Goal: Task Accomplishment & Management: Complete application form

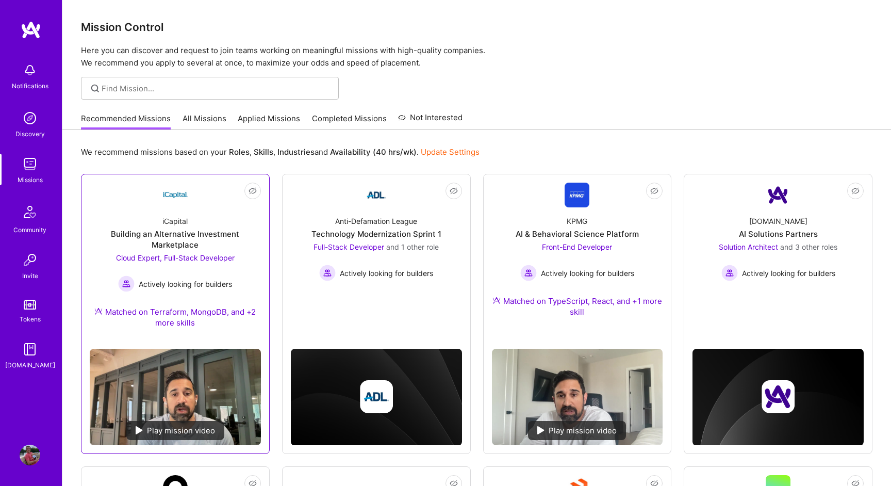
click at [141, 426] on img at bounding box center [139, 430] width 7 height 8
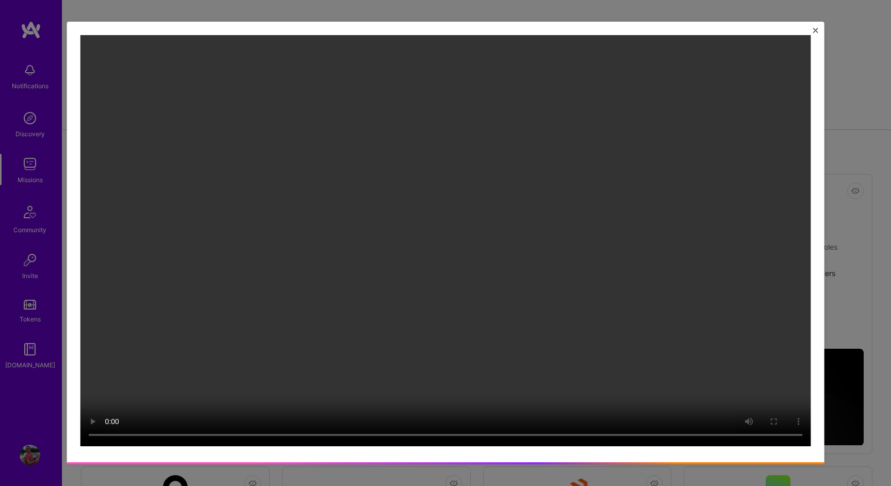
click at [814, 27] on div at bounding box center [445, 242] width 747 height 430
click at [814, 30] on img "Close" at bounding box center [815, 30] width 5 height 5
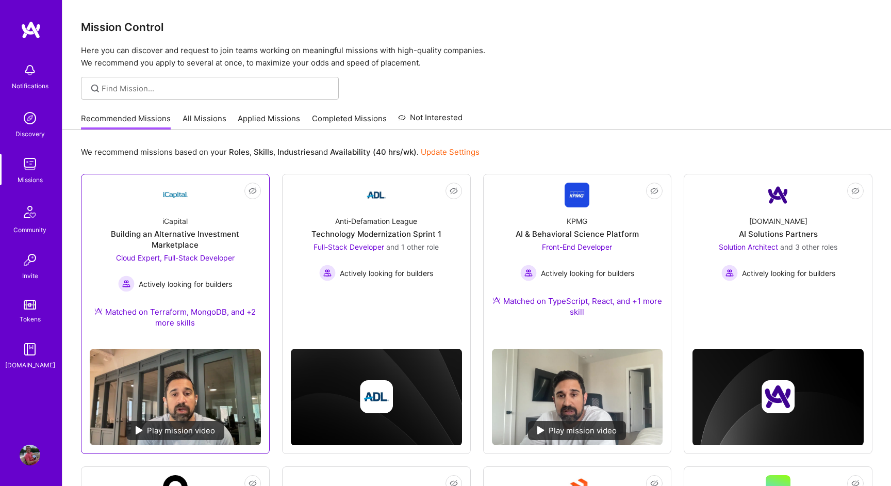
click at [157, 244] on div "Building an Alternative Investment Marketplace" at bounding box center [175, 239] width 171 height 22
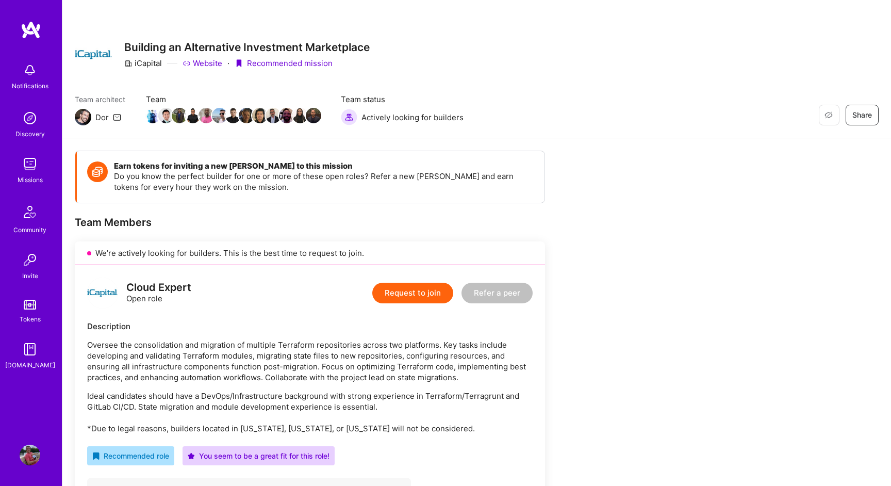
click at [433, 296] on button "Request to join" at bounding box center [412, 293] width 81 height 21
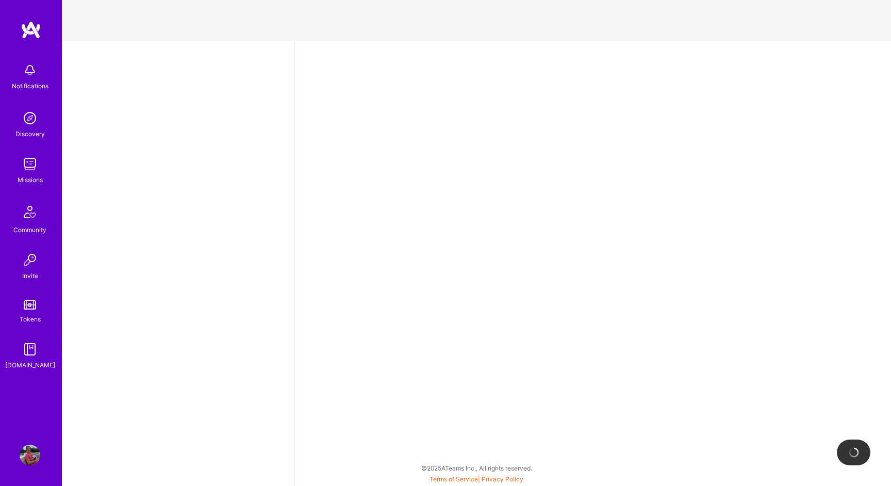
select select "CA"
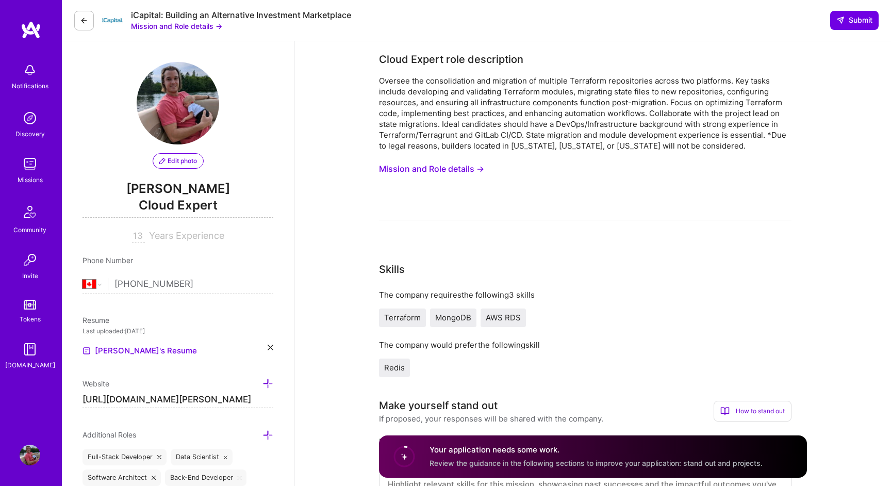
click at [434, 170] on button "Mission and Role details →" at bounding box center [431, 168] width 105 height 19
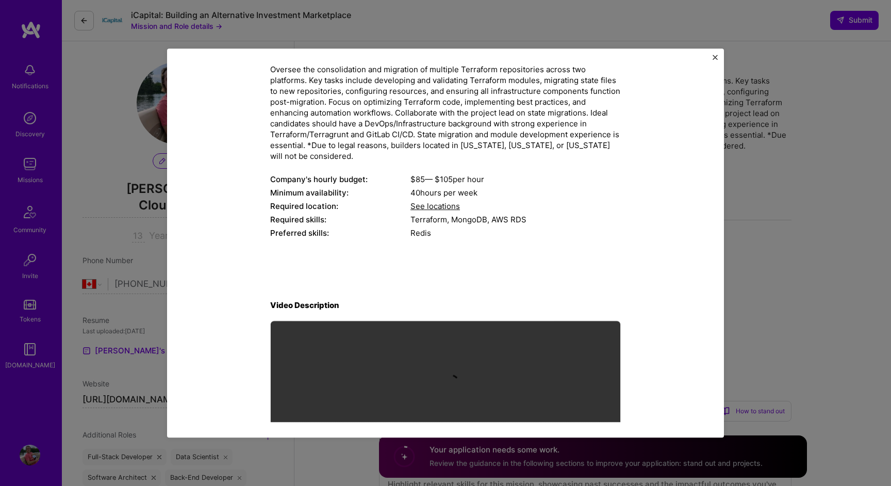
scroll to position [136, 0]
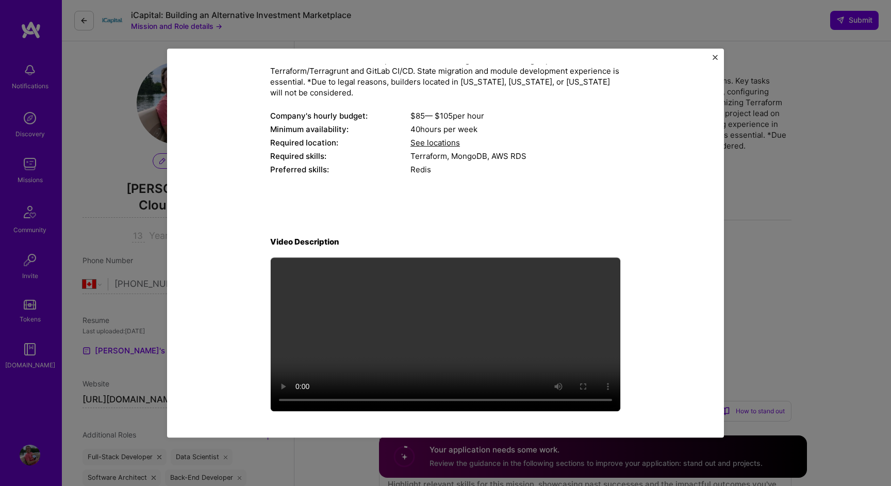
click at [715, 56] on img "Close" at bounding box center [715, 57] width 5 height 5
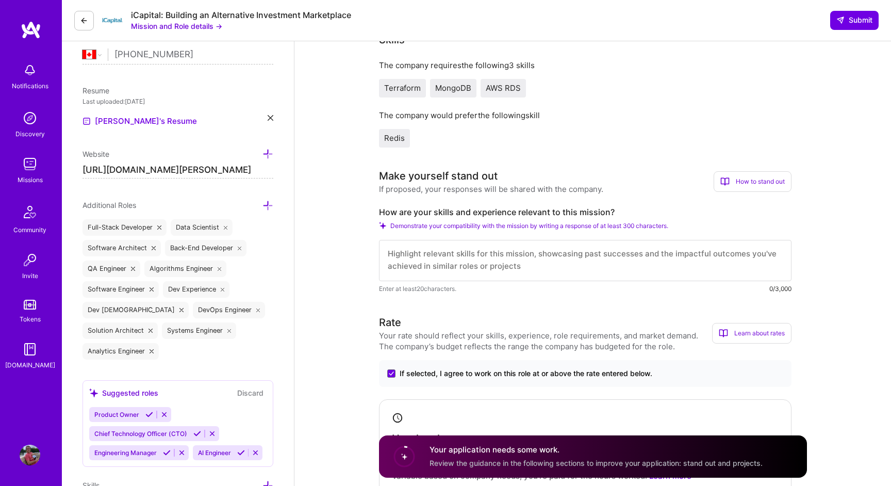
scroll to position [0, 0]
click at [542, 264] on textarea at bounding box center [585, 260] width 412 height 41
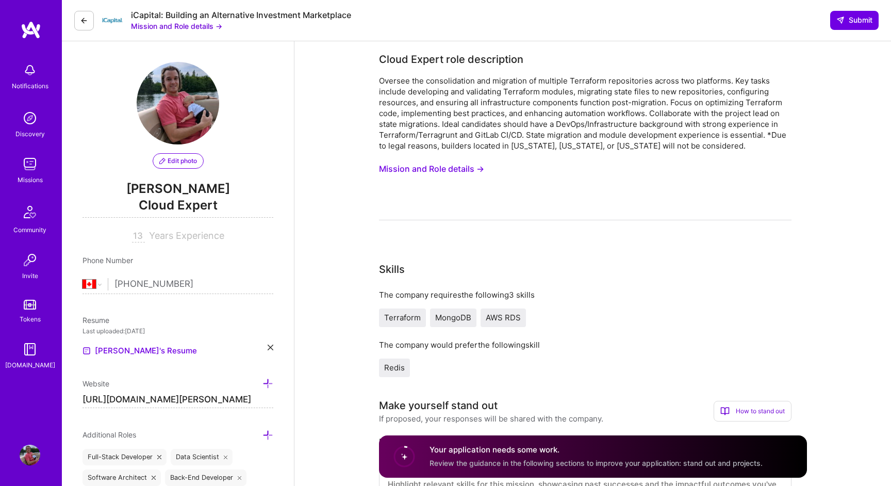
drag, startPoint x: 385, startPoint y: 82, endPoint x: 743, endPoint y: 143, distance: 363.4
click at [743, 143] on div "Oversee the consolidation and migration of multiple Terraform repositories acro…" at bounding box center [585, 113] width 412 height 76
copy div "versee the consolidation and migration of multiple Terraform repositories acros…"
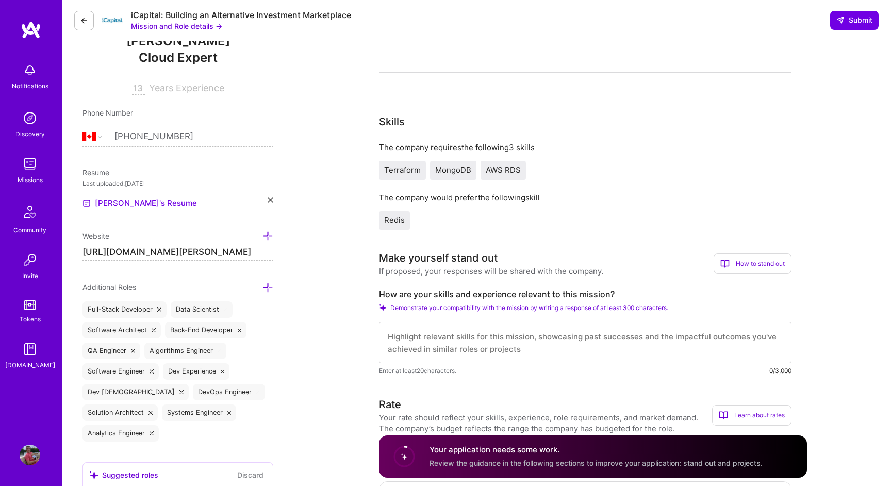
scroll to position [297, 0]
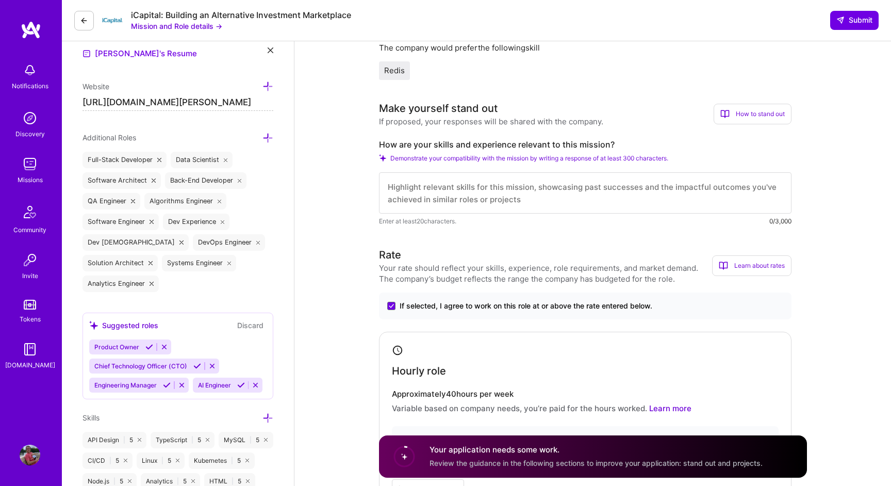
click at [498, 201] on textarea at bounding box center [585, 192] width 412 height 41
paste textarea "Hey Team, This project really aligns with the skill set of my friend Yann Beaud…"
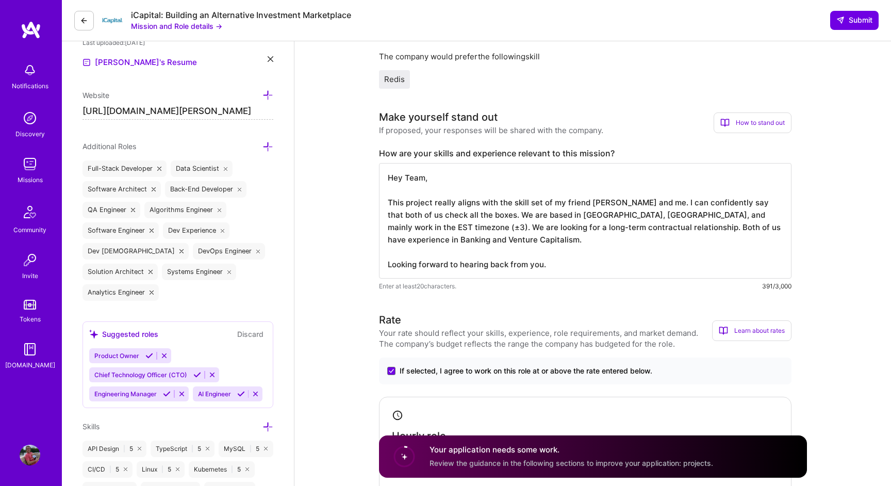
scroll to position [287, 0]
click at [534, 206] on textarea "Hey Team, This project really aligns with the skill set of my friend Yann Beaud…" at bounding box center [585, 221] width 412 height 115
click at [527, 222] on textarea "Hey Team, This project really aligns with the skill set of my friend Yann Beaud…" at bounding box center [585, 221] width 412 height 115
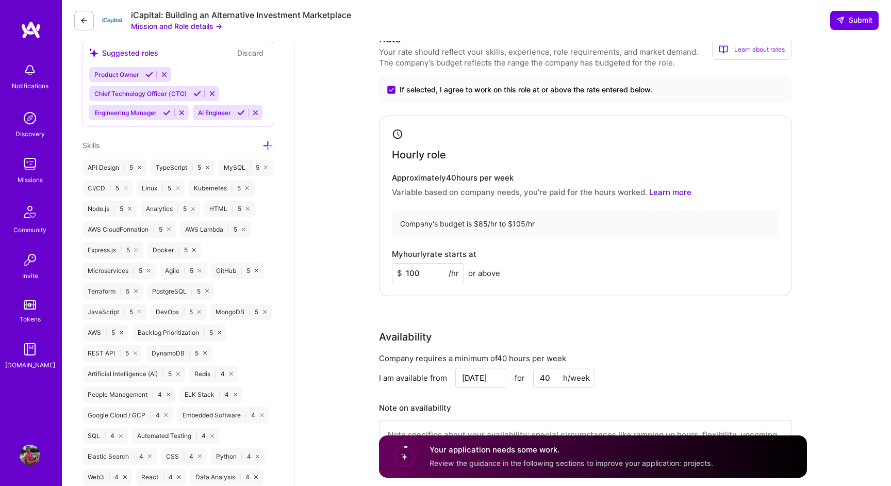
scroll to position [572, 0]
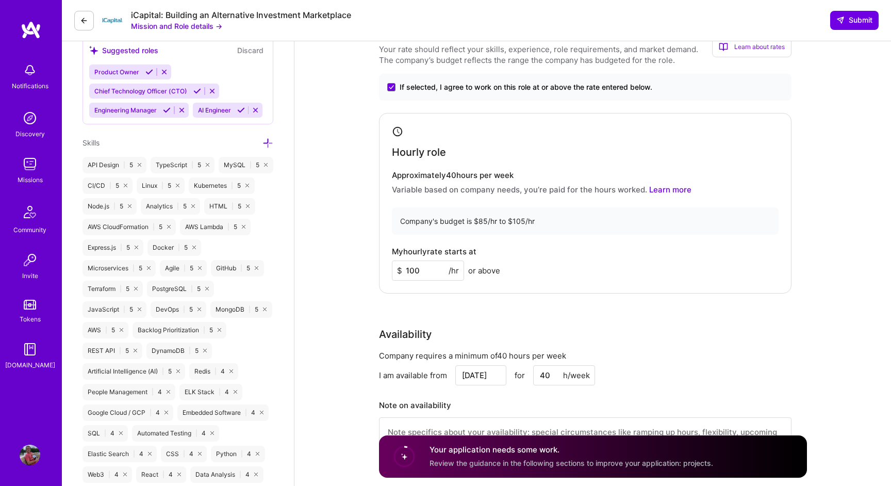
type textarea "Hey Team, This project really aligns with the skill set of my friend Yann Beaud…"
click at [447, 268] on input "100" at bounding box center [428, 270] width 72 height 20
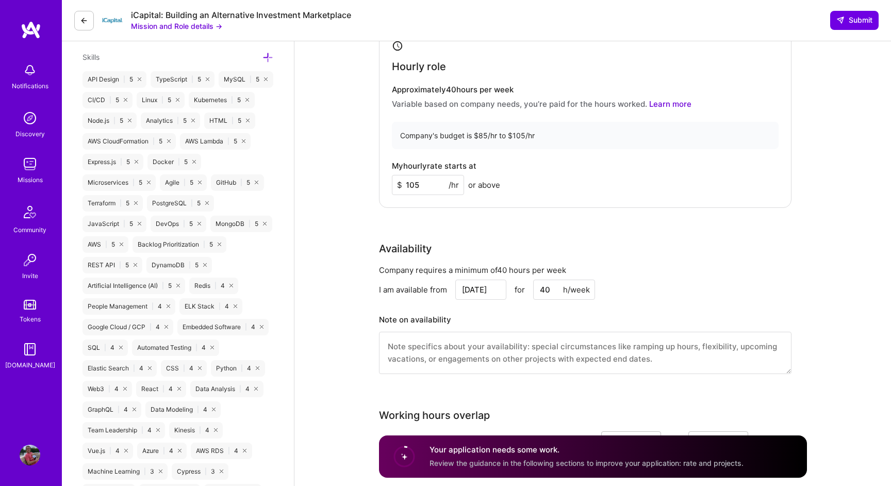
scroll to position [658, 0]
type input "100"
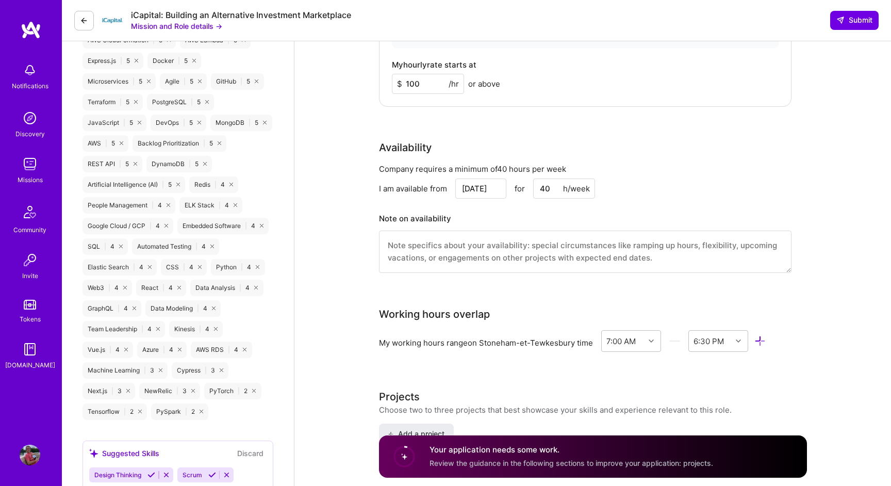
scroll to position [759, 0]
click at [492, 255] on textarea at bounding box center [585, 251] width 412 height 42
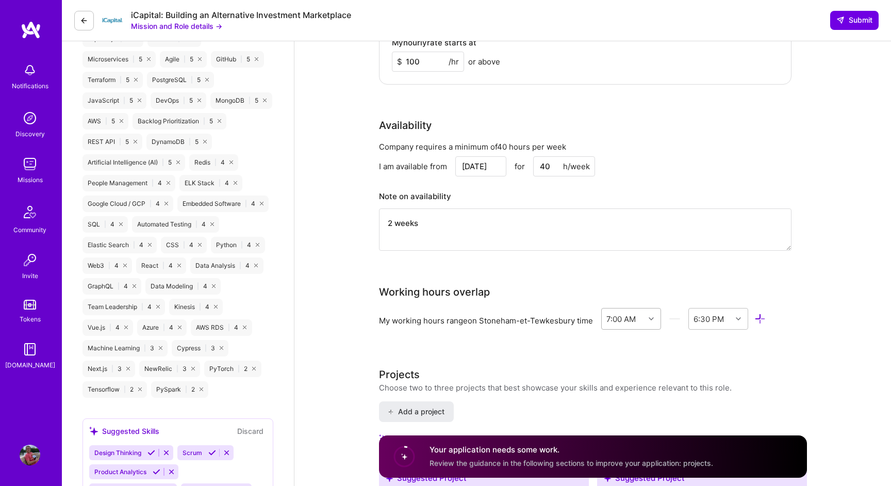
type textarea "2 weeks"
click at [647, 322] on div at bounding box center [652, 318] width 16 height 13
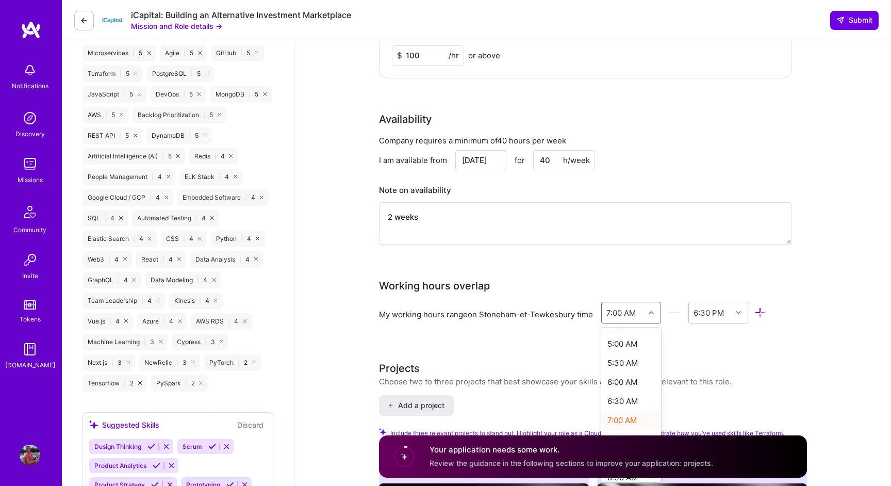
scroll to position [190, 0]
click at [623, 376] on div "6:00 AM" at bounding box center [631, 377] width 60 height 19
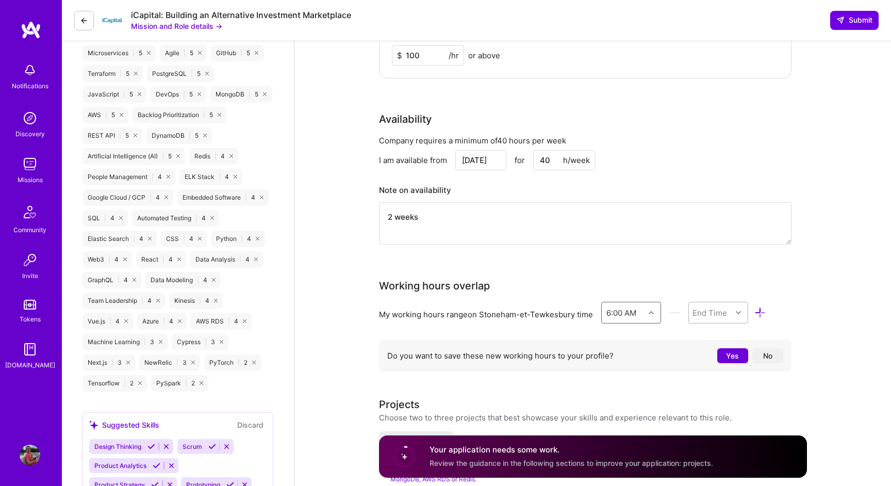
click at [715, 311] on div "End Time" at bounding box center [709, 312] width 35 height 11
click at [705, 422] on div "11:00 PM" at bounding box center [718, 420] width 60 height 19
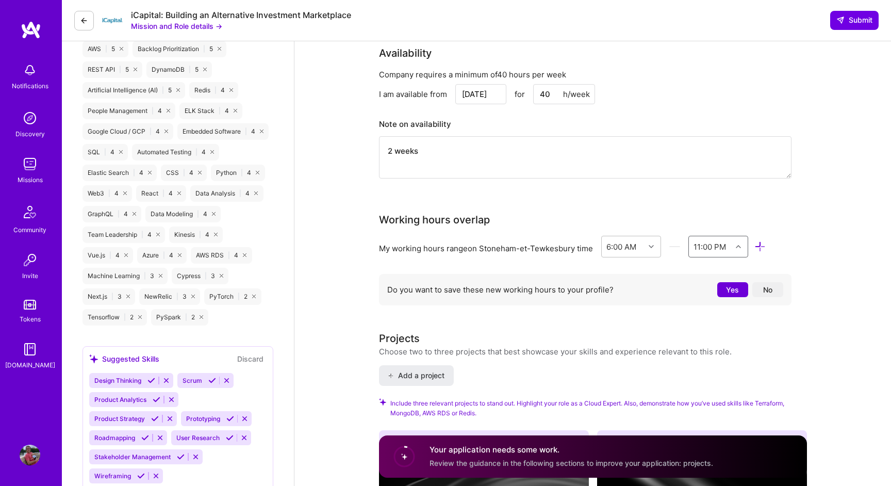
scroll to position [859, 0]
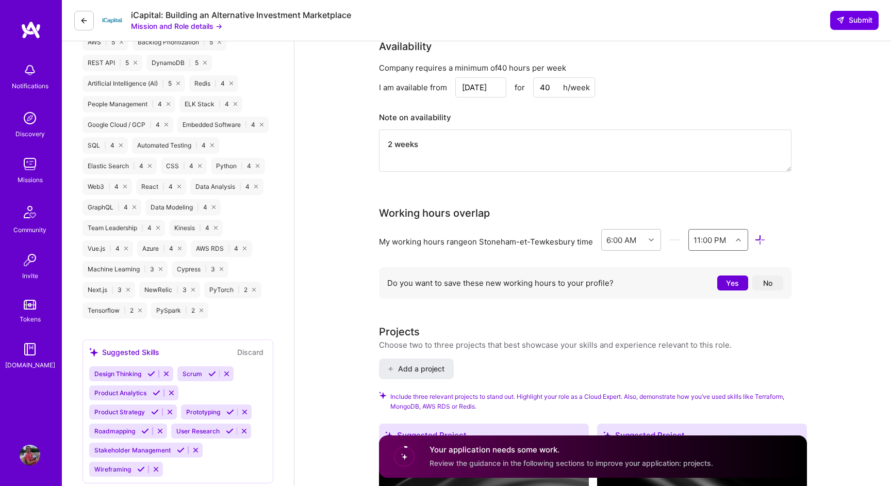
click at [720, 286] on button "Yes" at bounding box center [732, 282] width 31 height 15
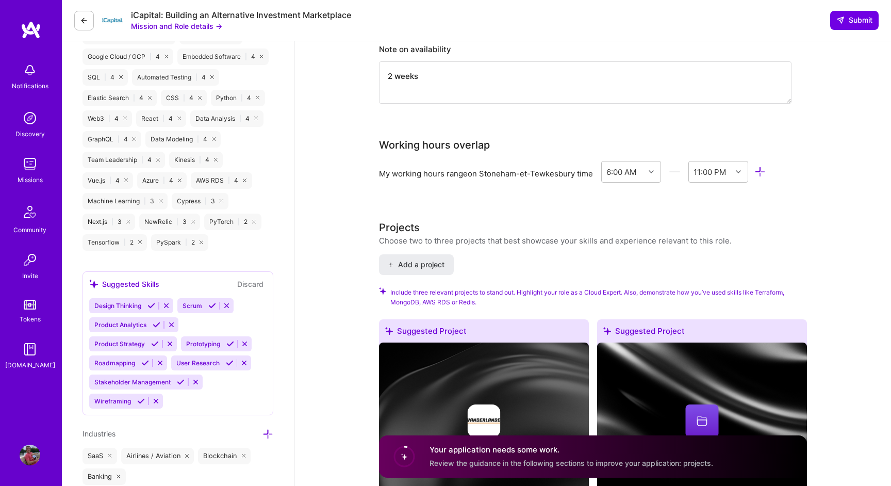
scroll to position [932, 0]
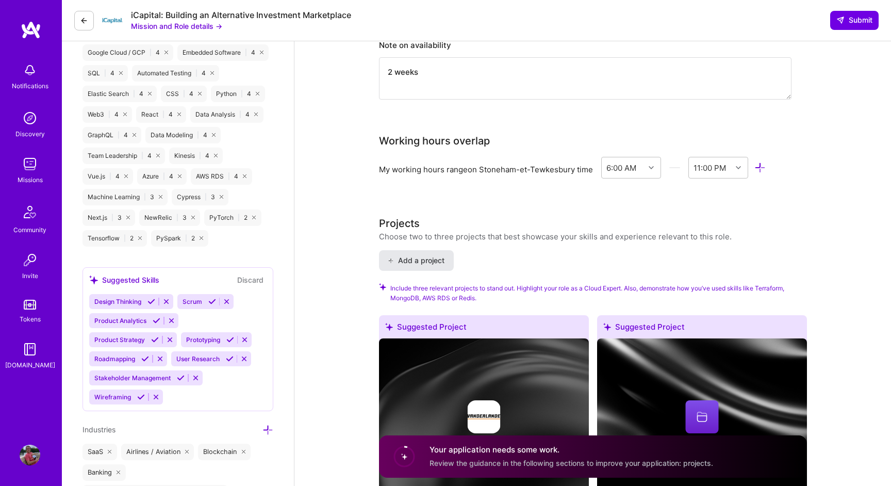
click at [438, 259] on span "Add a project" at bounding box center [416, 260] width 56 height 10
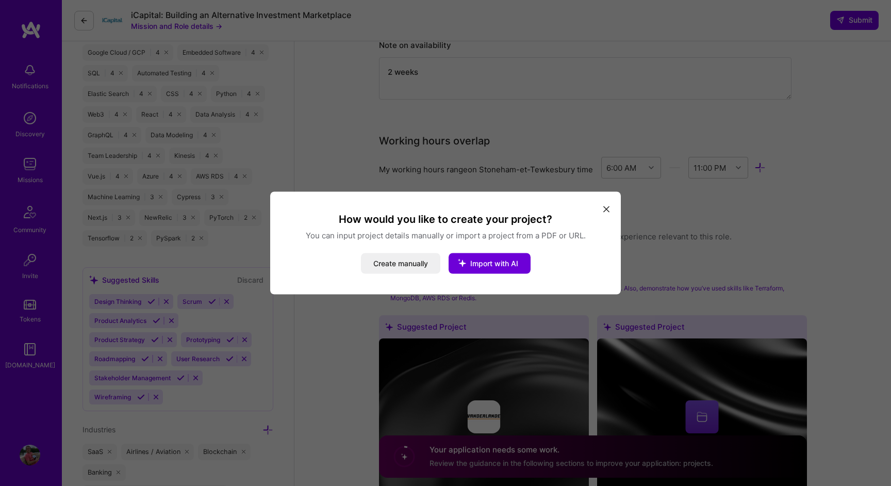
click at [603, 208] on icon "modal" at bounding box center [606, 209] width 6 height 6
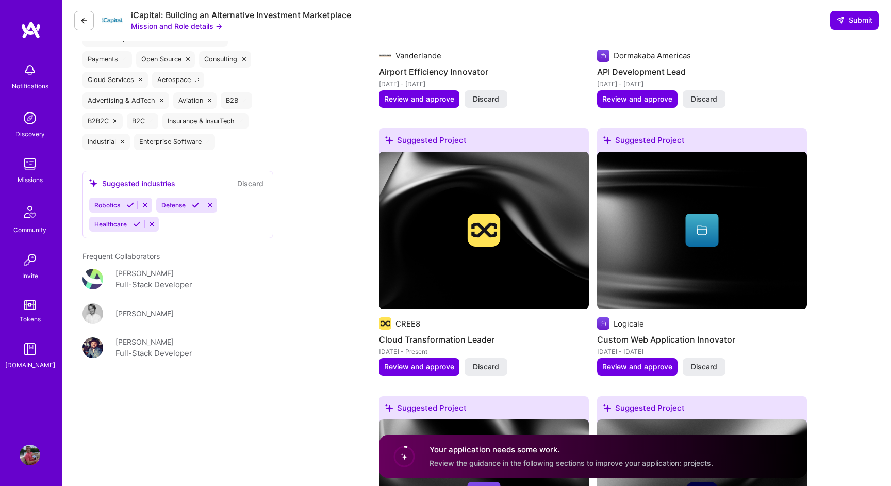
scroll to position [1391, 0]
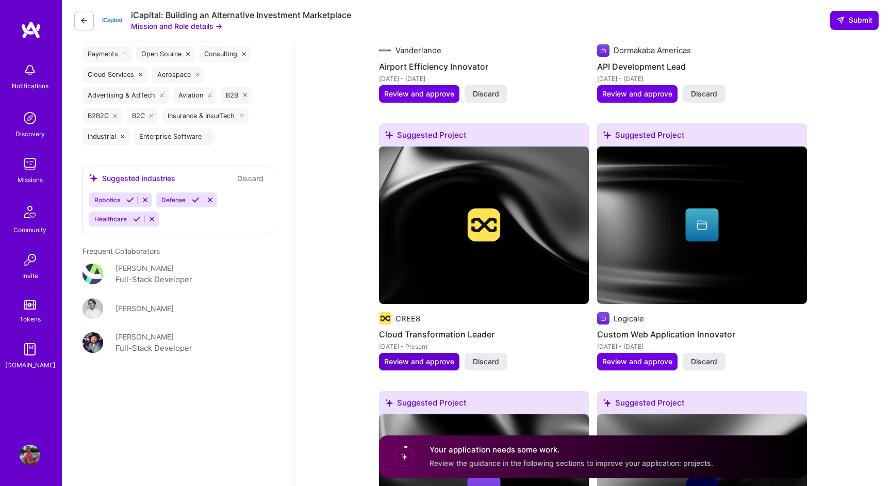
click at [415, 365] on span "Review and approve" at bounding box center [419, 361] width 70 height 10
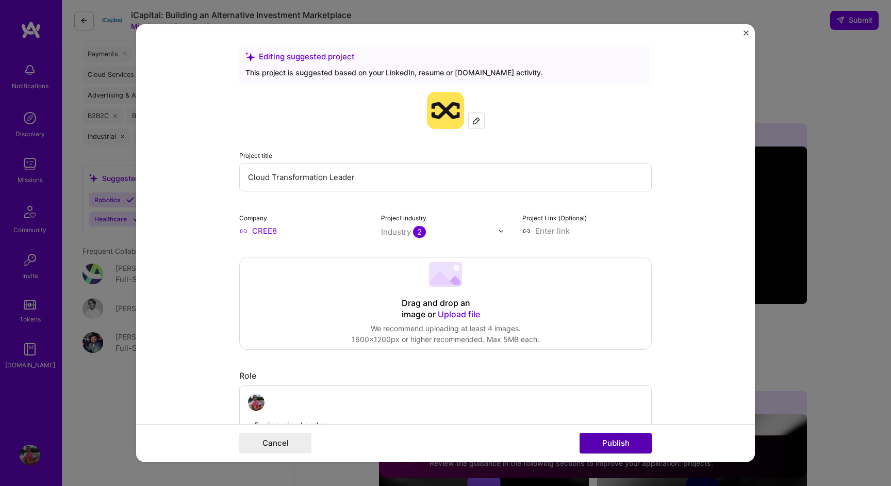
click at [604, 440] on button "Publish" at bounding box center [616, 443] width 72 height 21
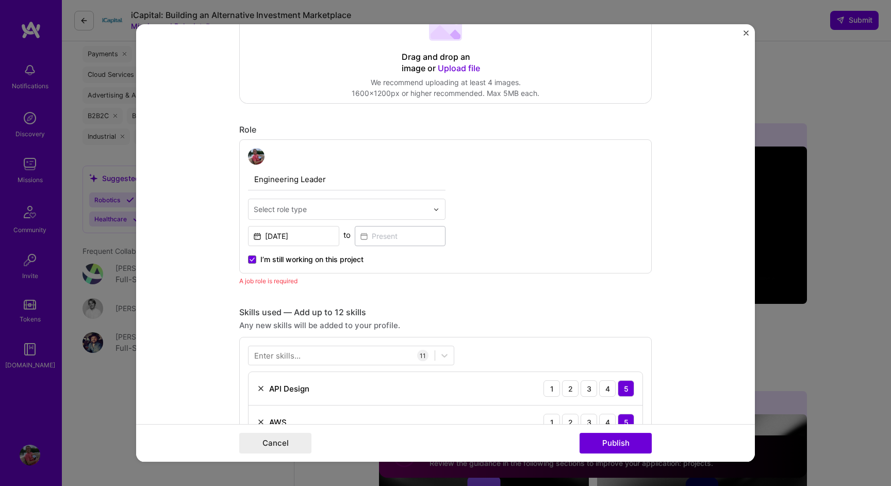
scroll to position [245, 0]
click at [744, 35] on img "Close" at bounding box center [745, 32] width 5 height 5
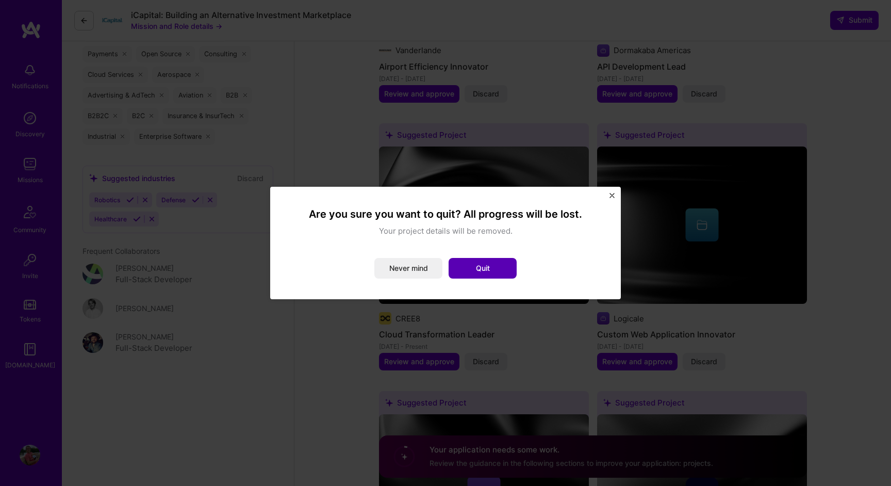
click at [484, 273] on button "Quit" at bounding box center [483, 268] width 68 height 21
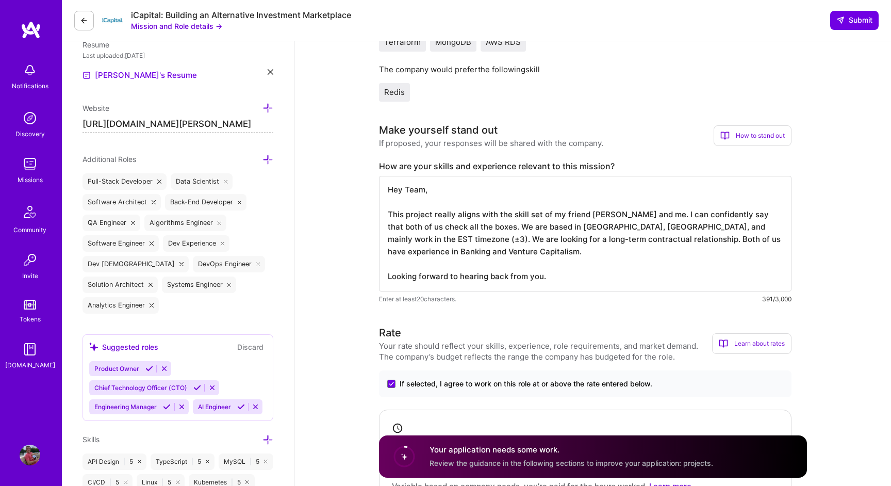
scroll to position [266, 0]
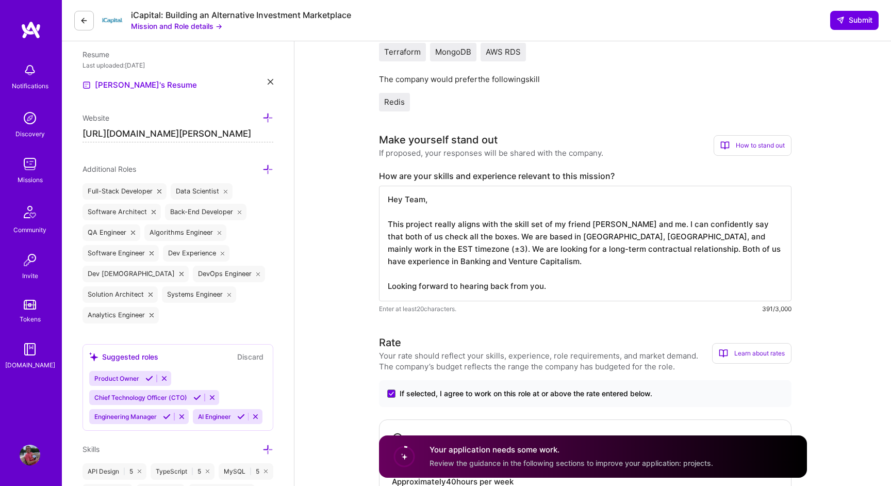
click at [559, 210] on textarea "Hey Team, This project really aligns with the skill set of my friend Yann Beaud…" at bounding box center [585, 243] width 412 height 115
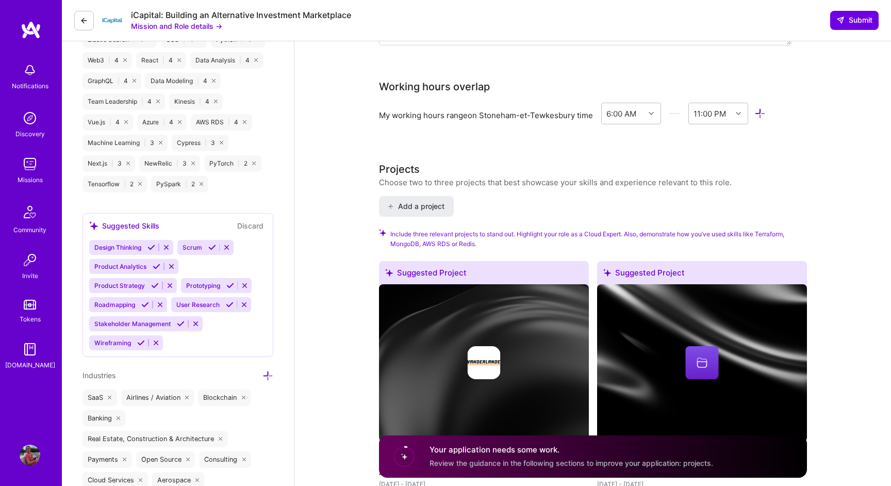
scroll to position [996, 0]
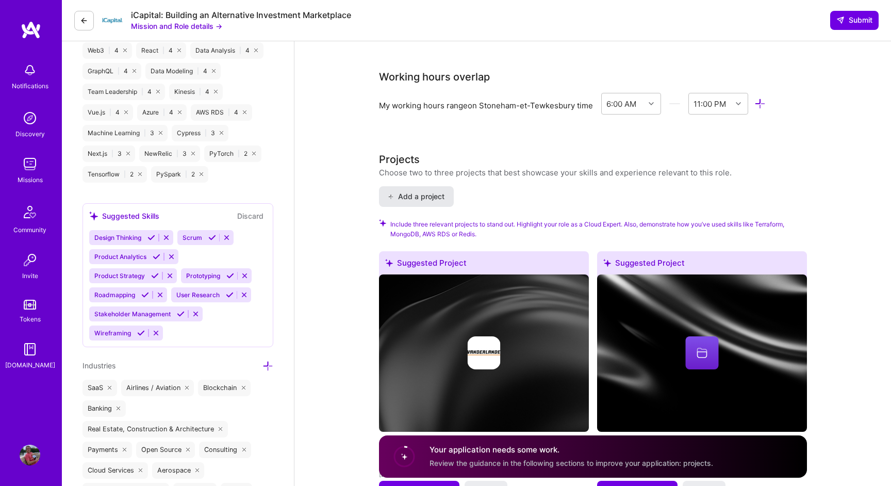
click at [429, 193] on span "Add a project" at bounding box center [416, 196] width 56 height 10
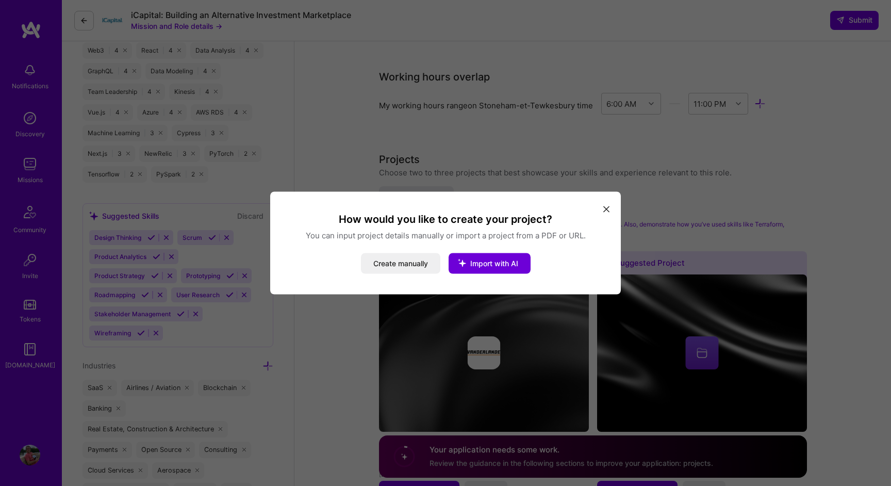
click at [606, 209] on icon "modal" at bounding box center [606, 209] width 6 height 6
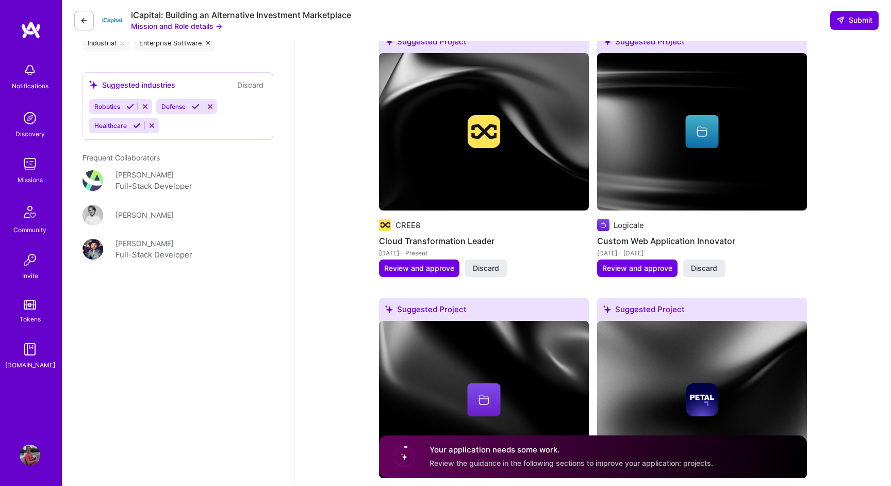
scroll to position [1488, 0]
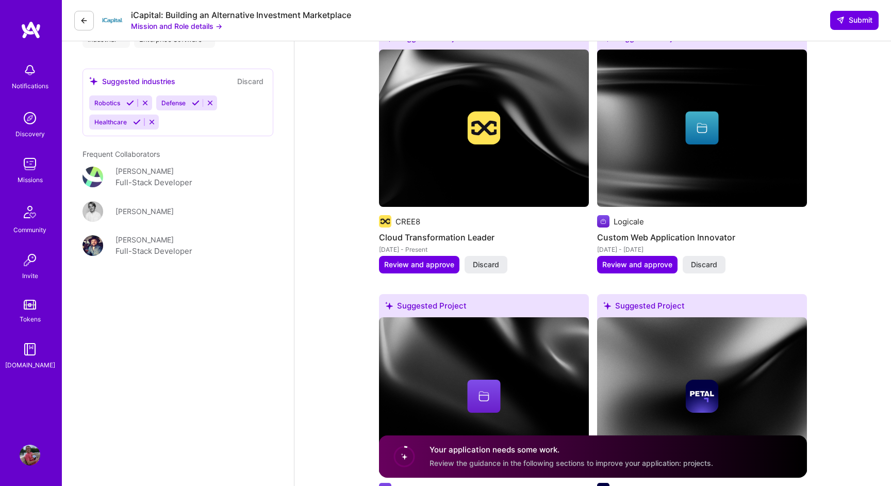
click at [511, 141] on div at bounding box center [484, 127] width 210 height 33
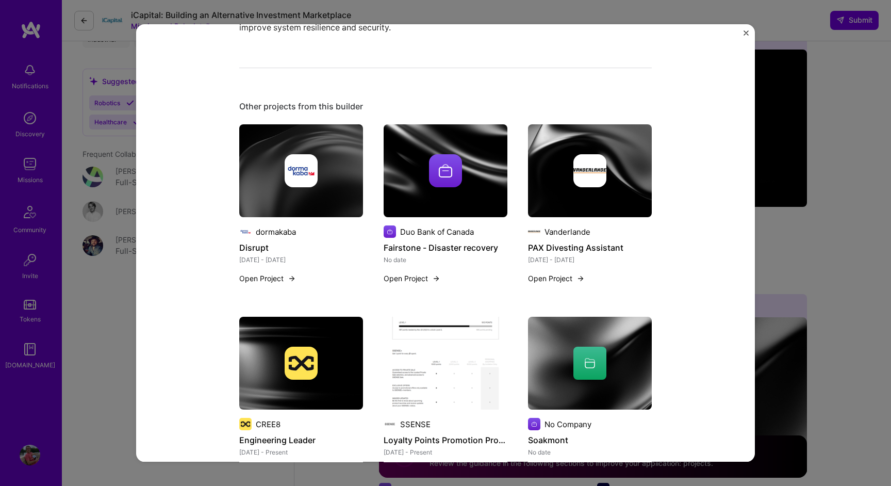
scroll to position [473, 0]
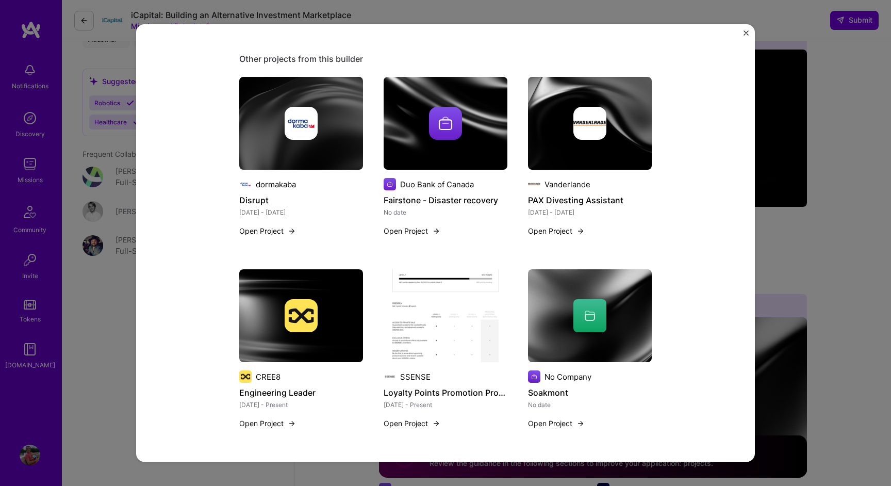
click at [318, 307] on div at bounding box center [301, 315] width 124 height 33
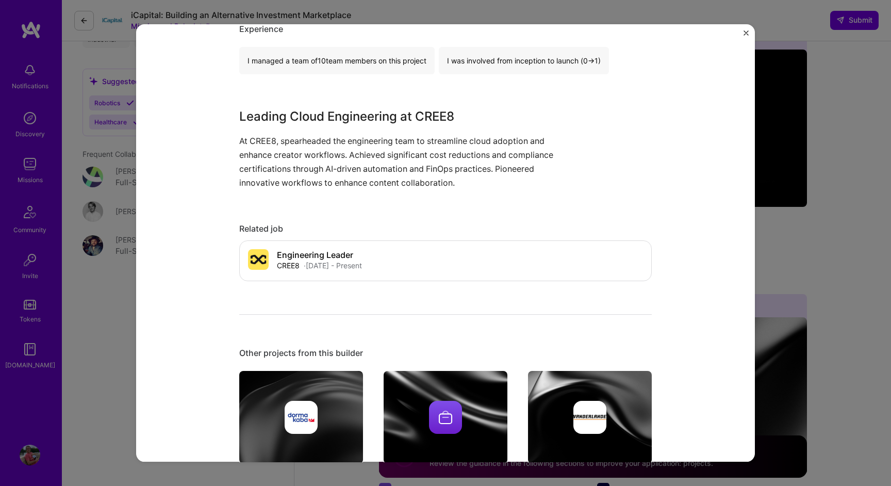
scroll to position [587, 0]
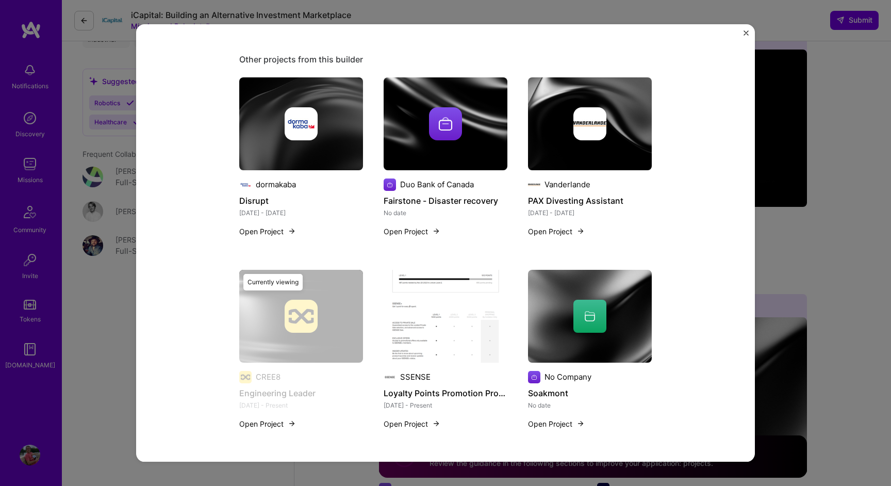
click at [739, 31] on div "Engineering Leader CREE8 Cloud Services, Enterprise Software Project link Role …" at bounding box center [445, 242] width 619 height 437
click at [749, 31] on div "Engineering Leader CREE8 Cloud Services, Enterprise Software Project link Role …" at bounding box center [445, 242] width 619 height 437
click at [744, 32] on img "Close" at bounding box center [745, 32] width 5 height 5
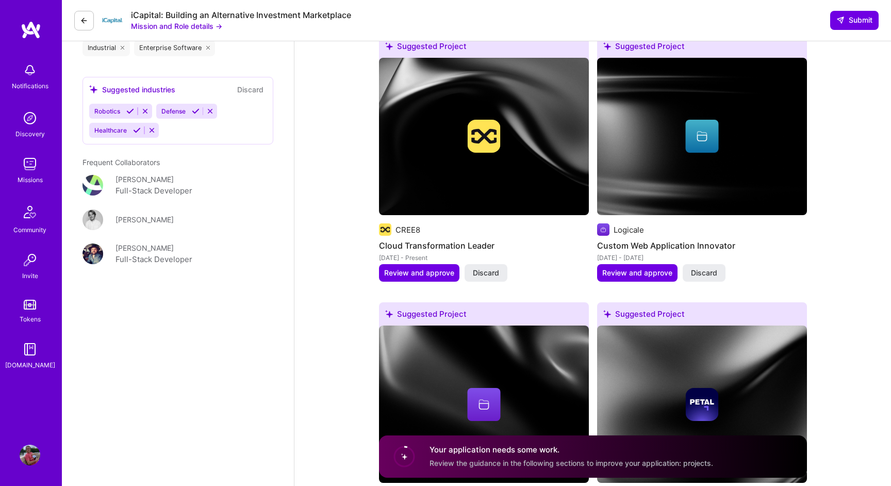
scroll to position [1479, 0]
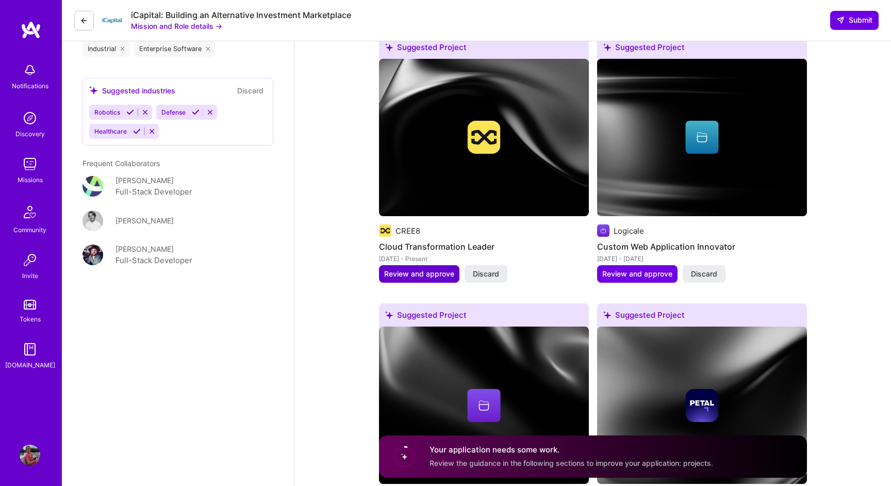
click at [430, 277] on span "Review and approve" at bounding box center [419, 274] width 70 height 10
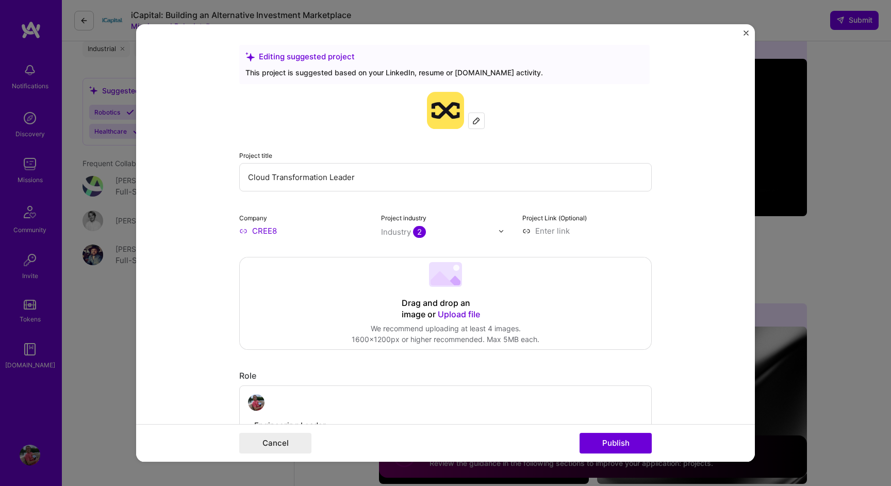
click at [356, 168] on input "Cloud Transformation Leader" at bounding box center [445, 177] width 412 height 28
type input "E"
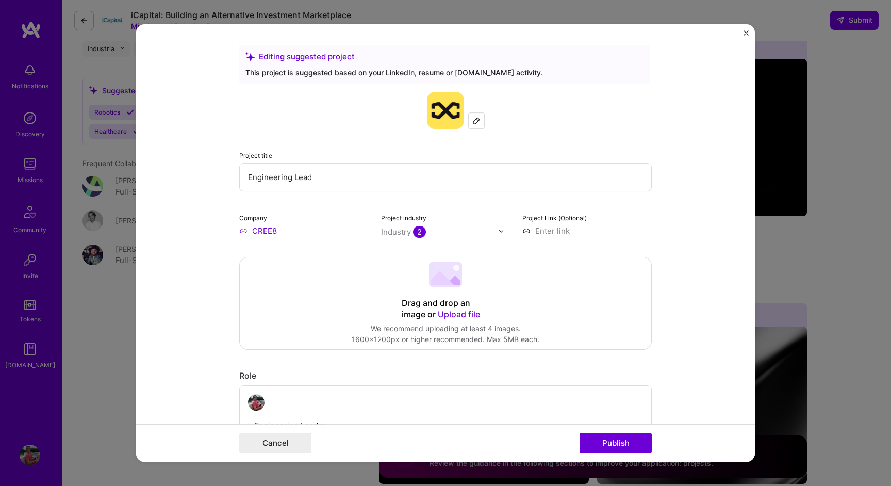
type input "Engineering Lead"
click at [307, 205] on div "Project title Engineering Lead Company CREE8 Project industry Industry 2 Projec…" at bounding box center [445, 164] width 412 height 144
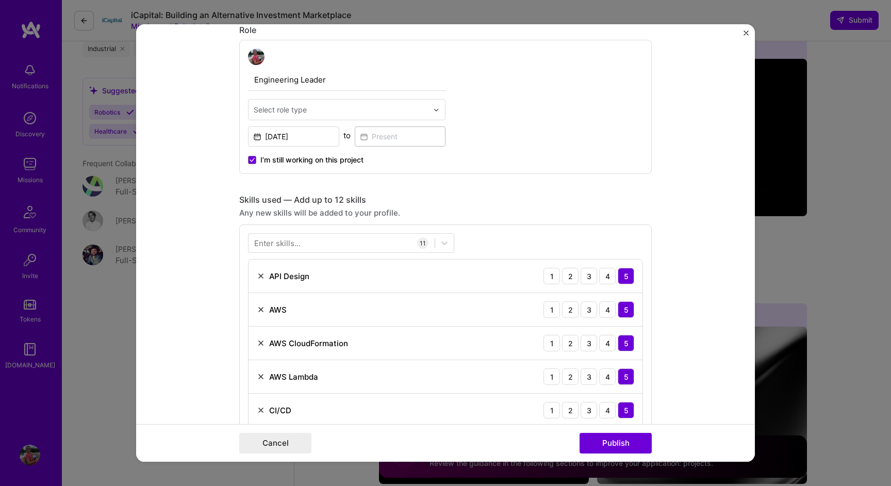
scroll to position [438, 0]
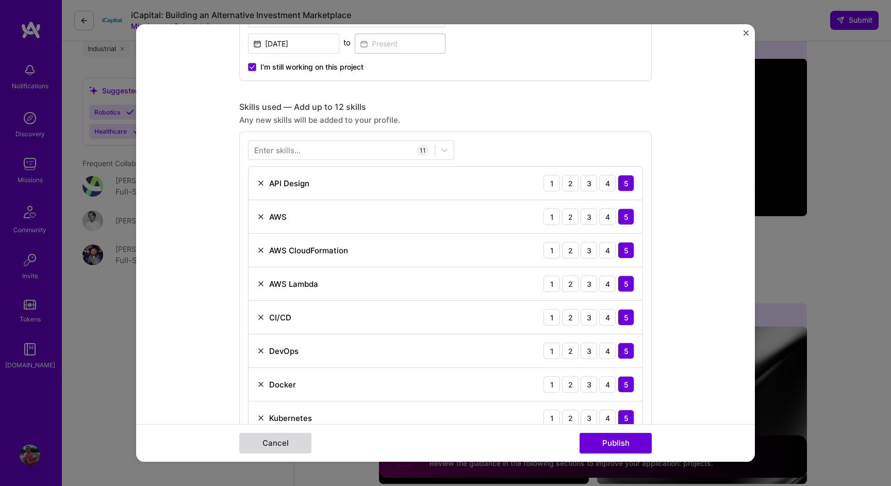
click at [274, 445] on button "Cancel" at bounding box center [275, 443] width 72 height 21
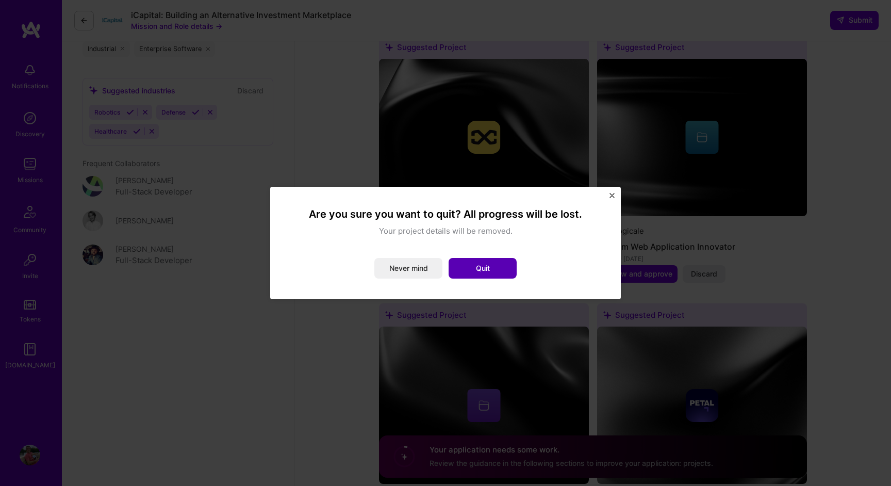
click at [499, 265] on button "Quit" at bounding box center [483, 268] width 68 height 21
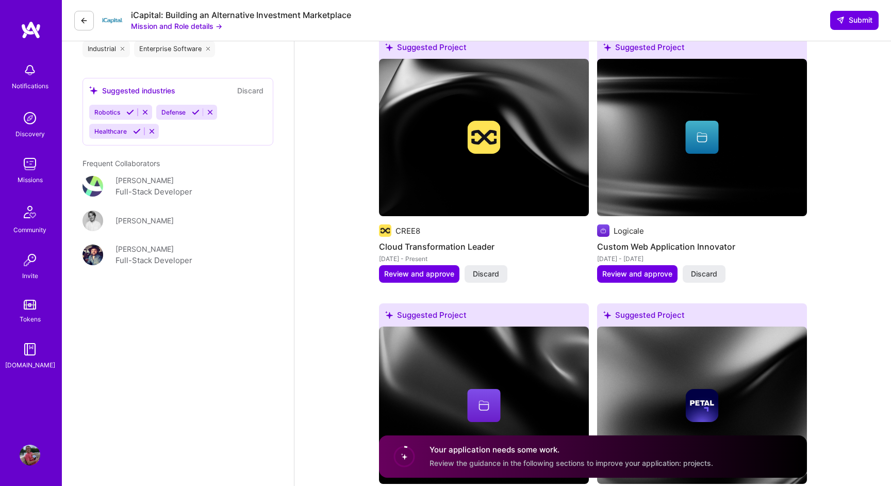
click at [22, 449] on img at bounding box center [30, 454] width 21 height 21
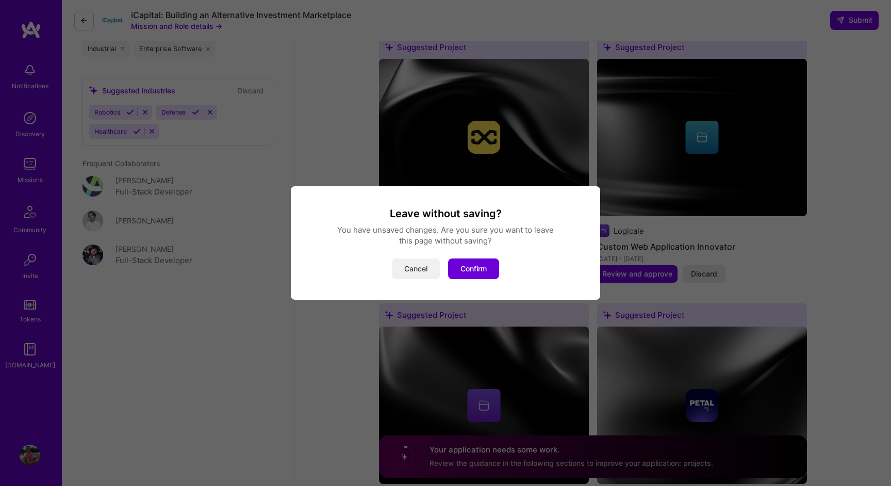
click at [400, 273] on button "Cancel" at bounding box center [416, 268] width 48 height 21
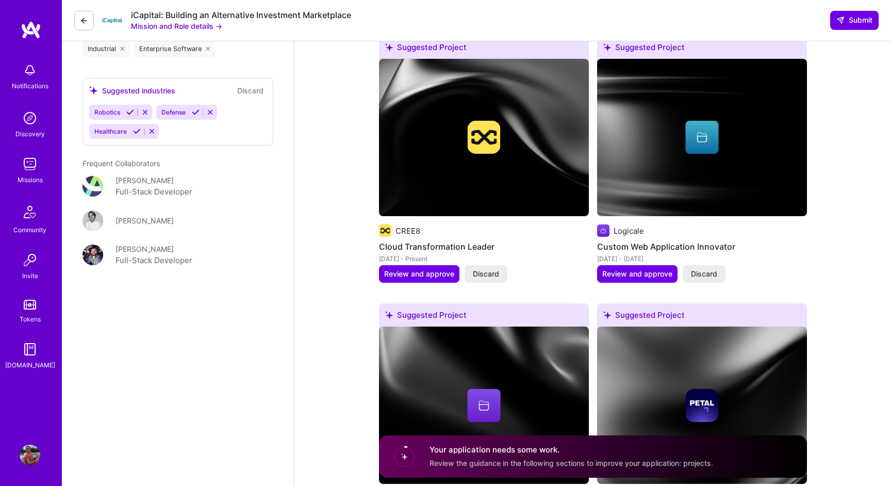
click at [34, 32] on img at bounding box center [31, 30] width 21 height 19
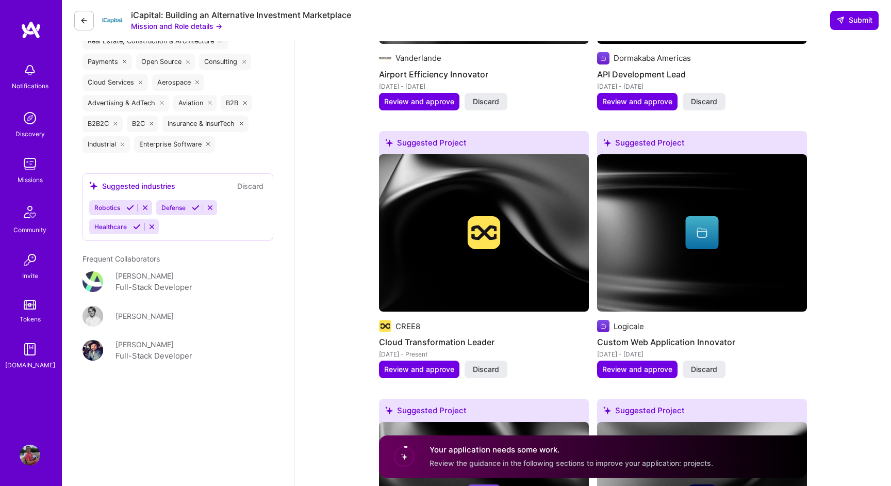
scroll to position [1387, 0]
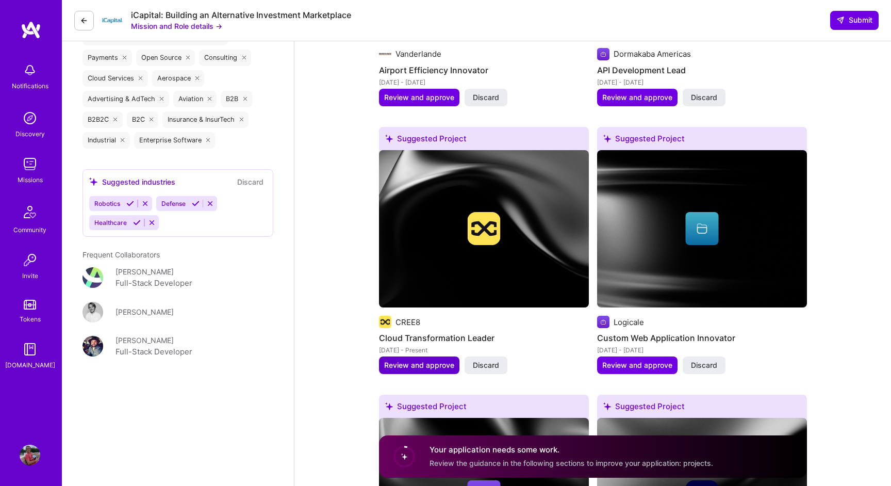
click at [448, 360] on span "Review and approve" at bounding box center [419, 365] width 70 height 10
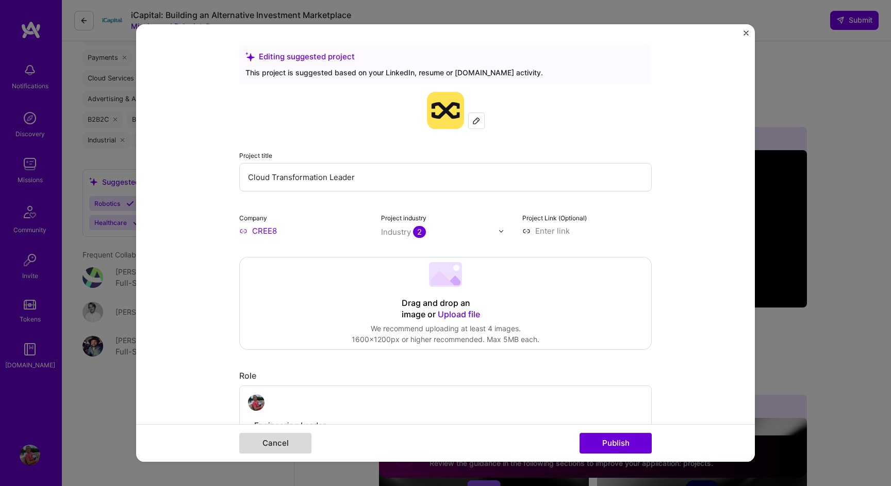
click at [282, 443] on button "Cancel" at bounding box center [275, 443] width 72 height 21
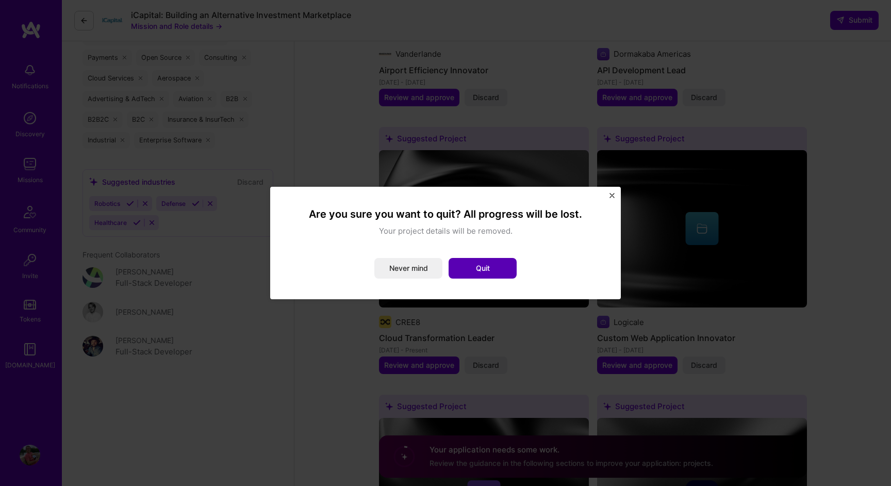
click at [476, 266] on button "Quit" at bounding box center [483, 268] width 68 height 21
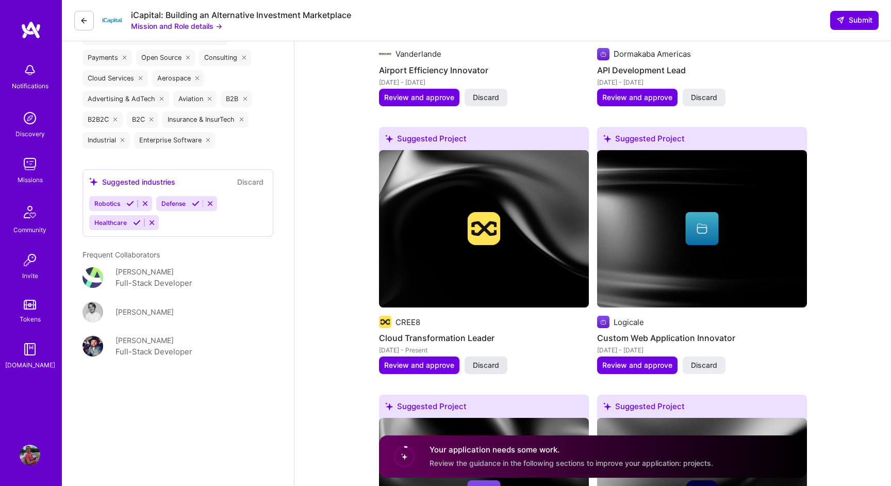
click at [495, 362] on span "Discard" at bounding box center [486, 365] width 26 height 10
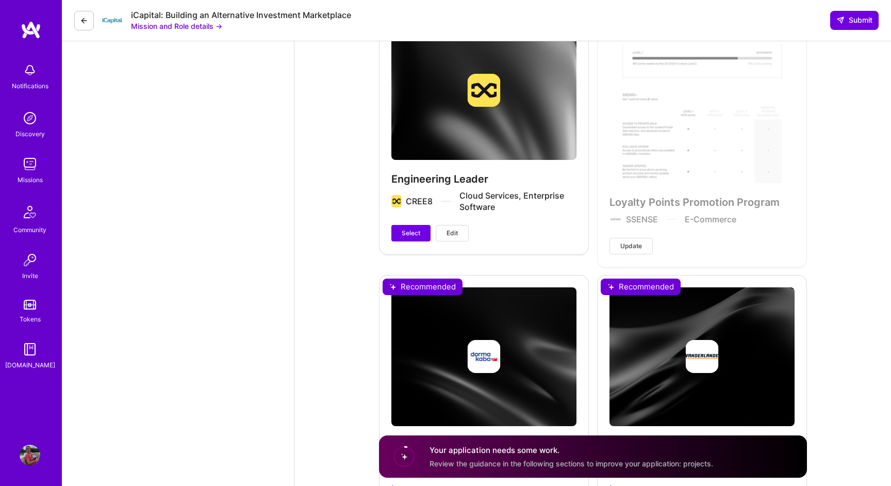
scroll to position [2308, 0]
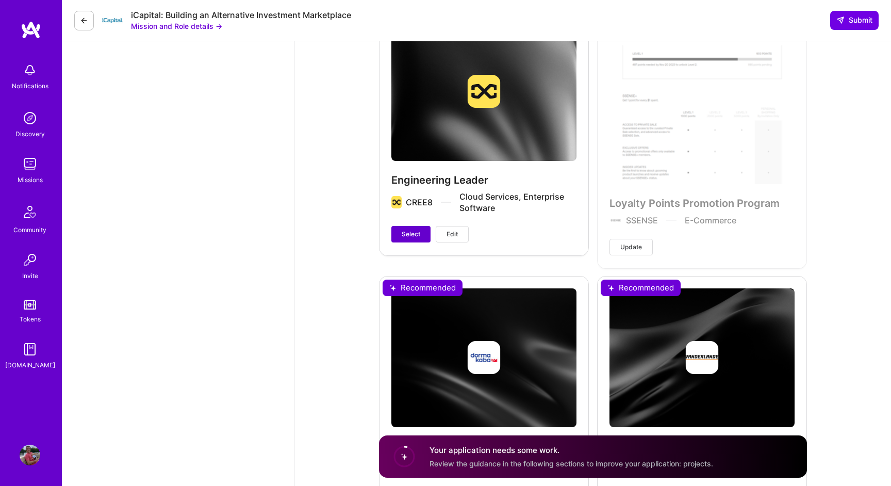
click at [408, 230] on span "Select" at bounding box center [411, 233] width 19 height 9
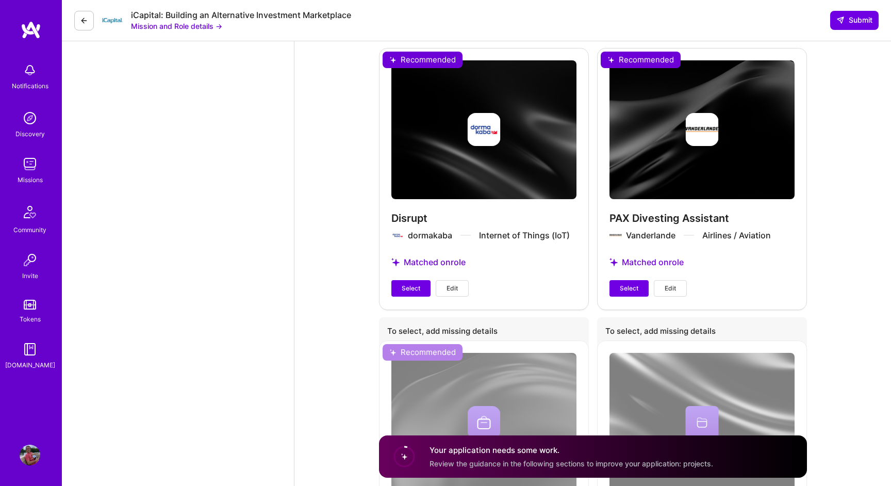
scroll to position [2529, 0]
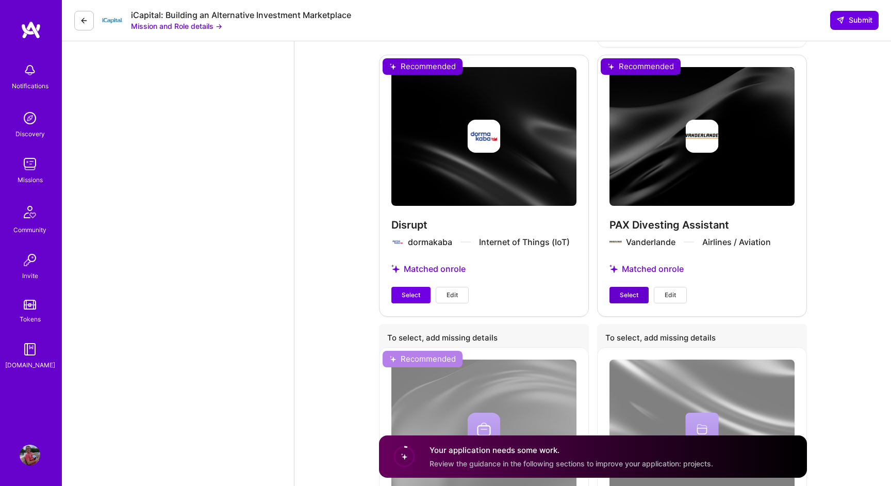
click at [625, 299] on span "Select" at bounding box center [629, 294] width 19 height 9
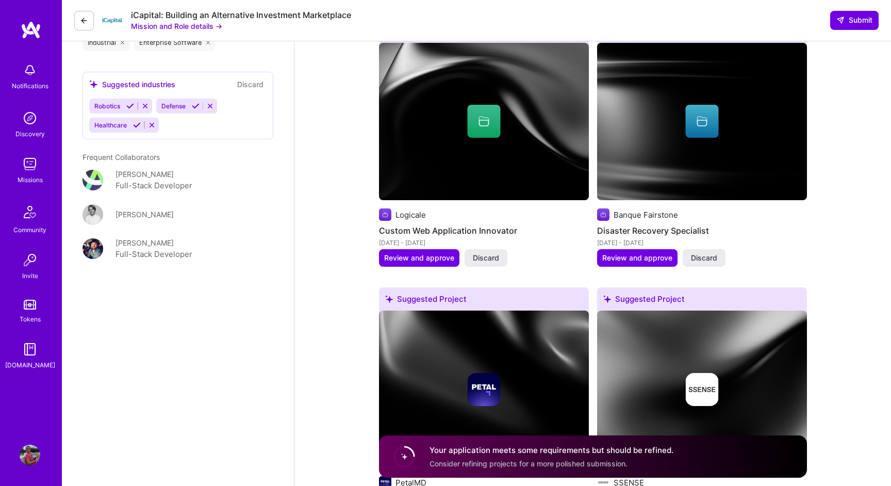
scroll to position [1485, 0]
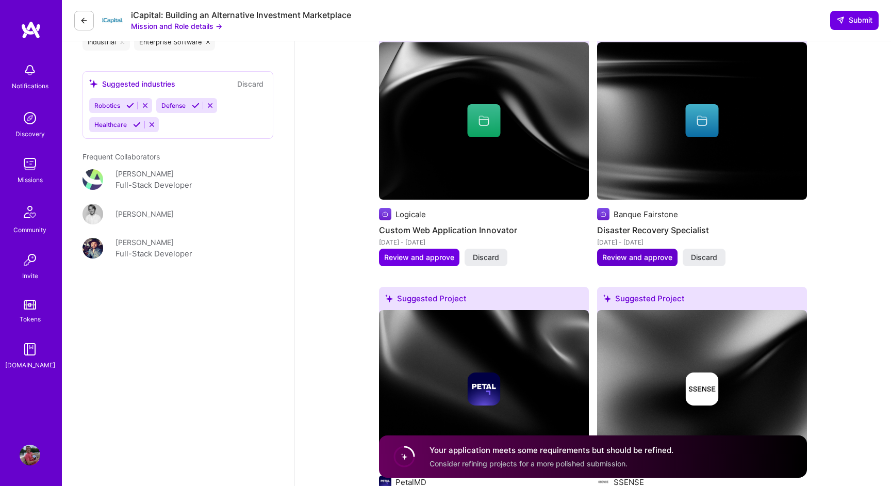
click at [642, 254] on span "Review and approve" at bounding box center [637, 257] width 70 height 10
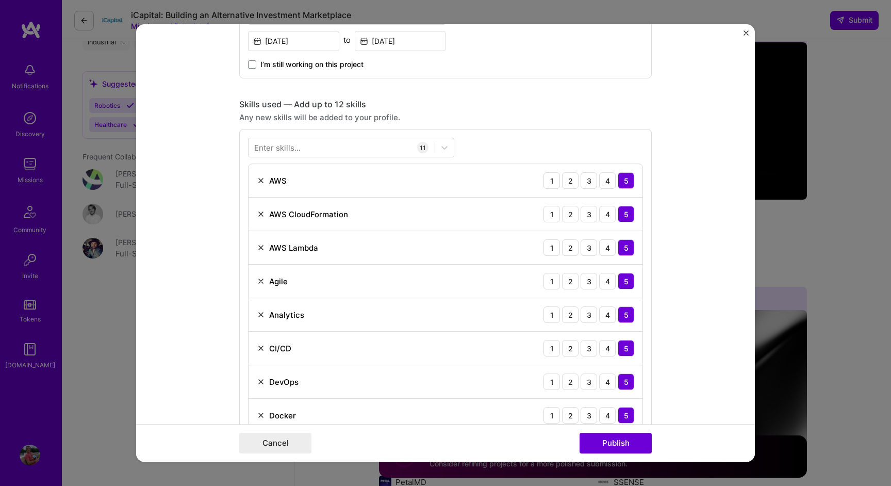
scroll to position [430, 0]
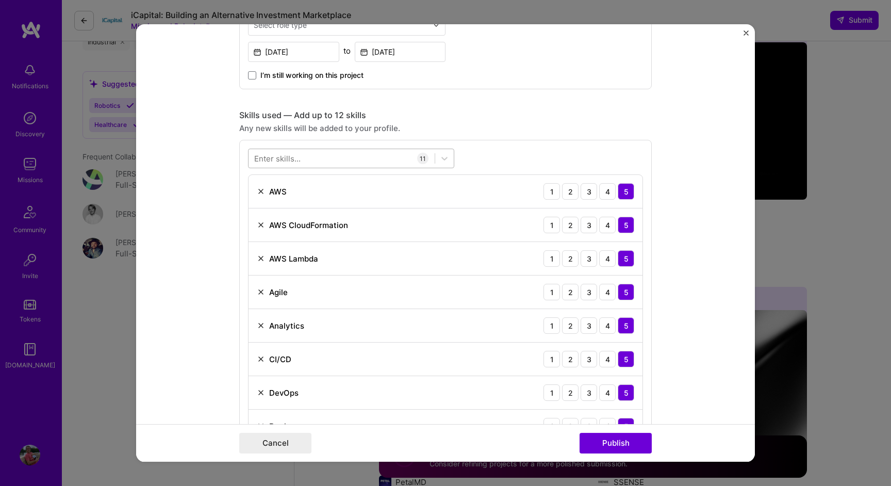
click at [353, 160] on div at bounding box center [342, 158] width 186 height 17
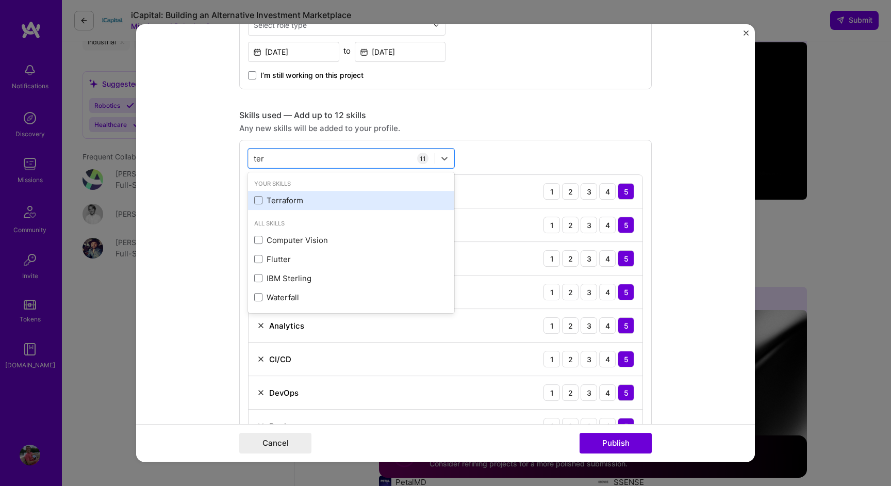
click at [317, 205] on div "Terraform" at bounding box center [351, 200] width 194 height 11
type input "ter"
click at [186, 341] on form "Editing suggested project This project is suggested based on your LinkedIn, res…" at bounding box center [445, 242] width 619 height 437
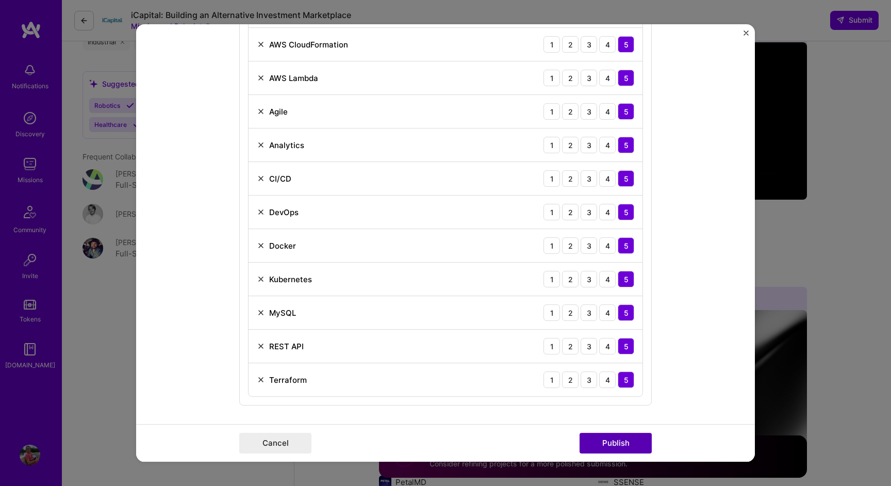
click at [603, 446] on button "Publish" at bounding box center [616, 443] width 72 height 21
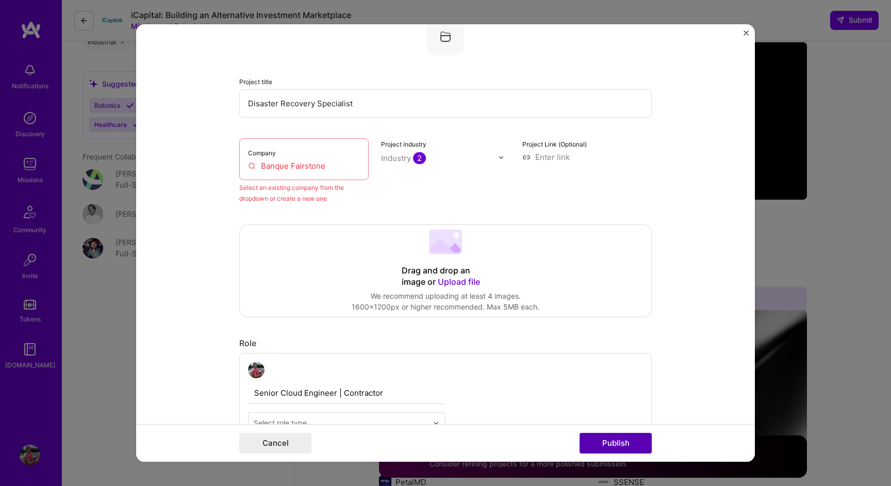
scroll to position [68, 0]
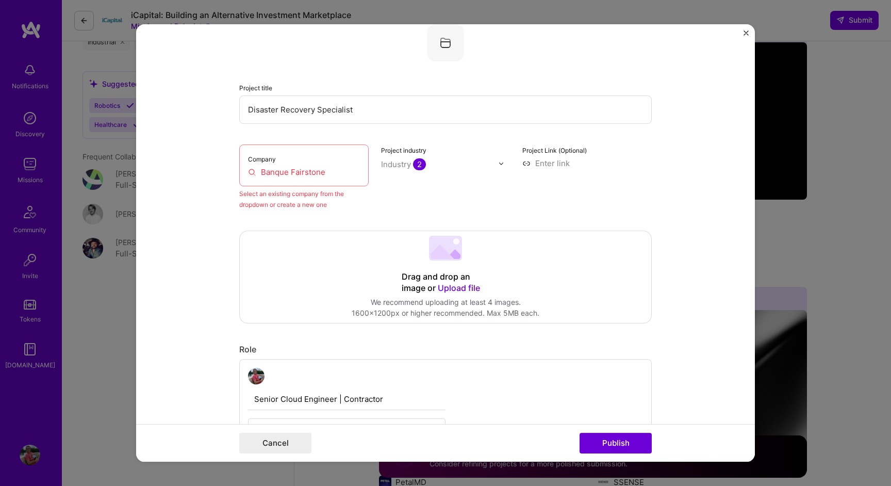
click at [313, 175] on input "Banque Fairstone" at bounding box center [304, 172] width 112 height 11
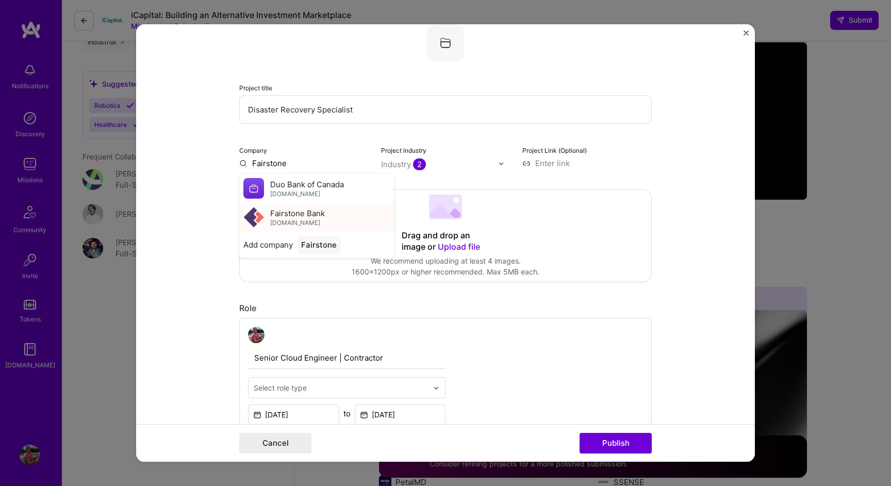
click at [271, 226] on span "fairstone.ca" at bounding box center [295, 223] width 50 height 8
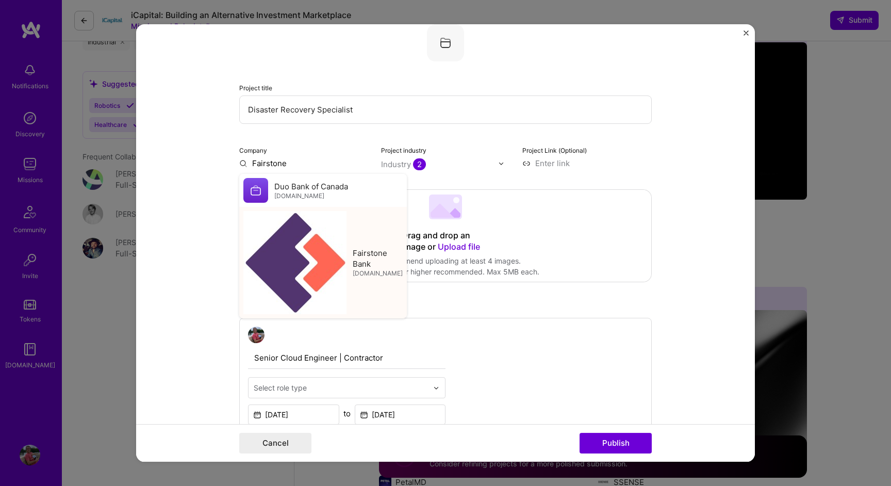
type input "Fairstone Bank"
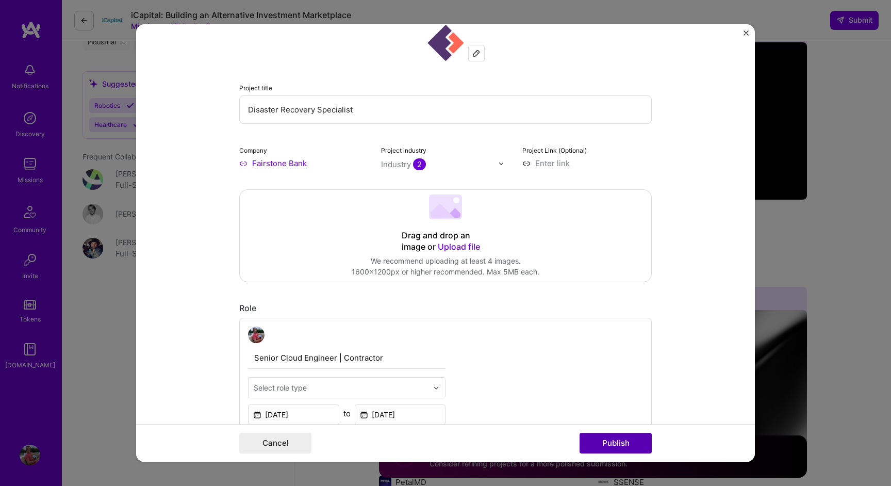
click at [631, 444] on button "Publish" at bounding box center [616, 443] width 72 height 21
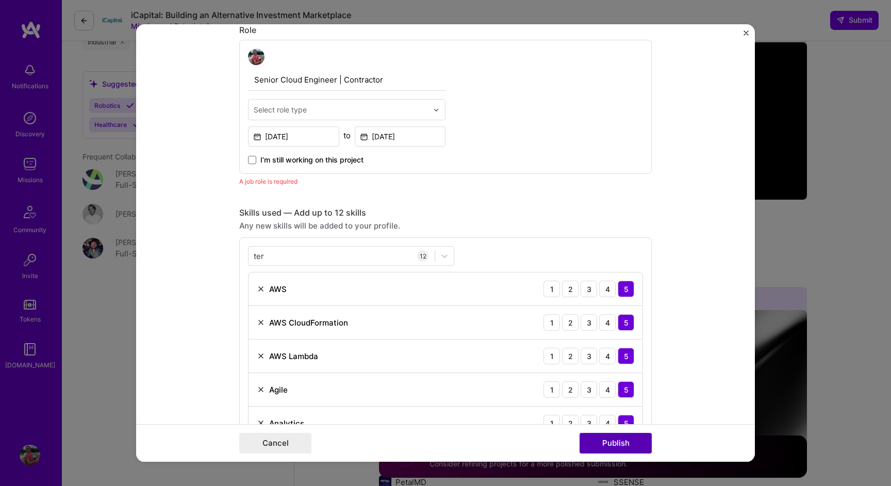
scroll to position [346, 0]
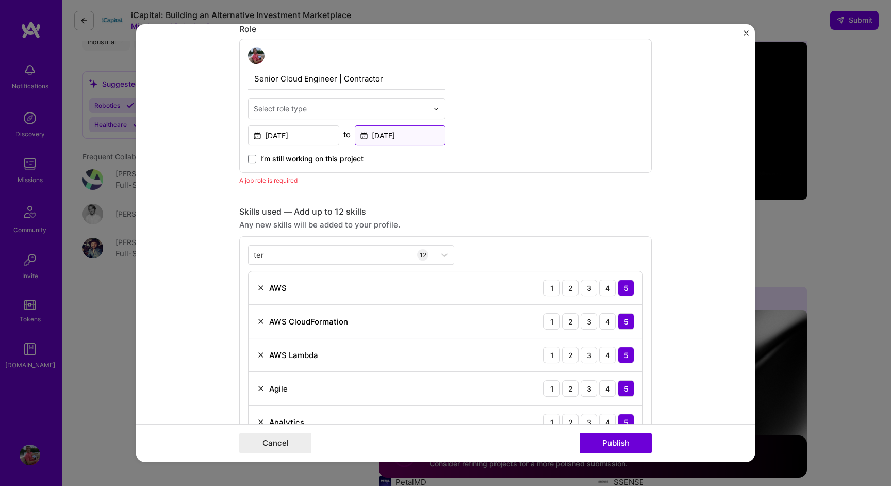
click at [395, 139] on input "Jul, 2023" at bounding box center [400, 135] width 91 height 20
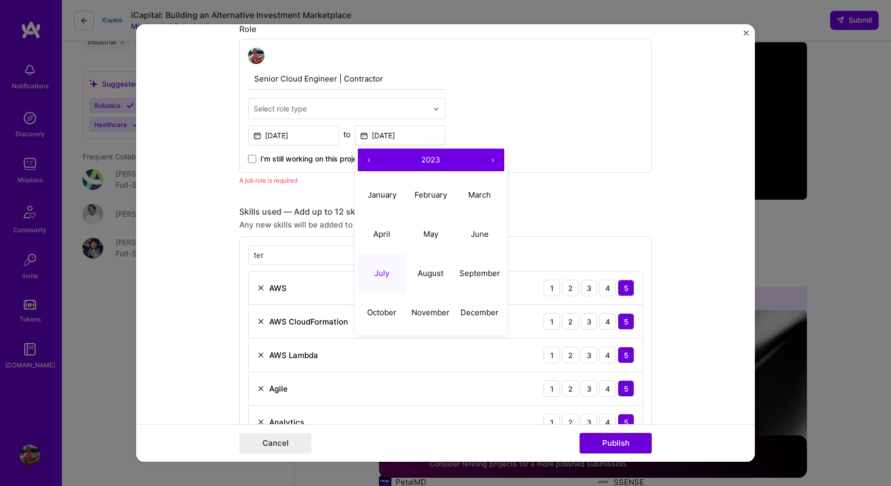
click at [396, 108] on input "text" at bounding box center [341, 108] width 174 height 11
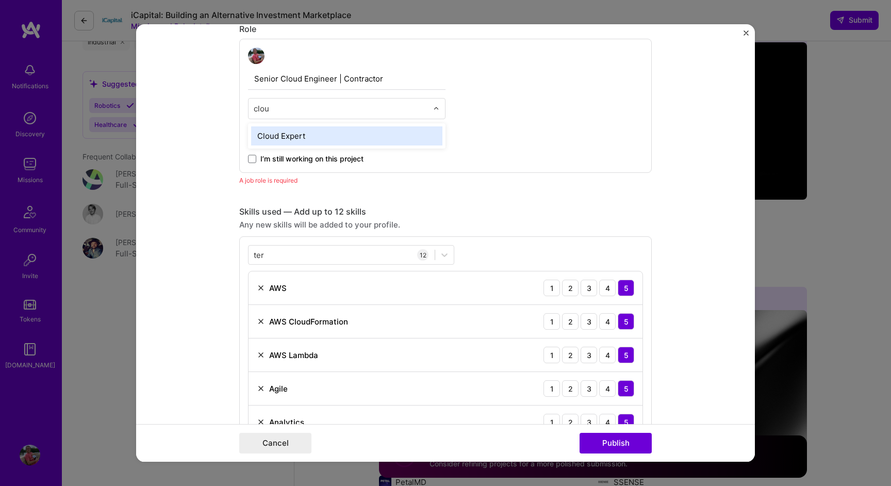
type input "cloud"
click at [380, 126] on div "Cloud Expert" at bounding box center [346, 135] width 197 height 25
click at [381, 138] on div "Cloud Expert" at bounding box center [346, 135] width 191 height 19
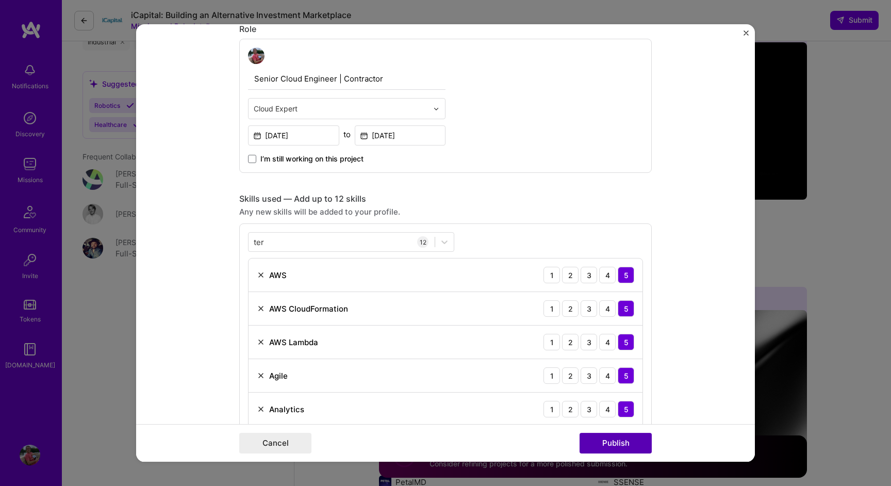
click at [589, 438] on button "Publish" at bounding box center [616, 443] width 72 height 21
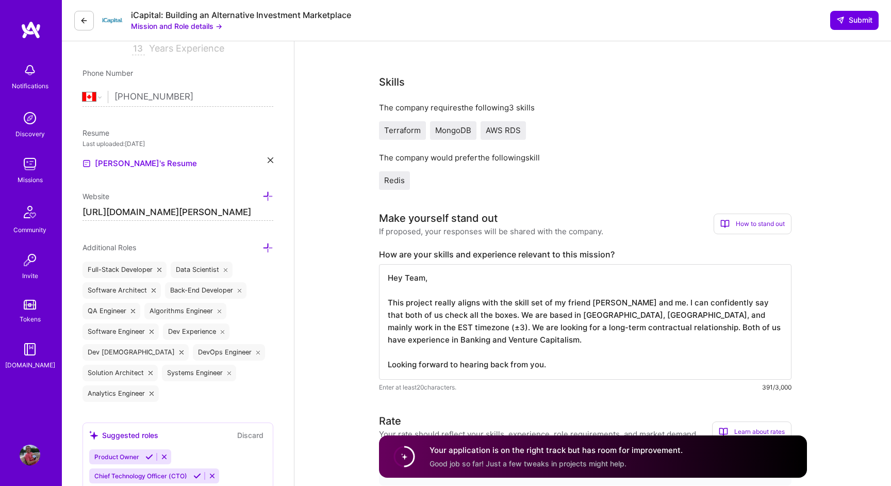
scroll to position [221, 0]
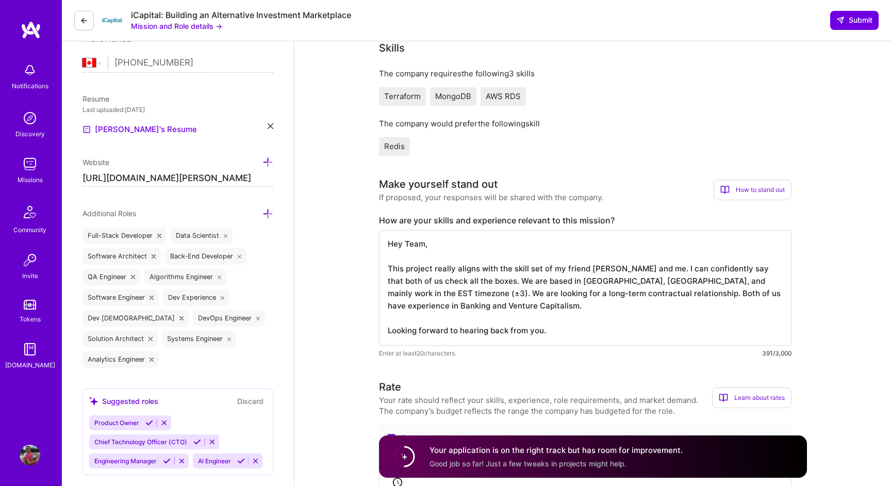
click at [445, 312] on textarea "Hey Team, This project really aligns with the skill set of my friend Yann Beaud…" at bounding box center [585, 287] width 412 height 115
paste textarea "colleague Yann Beaudoin and me. I can confidently say that both of us check all…"
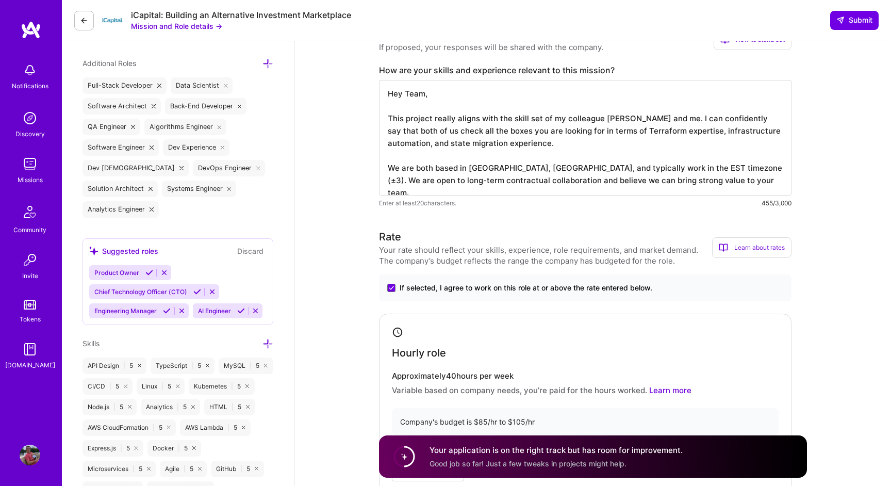
scroll to position [373, 0]
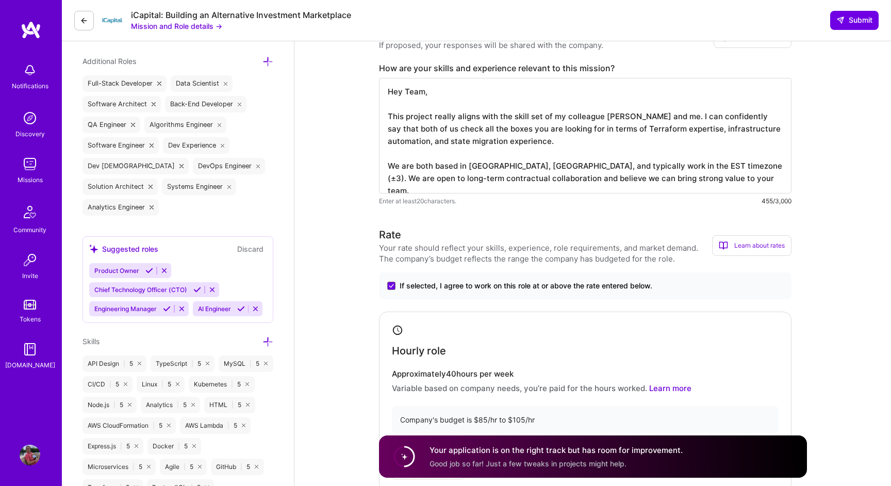
click at [593, 147] on textarea "Hey Team, This project really aligns with the skill set of my colleague Yann Be…" at bounding box center [585, 135] width 412 height 115
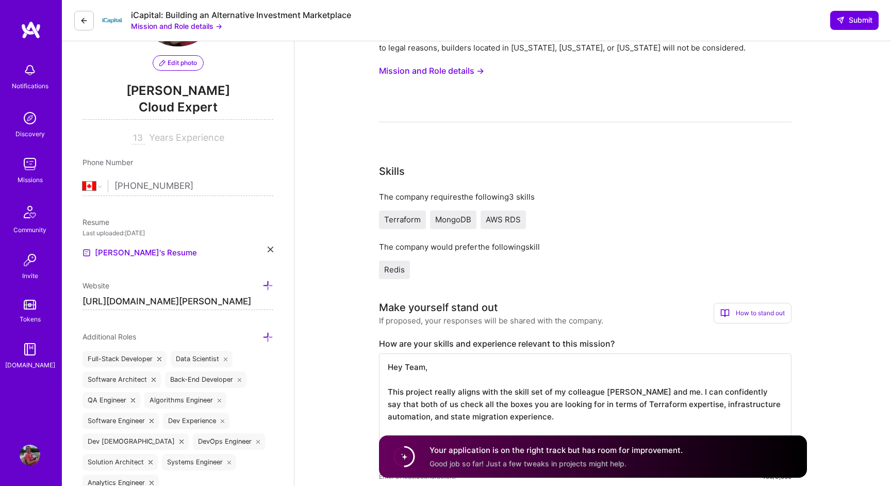
scroll to position [0, 0]
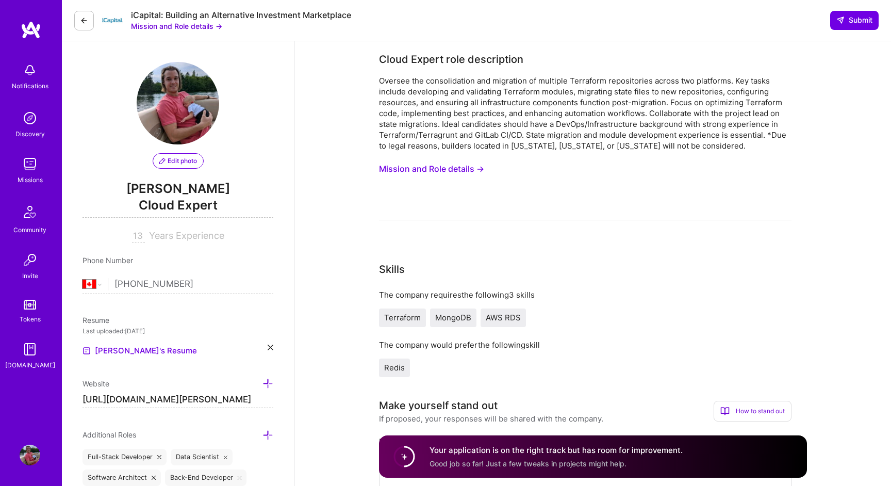
type textarea "Hey Team, This project really aligns with the skill set of my colleague Yann Be…"
click at [85, 22] on icon at bounding box center [84, 20] width 8 height 8
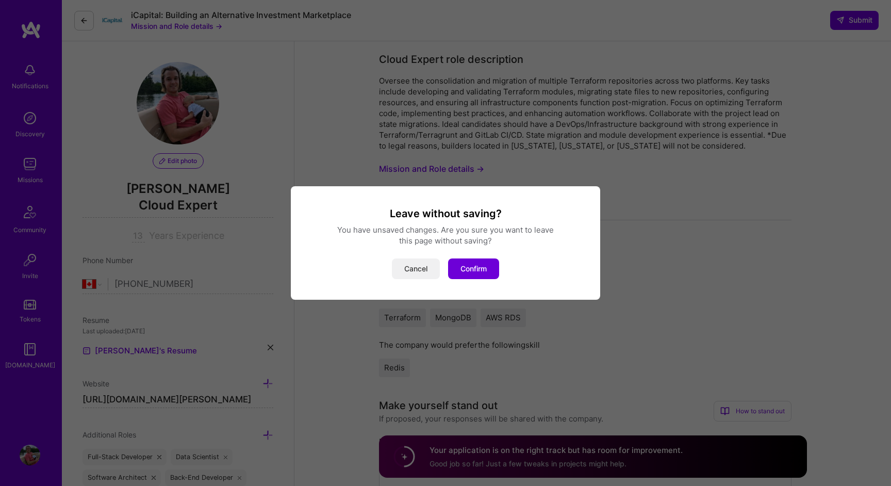
click at [417, 267] on button "Cancel" at bounding box center [416, 268] width 48 height 21
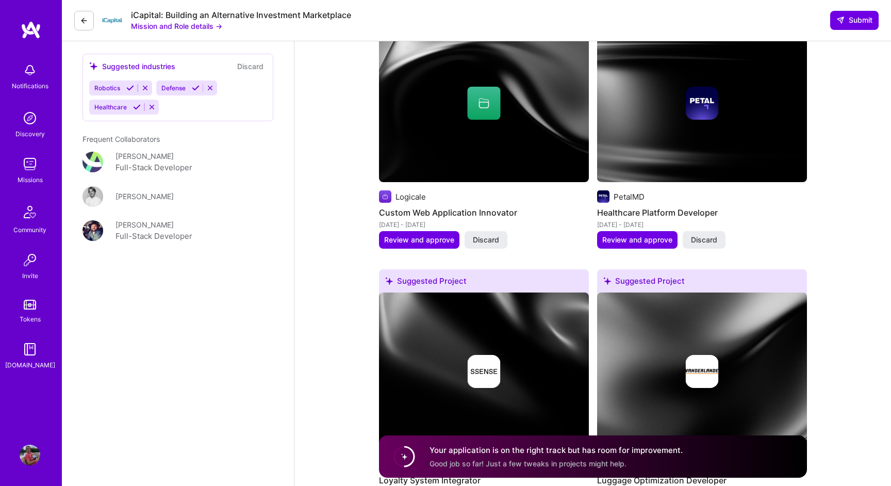
scroll to position [1504, 0]
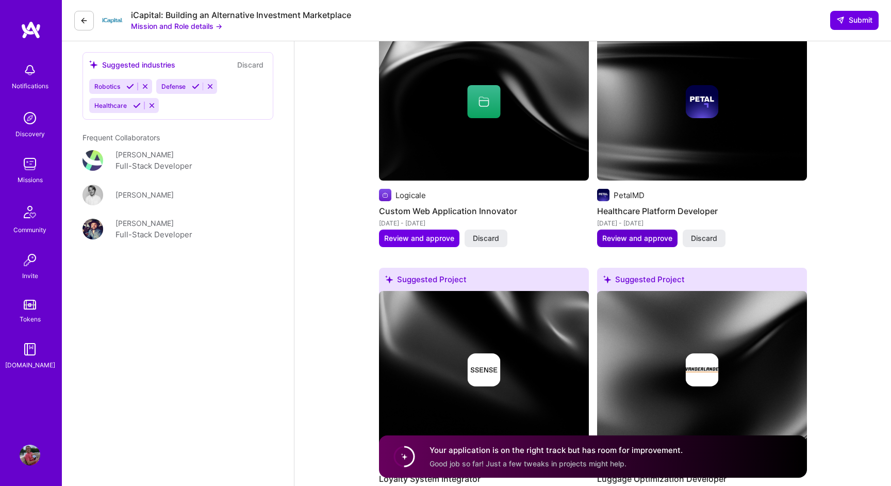
click at [643, 240] on span "Review and approve" at bounding box center [637, 238] width 70 height 10
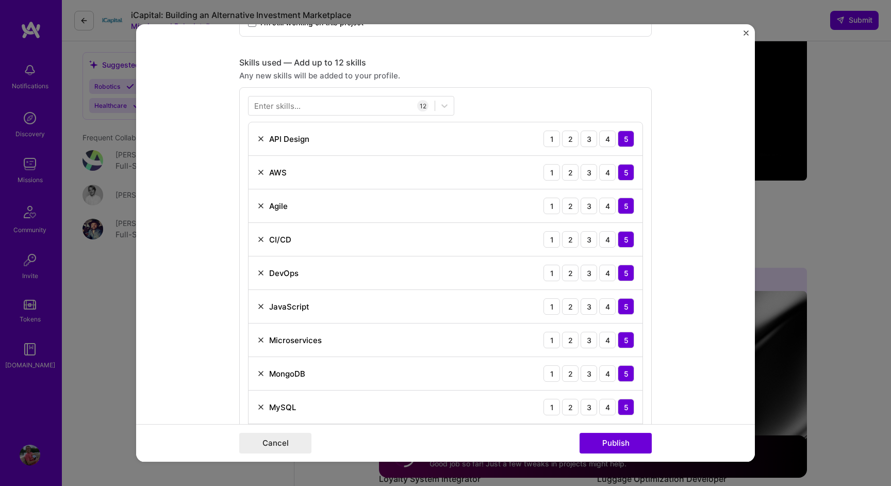
scroll to position [481, 0]
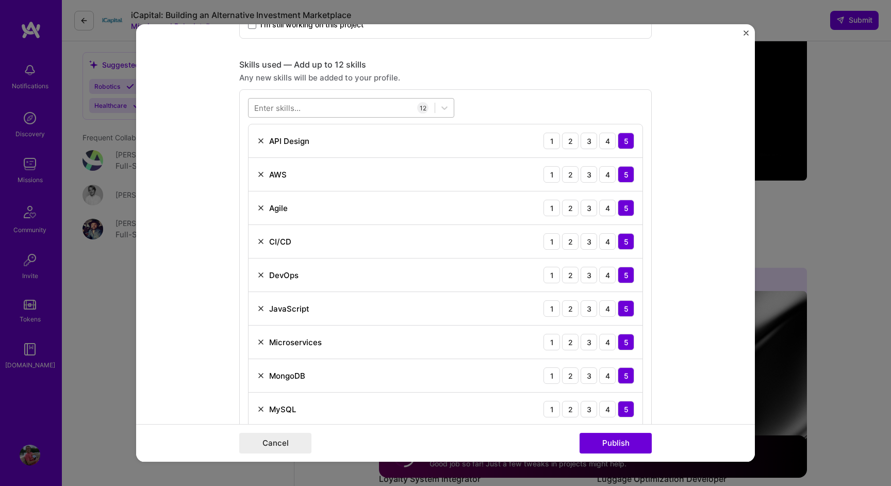
click at [349, 108] on div at bounding box center [342, 108] width 186 height 17
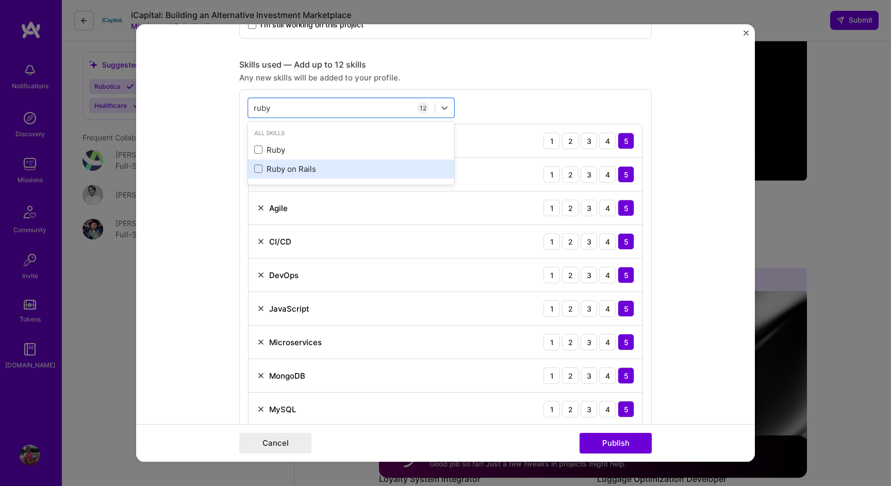
click at [292, 172] on div "Ruby on Rails" at bounding box center [351, 168] width 194 height 11
type input "ruby"
click at [203, 277] on form "Editing suggested project This project is suggested based on your LinkedIn, res…" at bounding box center [445, 242] width 619 height 437
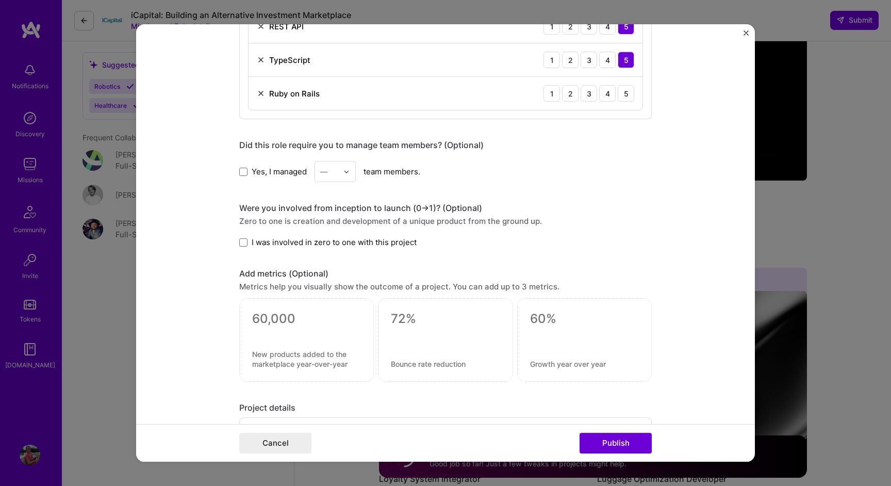
scroll to position [938, 0]
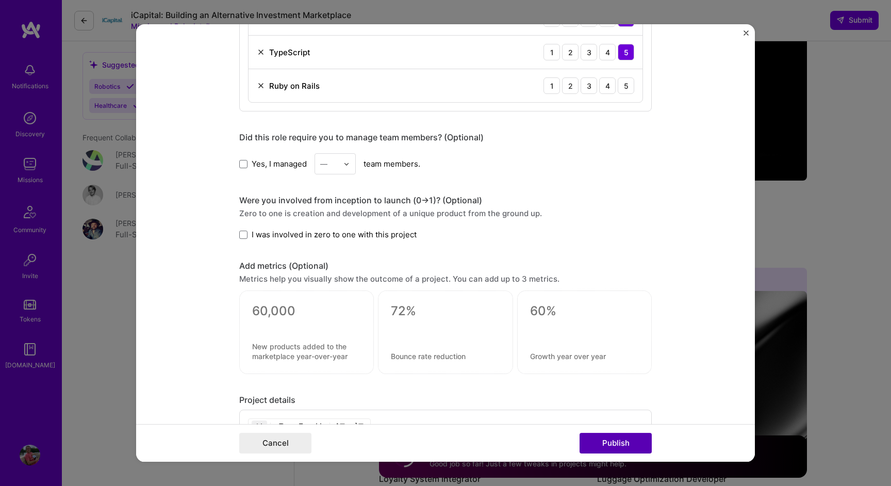
click at [605, 445] on button "Publish" at bounding box center [616, 443] width 72 height 21
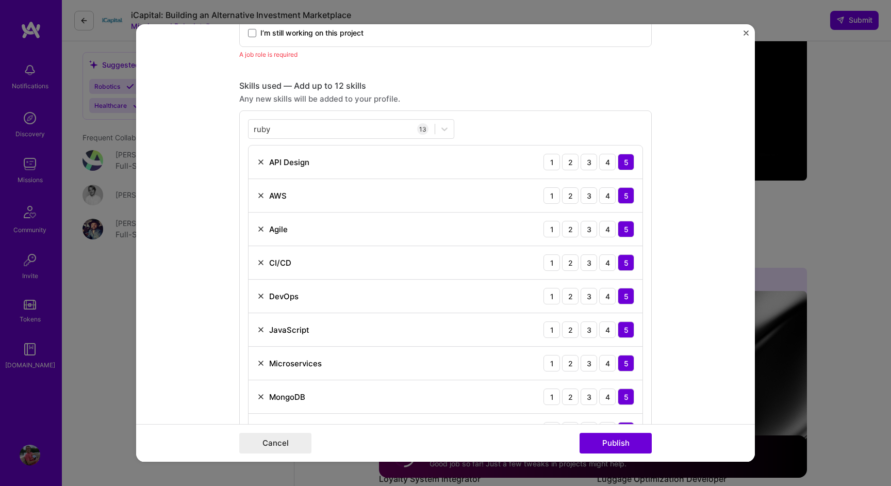
scroll to position [481, 0]
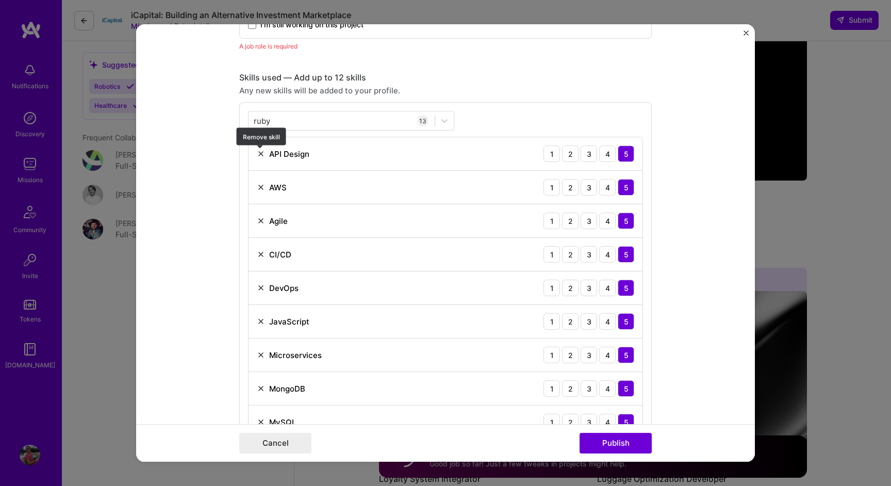
click at [263, 154] on img at bounding box center [261, 154] width 8 height 8
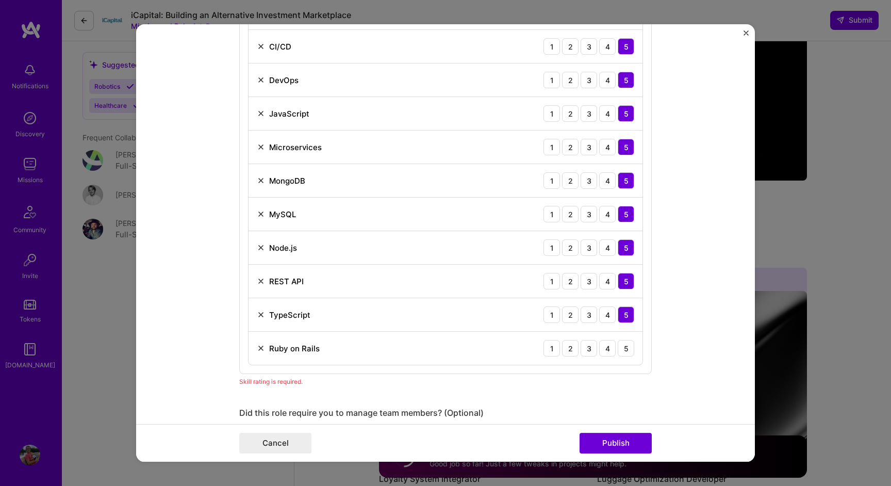
scroll to position [664, 0]
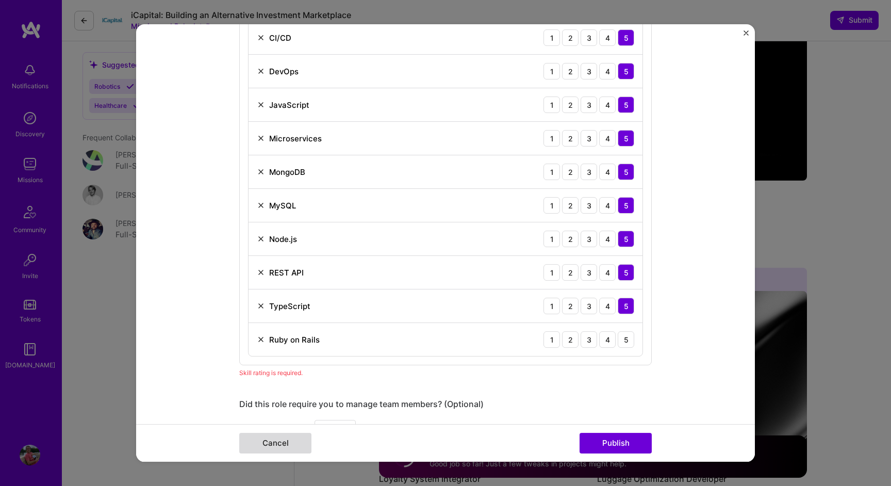
click at [260, 443] on button "Cancel" at bounding box center [275, 443] width 72 height 21
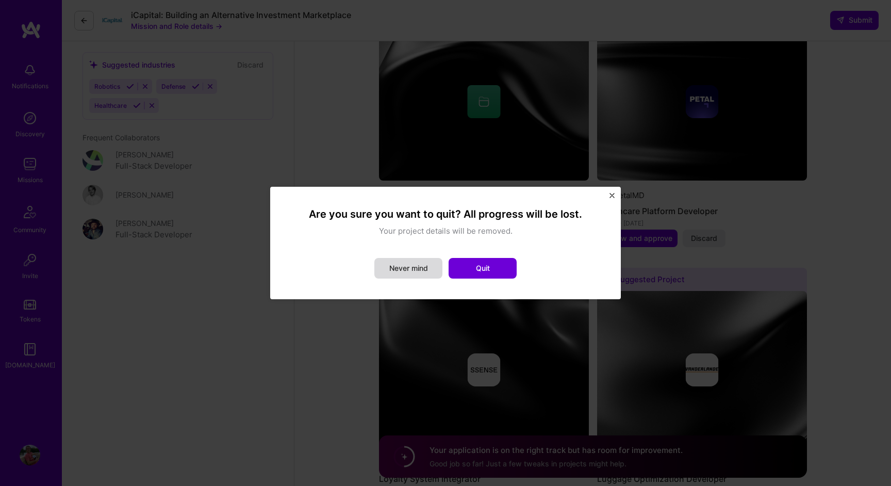
click at [422, 271] on button "Never mind" at bounding box center [408, 268] width 68 height 21
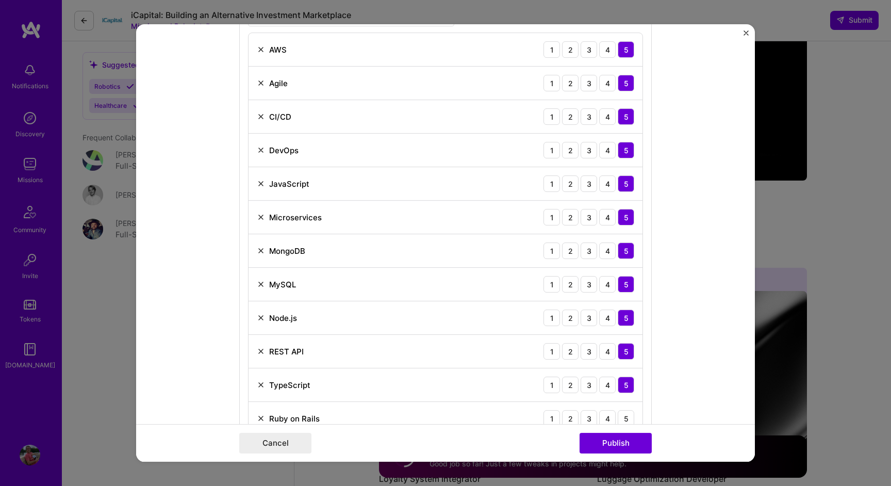
scroll to position [512, 0]
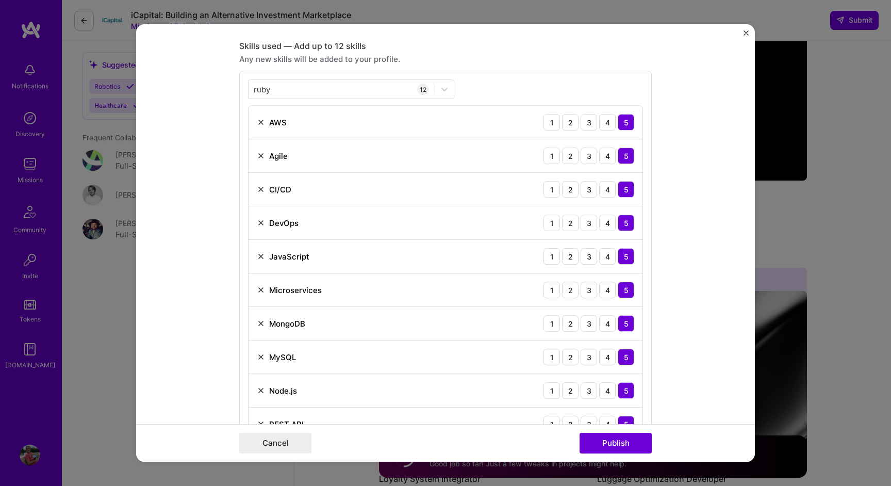
click at [747, 34] on img "Close" at bounding box center [745, 32] width 5 height 5
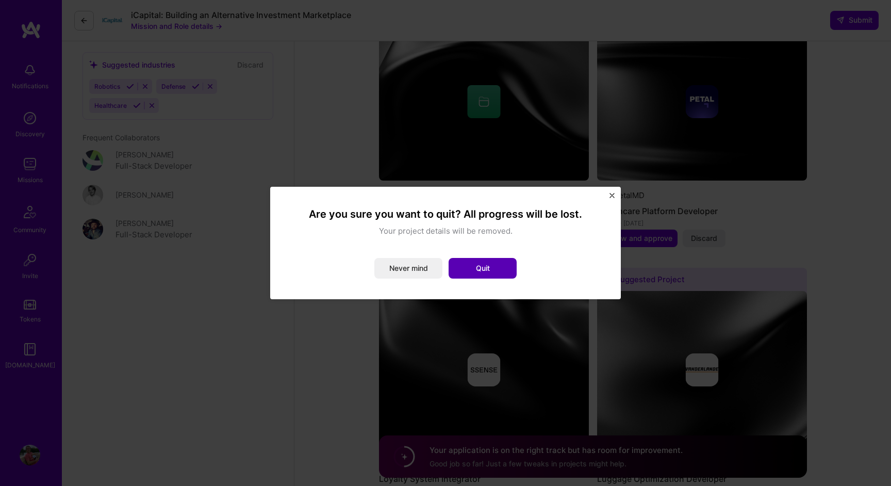
click at [472, 265] on button "Quit" at bounding box center [483, 268] width 68 height 21
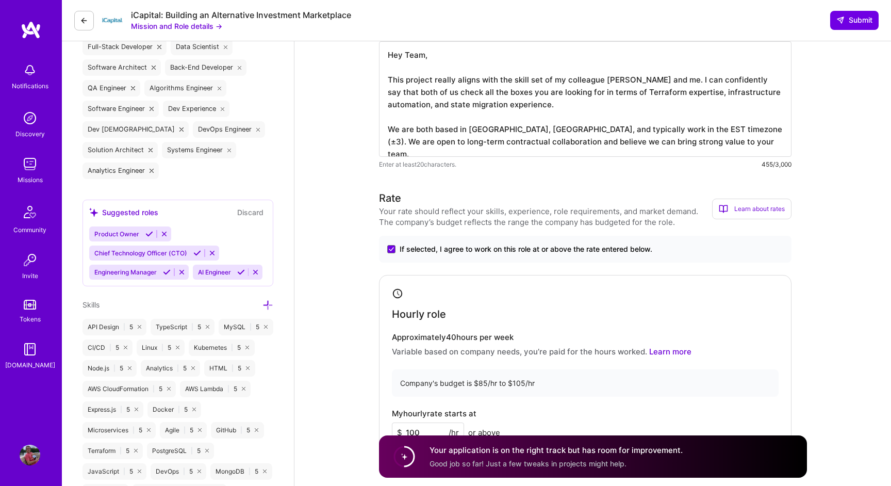
scroll to position [412, 0]
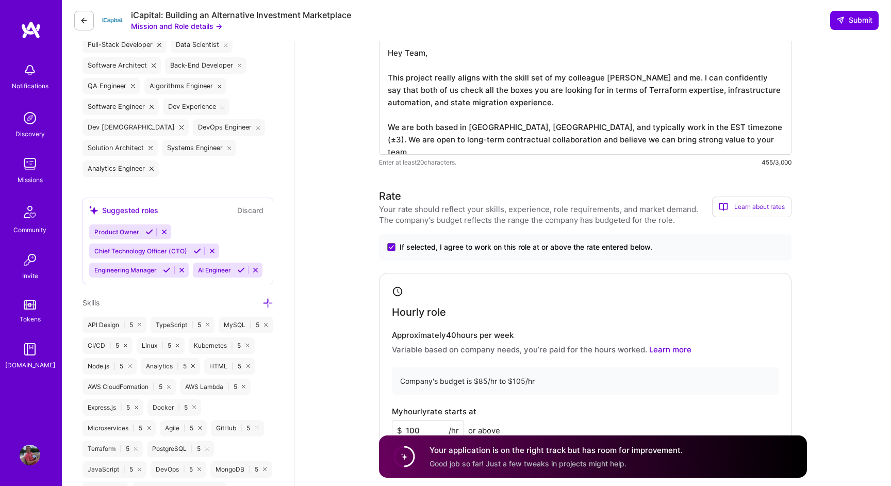
click at [581, 136] on textarea "Hey Team, This project really aligns with the skill set of my colleague Yann Be…" at bounding box center [585, 96] width 412 height 115
click at [638, 103] on textarea "Hey Team, This project really aligns with the skill set of my colleague Yann Be…" at bounding box center [585, 96] width 412 height 115
drag, startPoint x: 635, startPoint y: 102, endPoint x: 517, endPoint y: 86, distance: 119.1
click at [517, 86] on textarea "Hey Team, This project really aligns with the skill set of my colleague Yann Be…" at bounding box center [585, 96] width 412 height 115
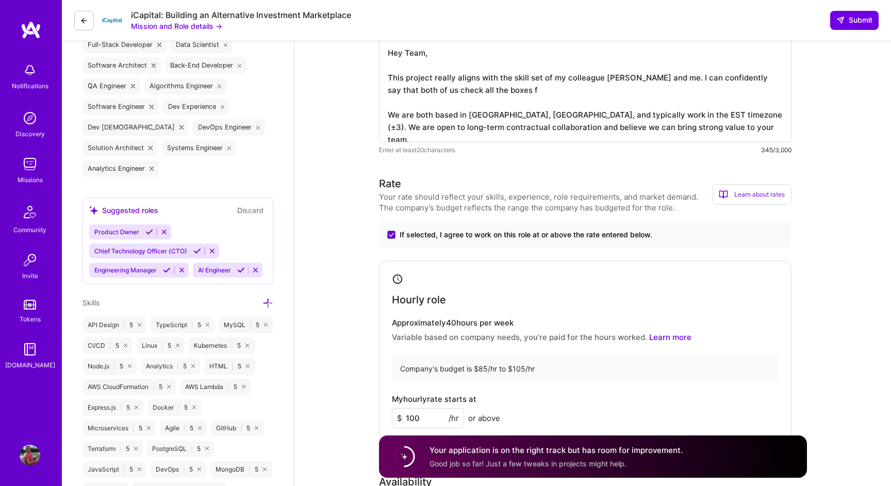
scroll to position [0, 0]
paste textarea "Full-Stack Developer"
click at [710, 117] on textarea "Hey Team, This project really aligns with the skill set of my colleague Yann Be…" at bounding box center [585, 90] width 412 height 103
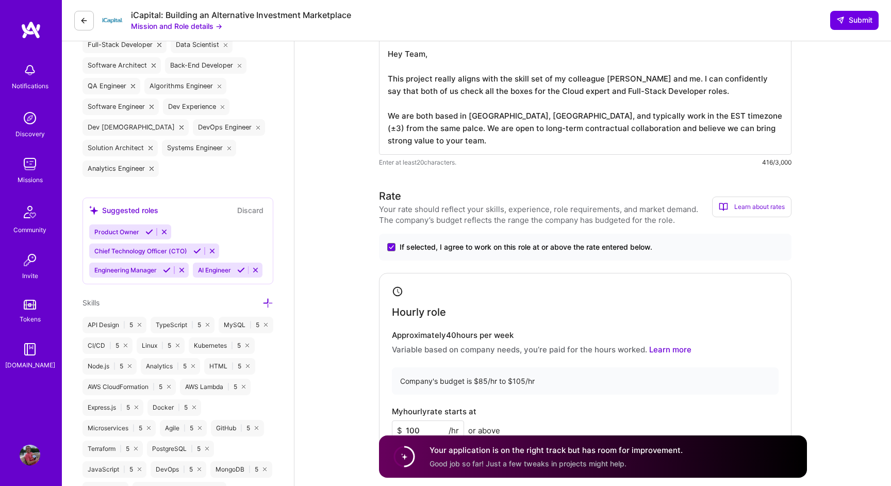
click at [663, 97] on textarea "Hey Team, This project really aligns with the skill set of my colleague Yann Be…" at bounding box center [585, 96] width 412 height 115
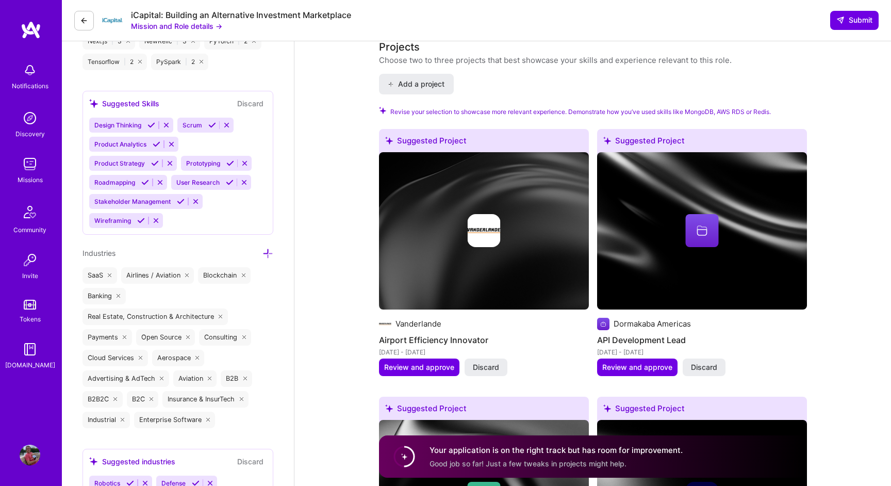
scroll to position [1109, 0]
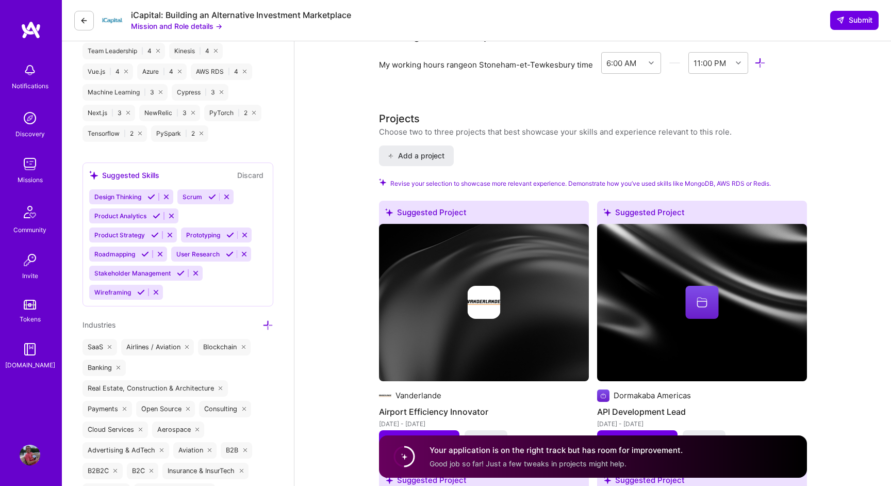
type textarea "Hey Team, This project really aligns with the skill set of my colleague Yann Be…"
click at [454, 210] on div "Suggested Project" at bounding box center [484, 214] width 210 height 27
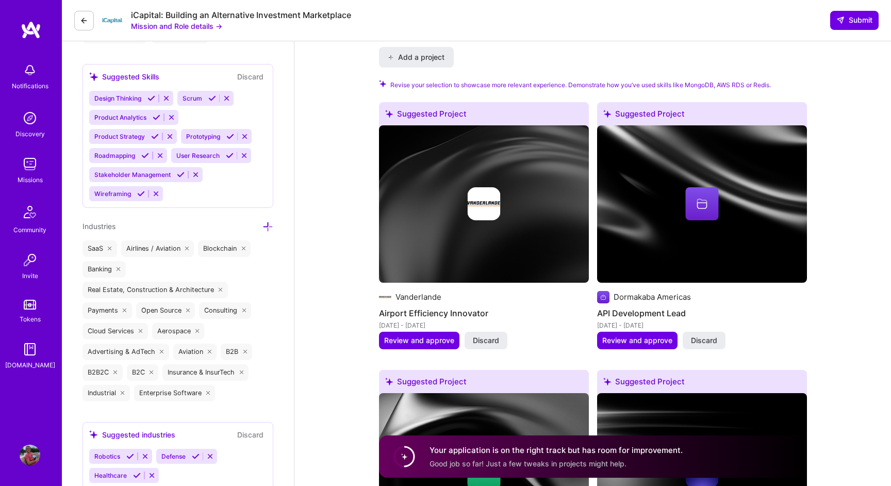
scroll to position [1134, 0]
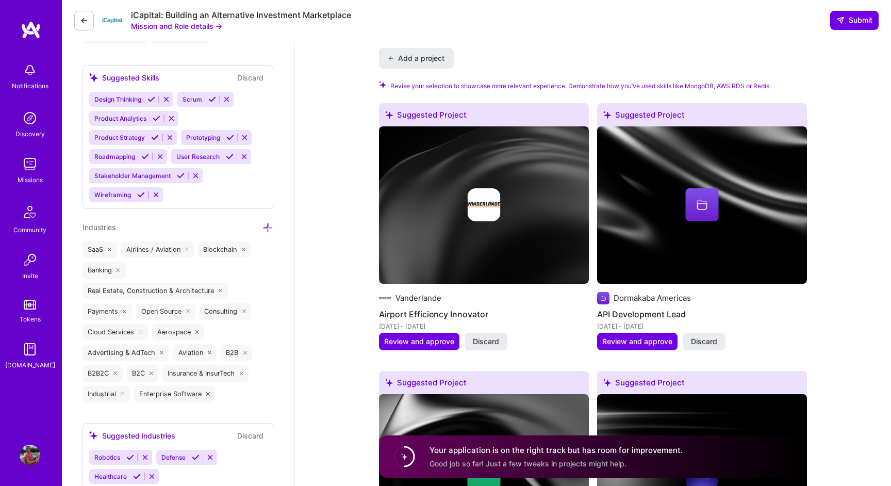
click at [603, 294] on img at bounding box center [603, 298] width 12 height 12
click at [685, 180] on img at bounding box center [702, 204] width 210 height 157
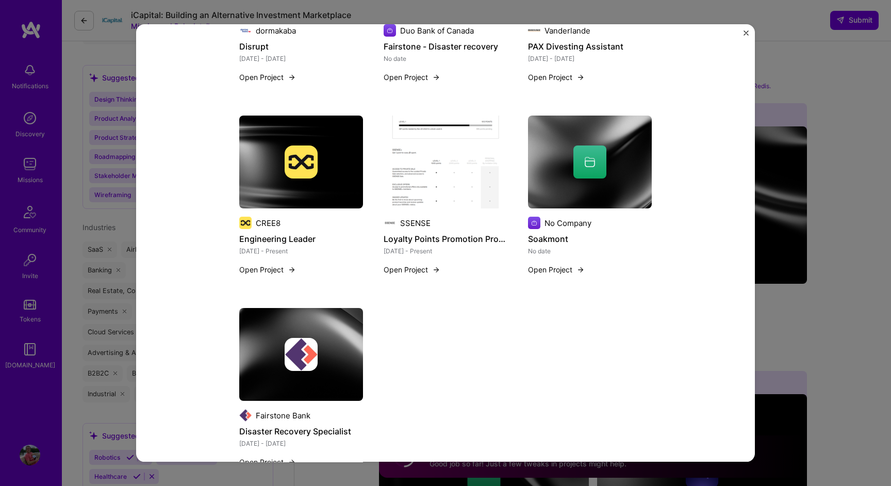
scroll to position [581, 0]
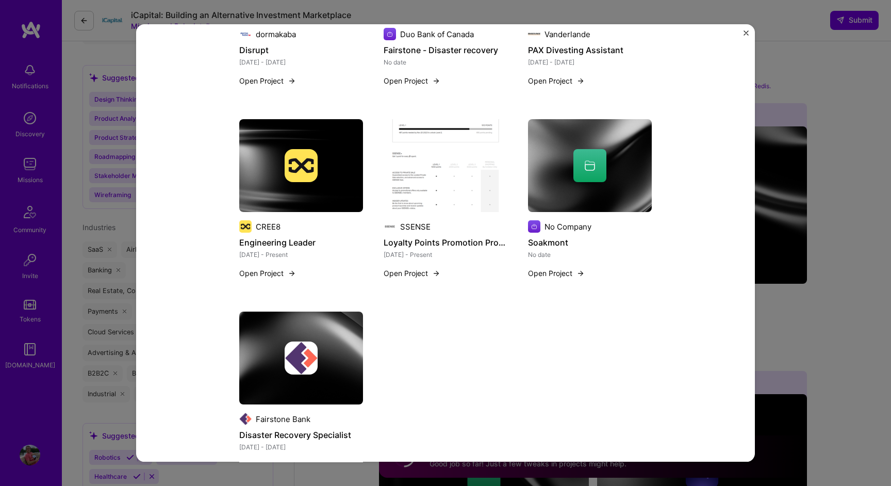
click at [592, 190] on img at bounding box center [590, 166] width 124 height 93
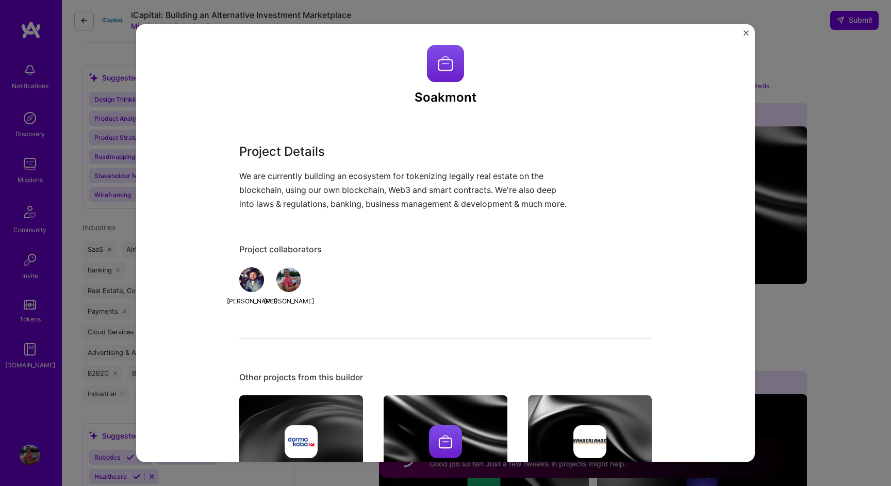
click at [324, 162] on div "Project Details We are currently building an ecosystem for tokenizing legally r…" at bounding box center [406, 176] width 335 height 69
click at [747, 34] on img "Close" at bounding box center [745, 32] width 5 height 5
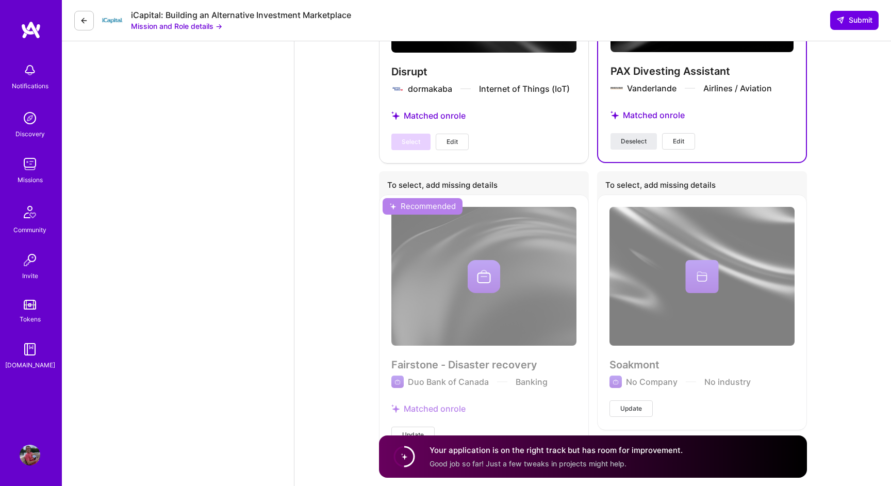
scroll to position [2715, 0]
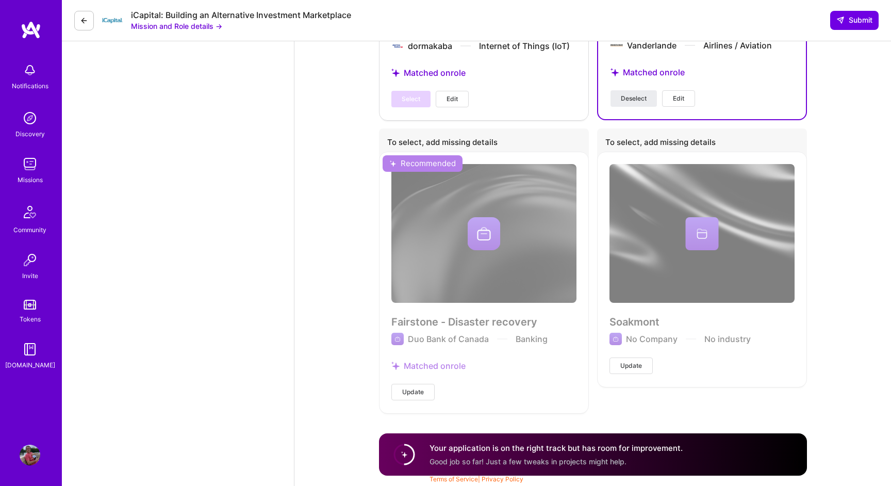
click at [627, 365] on span "Update" at bounding box center [631, 365] width 22 height 9
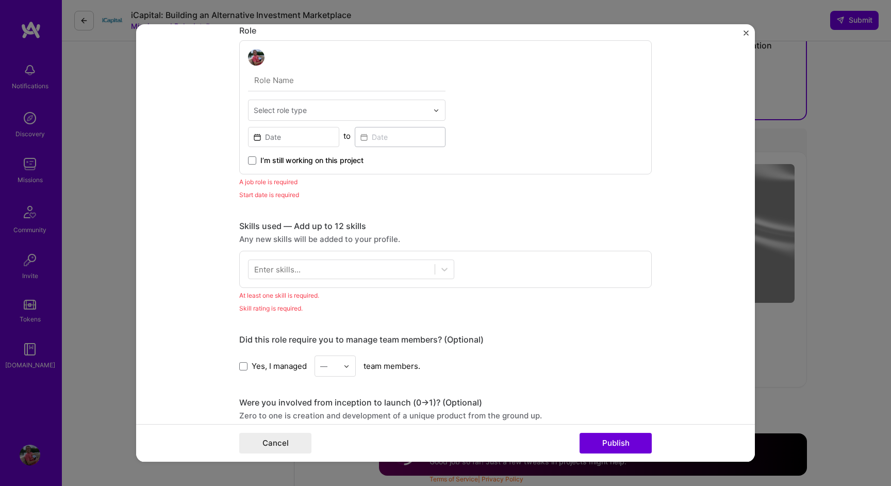
scroll to position [391, 0]
click at [750, 34] on form "This project is missing details. To be able to apply to missions with this proj…" at bounding box center [445, 242] width 619 height 437
click at [747, 32] on img "Close" at bounding box center [745, 32] width 5 height 5
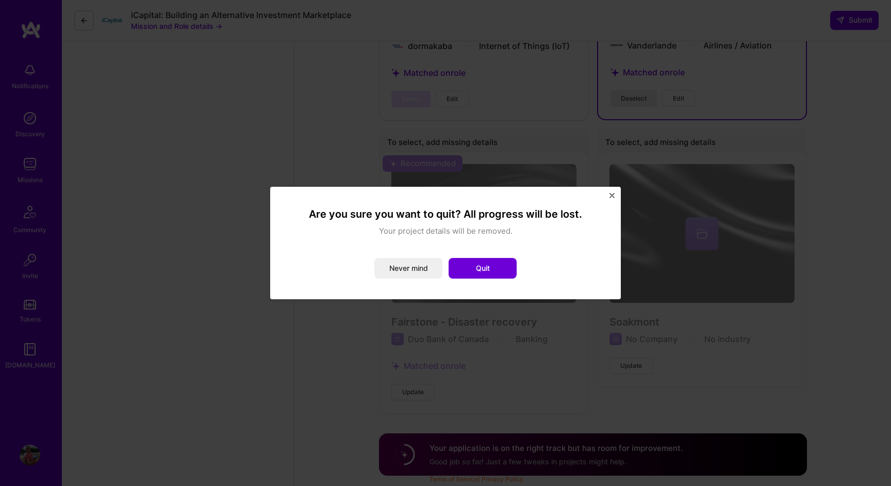
click at [479, 280] on div "Are you sure you want to quit? All progress will be lost. Your project details …" at bounding box center [446, 243] width 326 height 88
click at [488, 273] on button "Quit" at bounding box center [483, 268] width 68 height 21
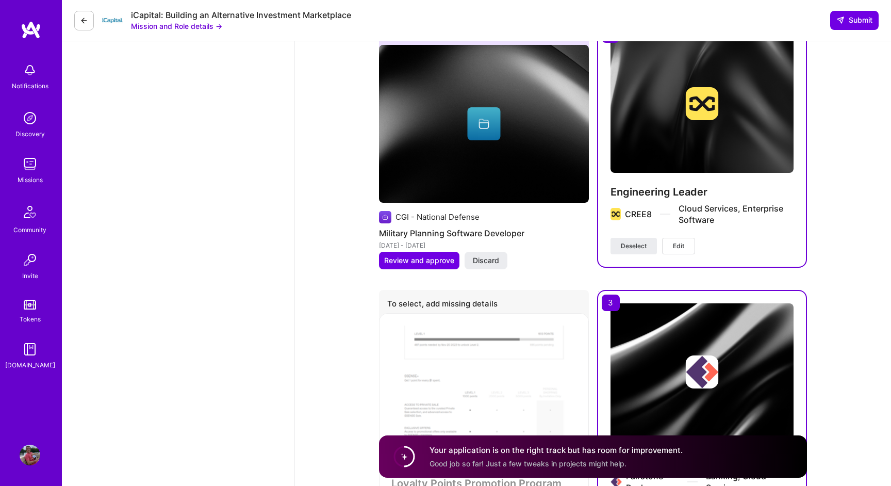
scroll to position [2012, 0]
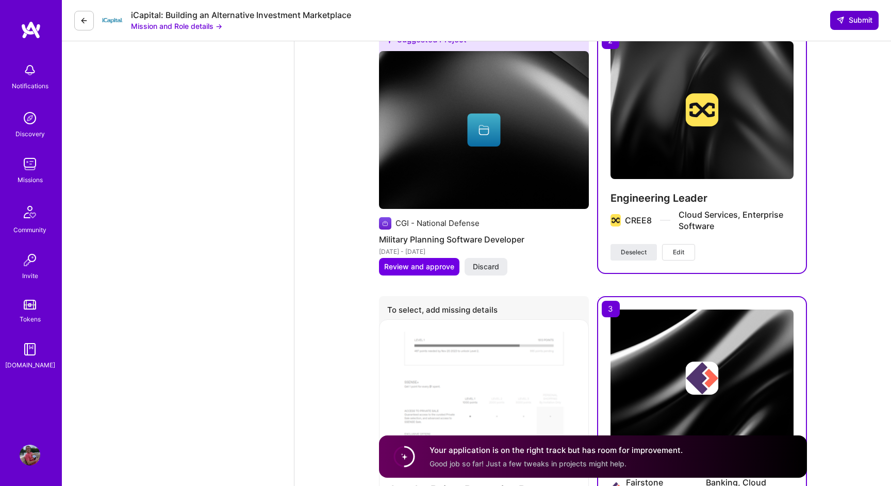
click at [859, 14] on button "Submit" at bounding box center [854, 20] width 48 height 19
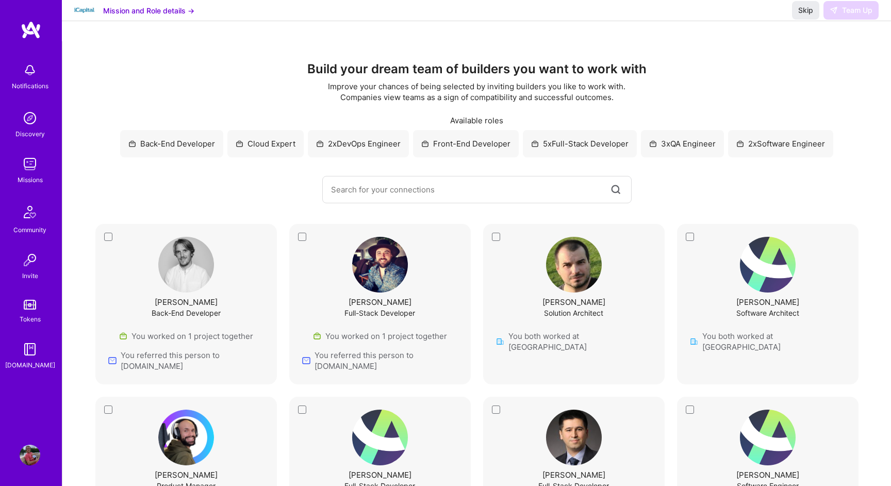
click at [302, 237] on div "Yann Beaudoin Full-Stack Developer You worked on 1 project together You referre…" at bounding box center [380, 304] width 156 height 135
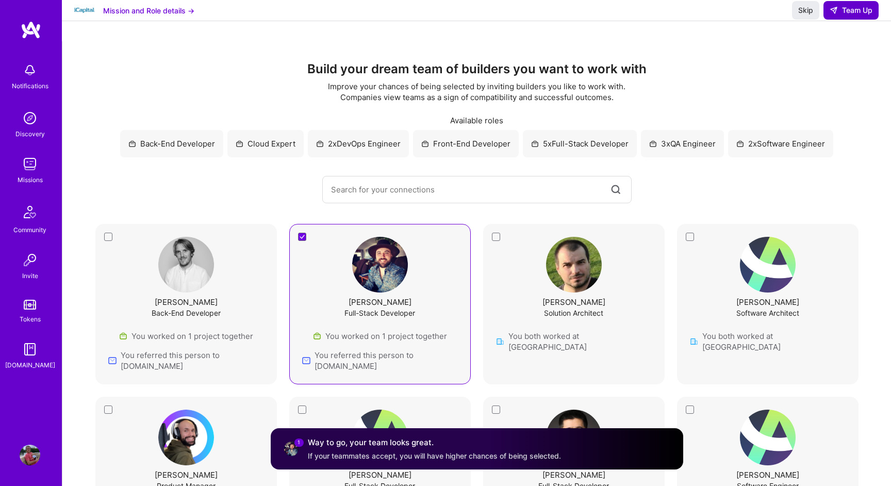
click at [859, 15] on span "Team Up" at bounding box center [851, 10] width 43 height 10
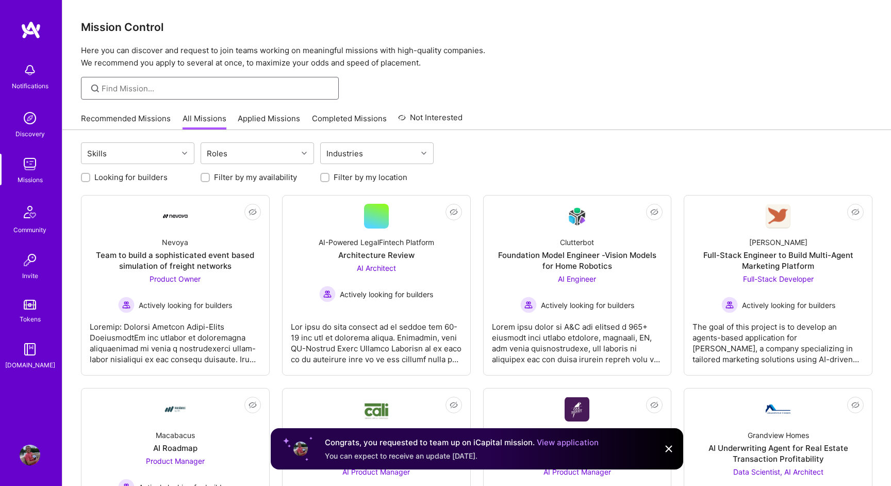
click at [169, 90] on input at bounding box center [216, 88] width 229 height 11
type input "icapi"
click at [111, 179] on label "Looking for builders" at bounding box center [130, 177] width 73 height 11
click at [90, 179] on input "Looking for builders" at bounding box center [86, 177] width 7 height 7
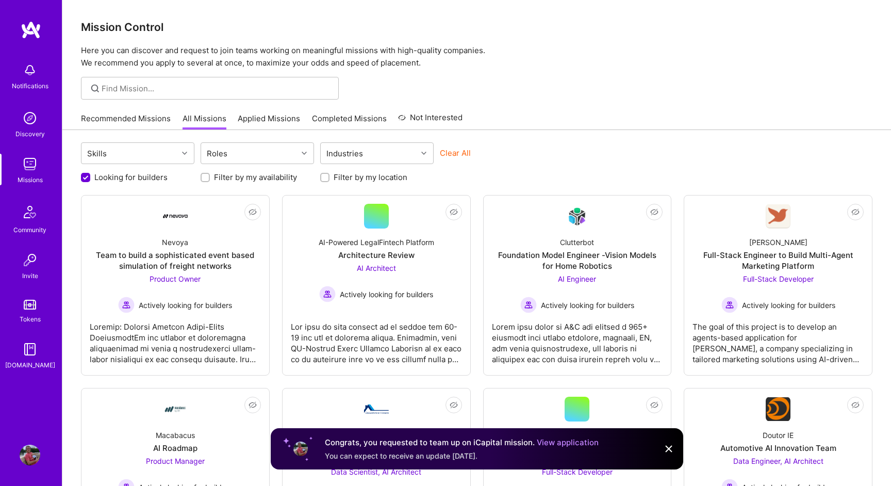
click at [111, 179] on label "Looking for builders" at bounding box center [130, 177] width 73 height 11
click at [91, 179] on input "Looking for builders" at bounding box center [86, 177] width 9 height 9
checkbox input "false"
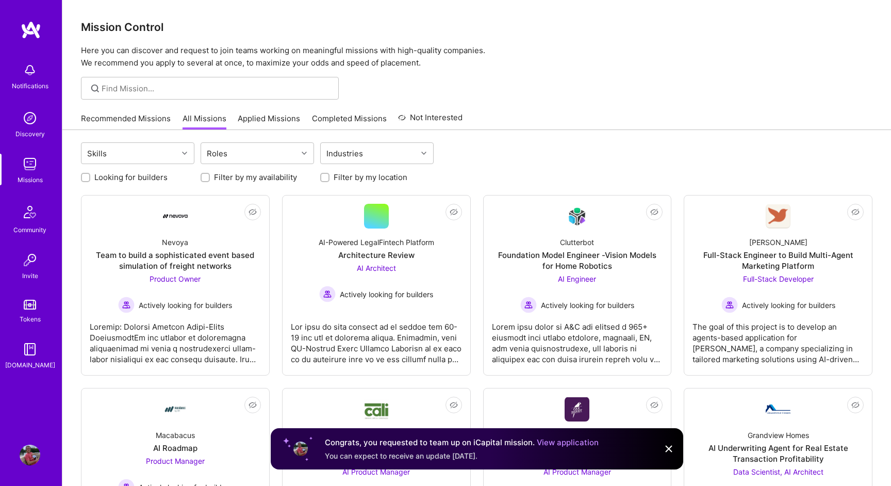
click at [394, 175] on label "Filter by my location" at bounding box center [371, 177] width 74 height 11
click at [329, 175] on input "Filter by my location" at bounding box center [325, 177] width 7 height 7
click at [394, 175] on label "Filter by my location" at bounding box center [371, 177] width 74 height 11
click at [330, 175] on input "Filter by my location" at bounding box center [325, 177] width 9 height 9
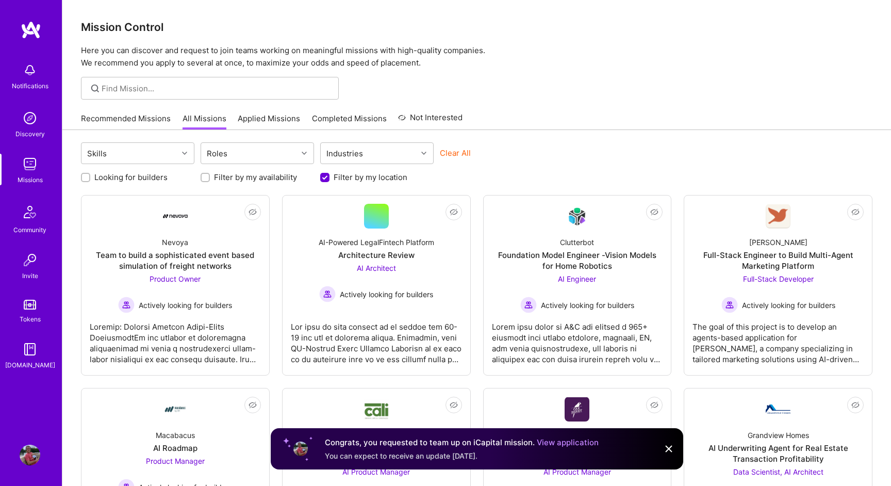
checkbox input "false"
click at [564, 448] on div "Congrats, you requested to team up on iCapital mission. View application" at bounding box center [462, 442] width 274 height 12
click at [572, 442] on link "View application" at bounding box center [568, 442] width 62 height 10
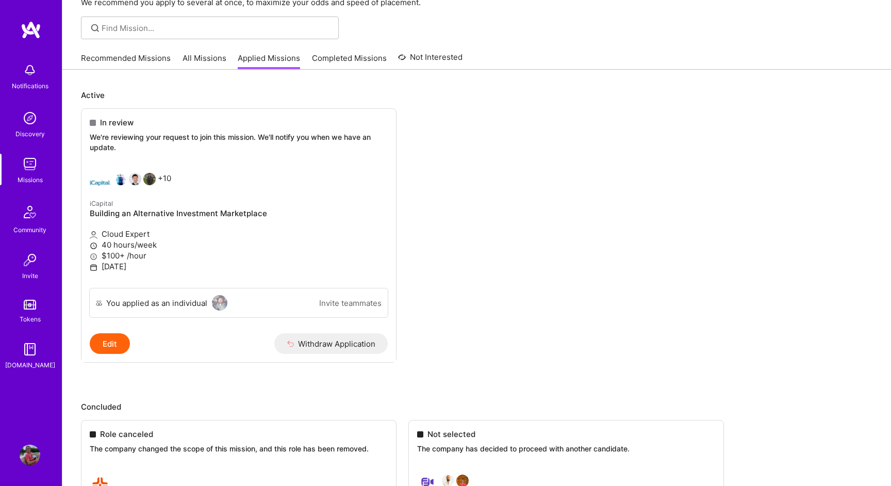
scroll to position [56, 0]
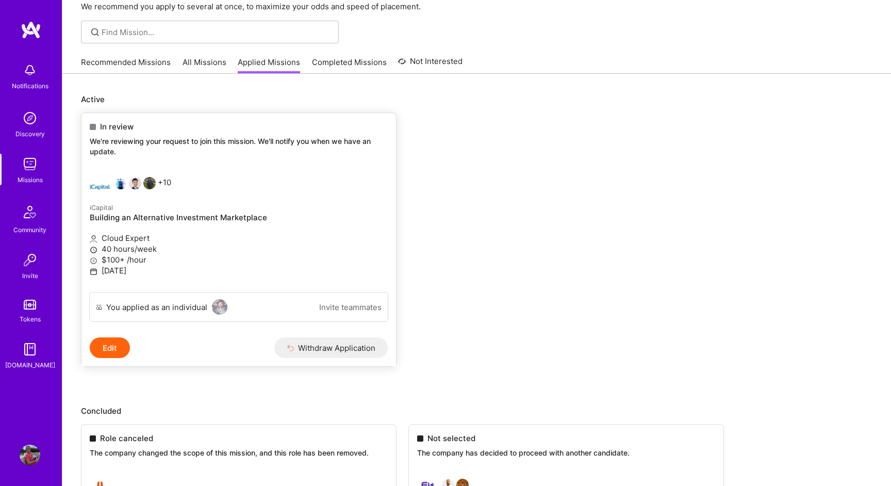
click at [355, 307] on link "Invite teammates" at bounding box center [350, 307] width 62 height 11
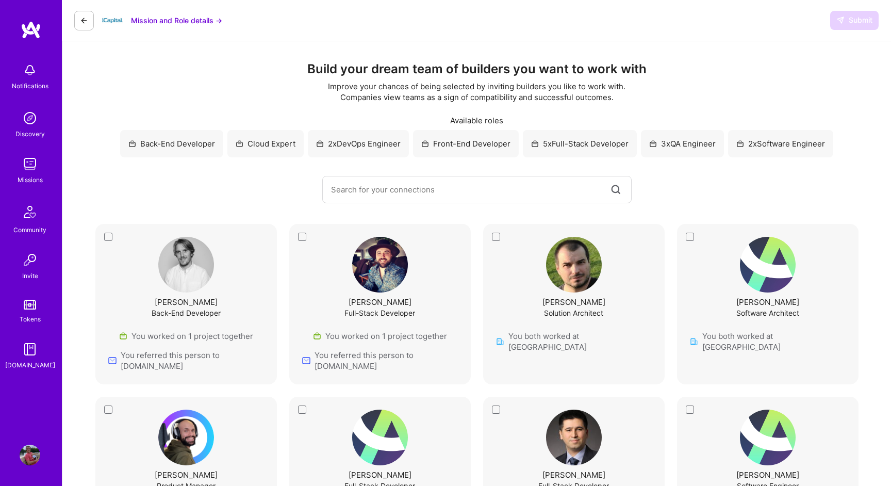
click at [302, 237] on div "Yann Beaudoin Full-Stack Developer You worked on 1 project together You referre…" at bounding box center [380, 304] width 156 height 135
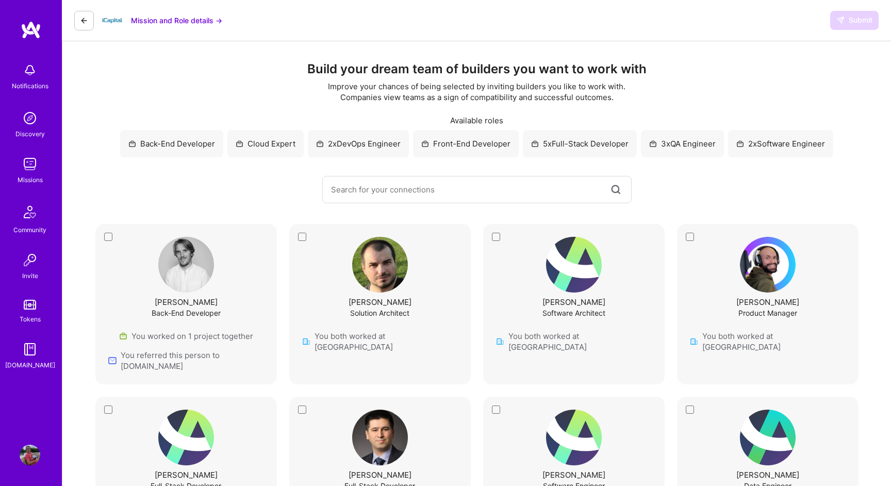
click at [850, 26] on div "Submit" at bounding box center [854, 20] width 48 height 19
click at [89, 20] on button at bounding box center [84, 21] width 20 height 20
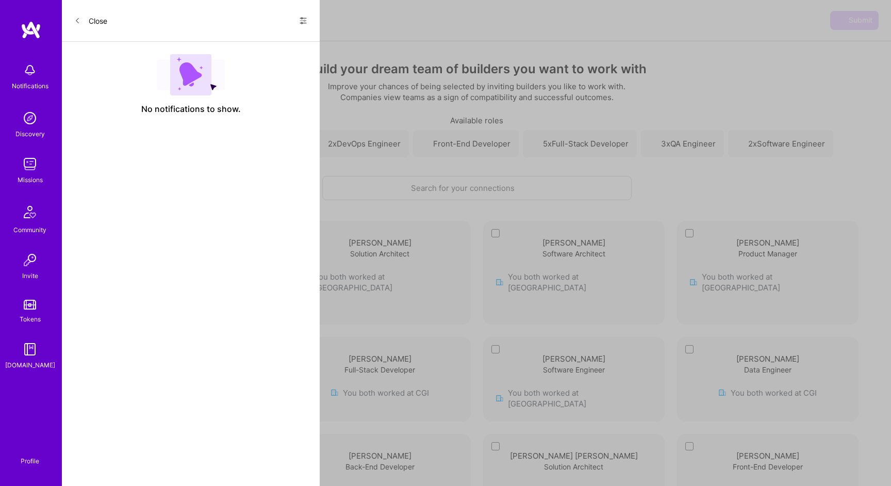
scroll to position [56, 0]
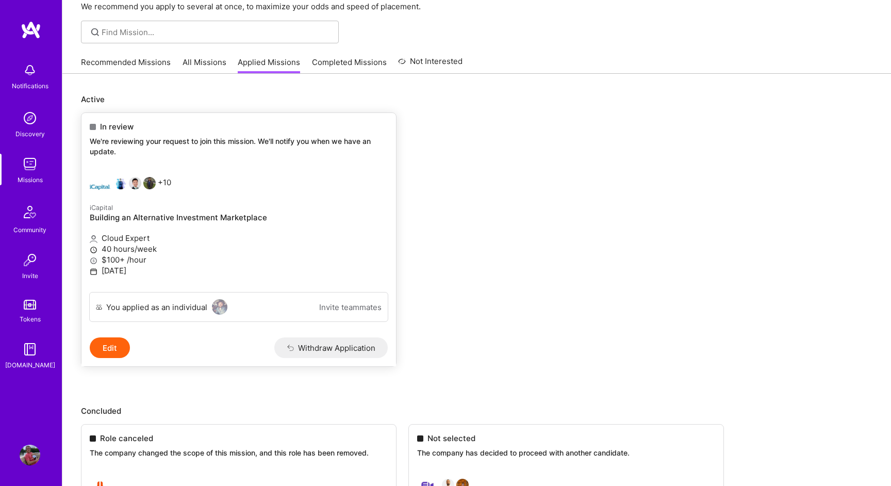
click at [283, 303] on div "You applied as an individual Invite teammates" at bounding box center [238, 307] width 299 height 30
click at [115, 349] on button "Edit" at bounding box center [110, 347] width 40 height 21
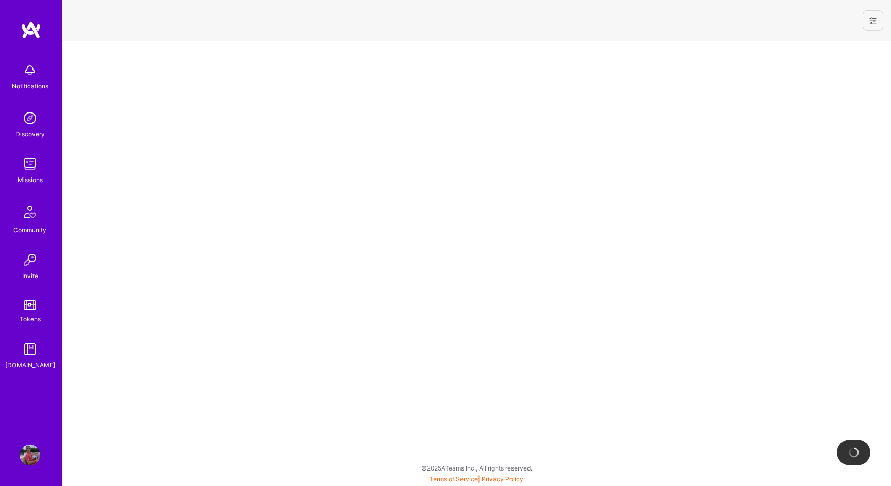
select select "CA"
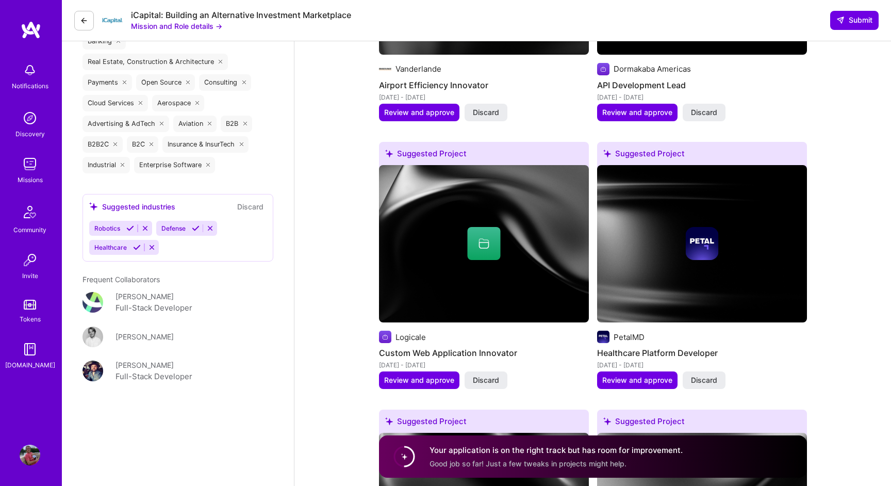
scroll to position [1360, 0]
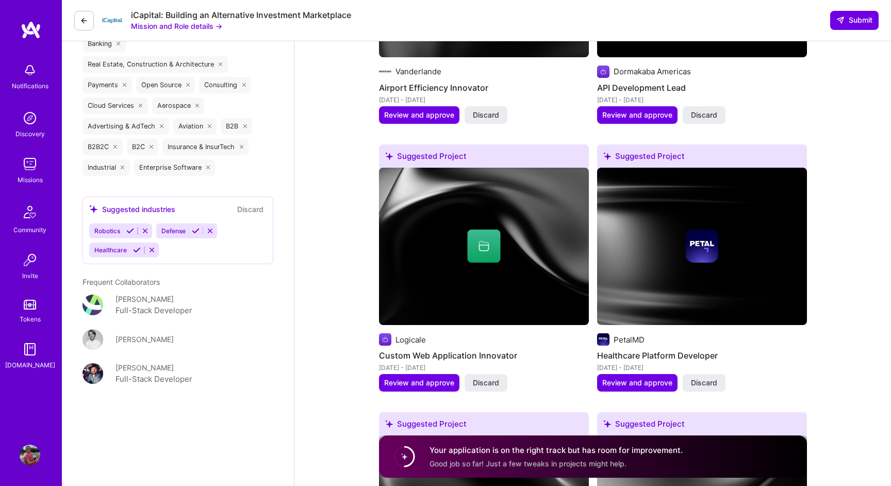
click at [155, 368] on div "[PERSON_NAME]" at bounding box center [144, 367] width 58 height 11
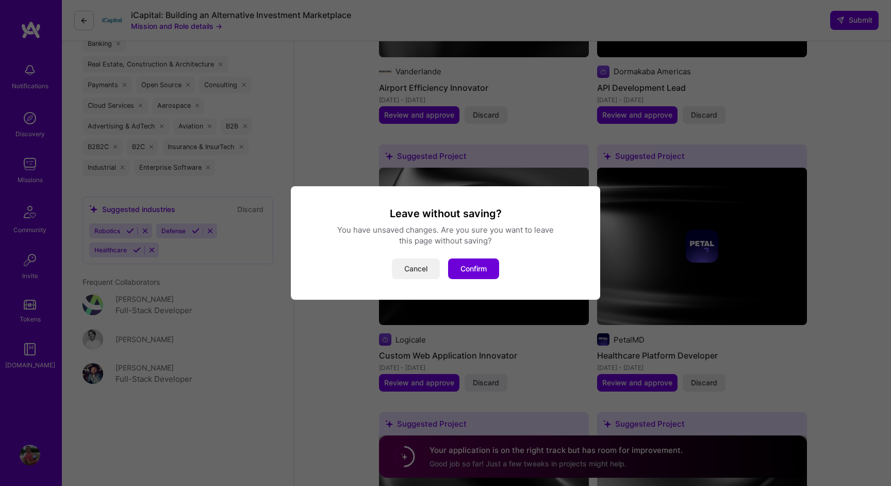
click at [421, 269] on button "Cancel" at bounding box center [416, 268] width 48 height 21
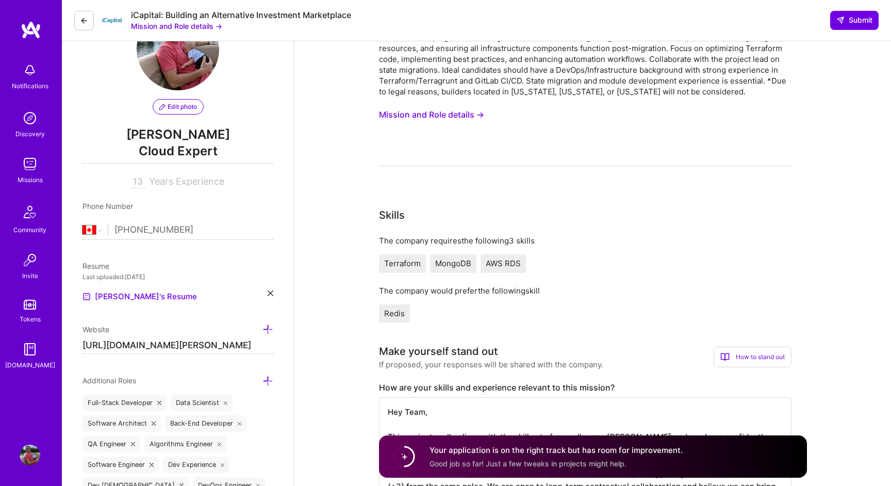
scroll to position [57, 0]
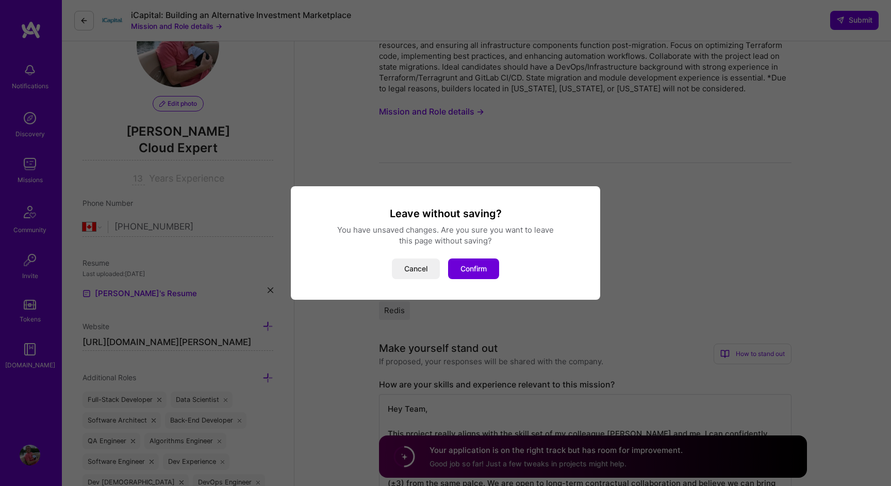
click at [481, 257] on div "Leave without saving? You have unsaved changes. Are you sure you want to leave …" at bounding box center [445, 243] width 285 height 72
click at [478, 264] on button "Confirm" at bounding box center [473, 268] width 51 height 21
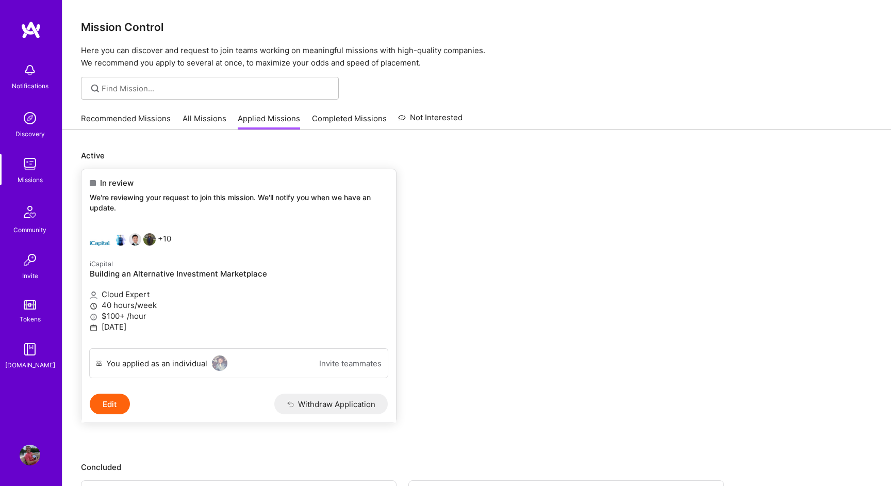
click at [358, 348] on div "You applied as an individual Invite teammates" at bounding box center [238, 363] width 299 height 30
click at [353, 367] on link "Invite teammates" at bounding box center [350, 363] width 62 height 11
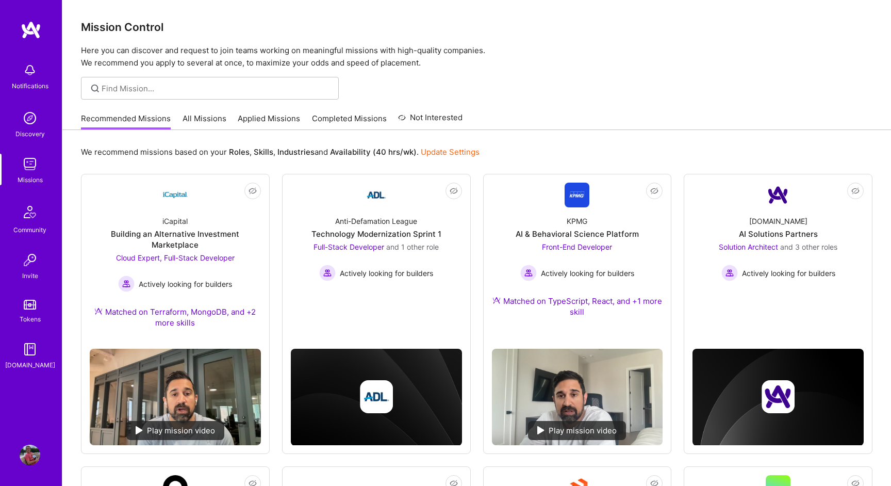
click at [20, 459] on img at bounding box center [30, 454] width 21 height 21
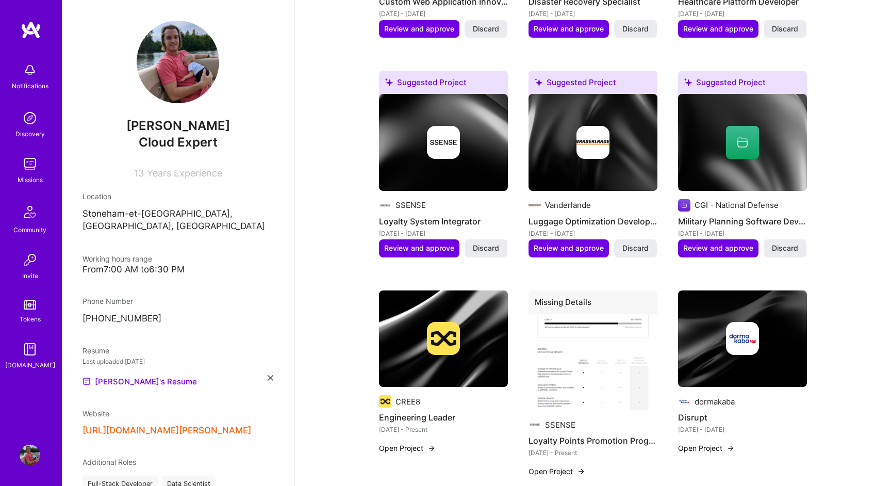
scroll to position [857, 0]
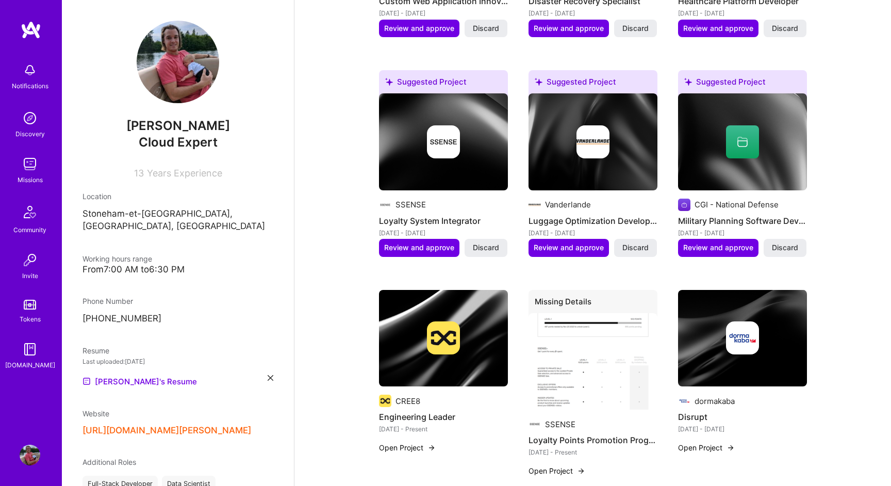
click at [446, 333] on img at bounding box center [443, 337] width 33 height 33
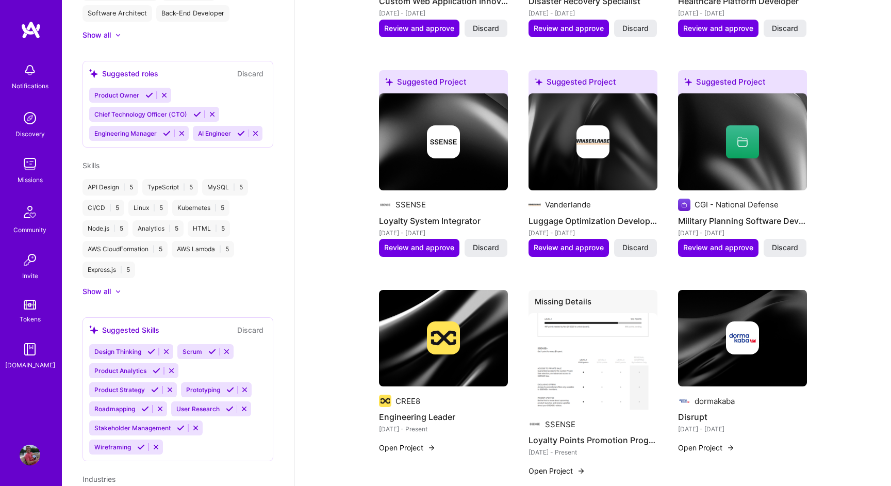
scroll to position [794, 0]
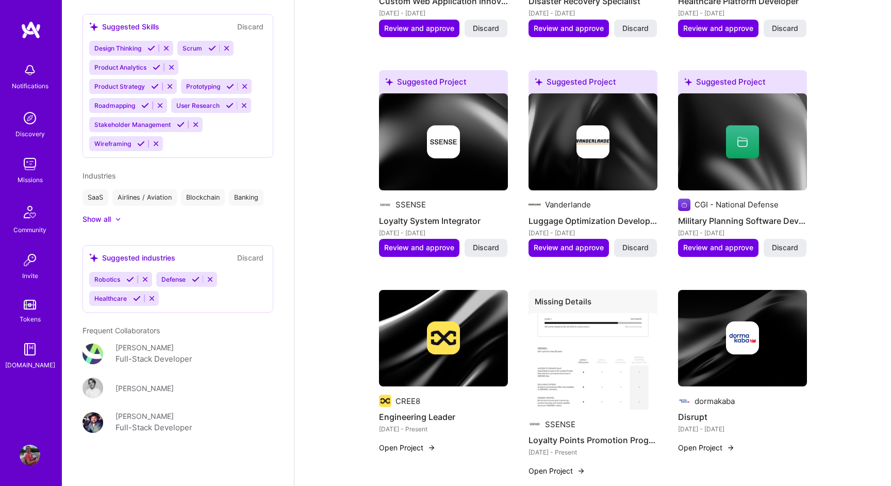
click at [35, 450] on img at bounding box center [30, 454] width 21 height 21
click at [29, 458] on img at bounding box center [30, 454] width 21 height 21
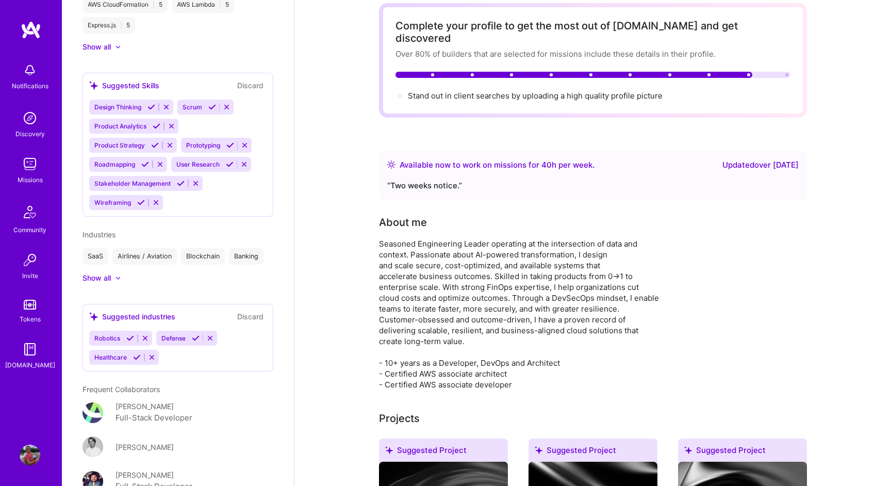
scroll to position [0, 0]
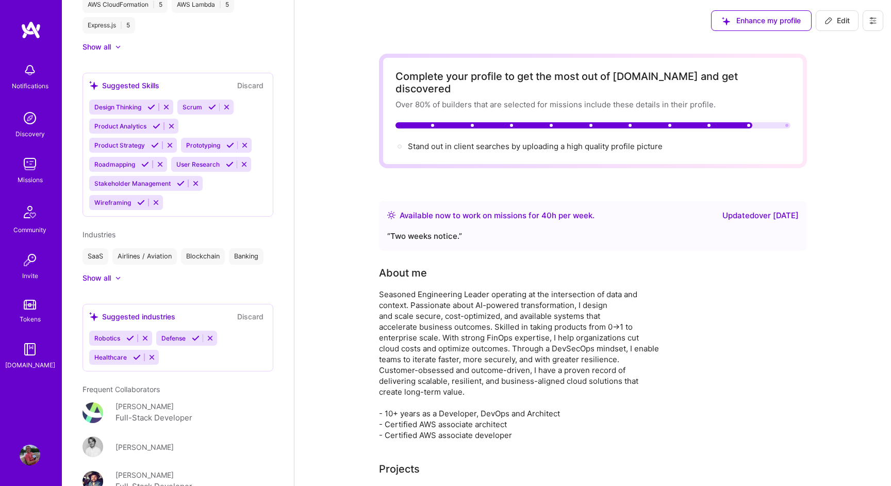
click at [827, 23] on icon at bounding box center [828, 21] width 6 height 6
select select "CA"
select select "Right Now"
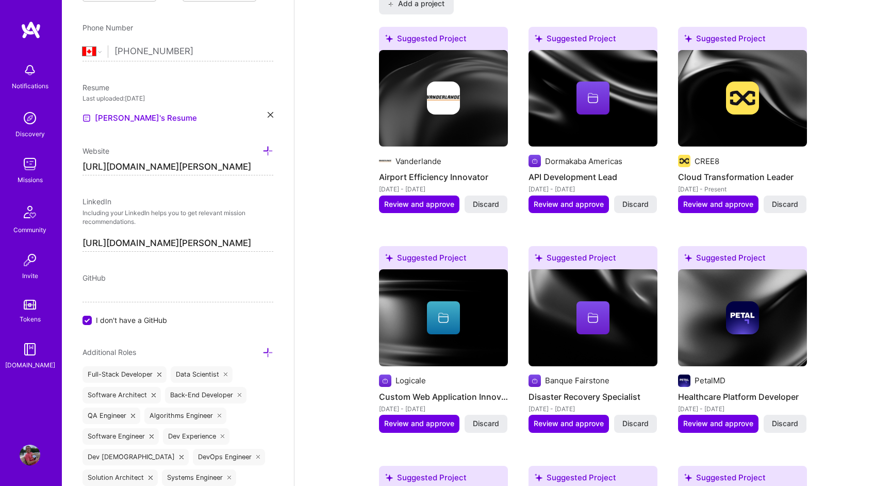
scroll to position [900, 0]
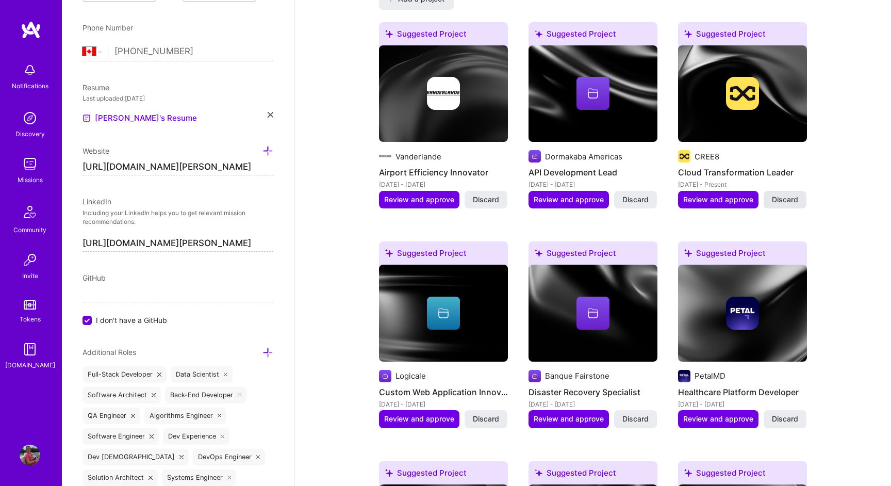
click at [789, 194] on span "Discard" at bounding box center [785, 199] width 26 height 10
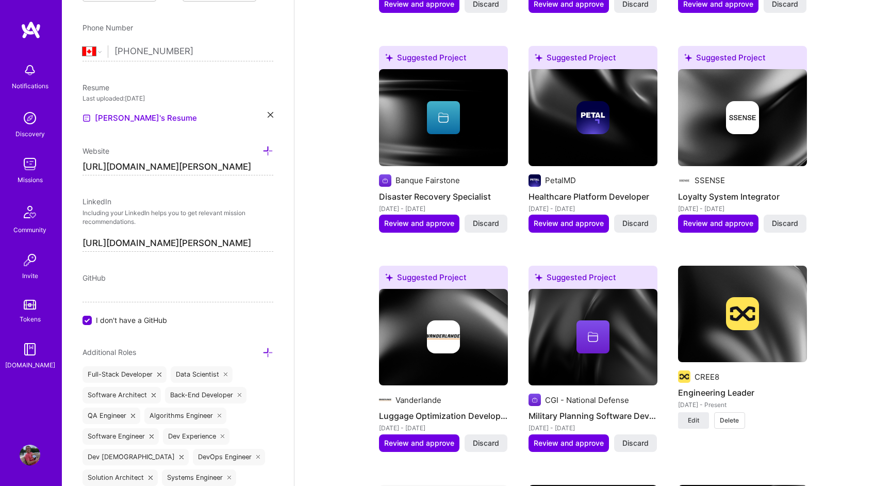
scroll to position [1142, 0]
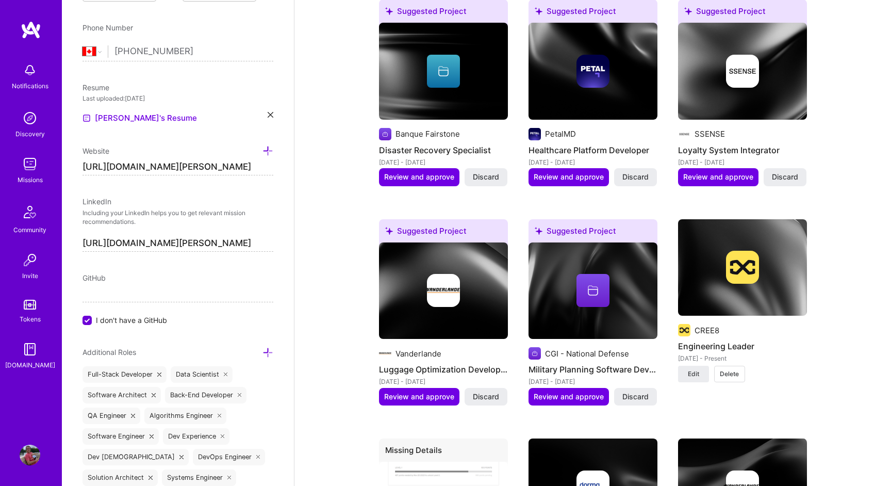
click at [746, 263] on img at bounding box center [742, 267] width 33 height 33
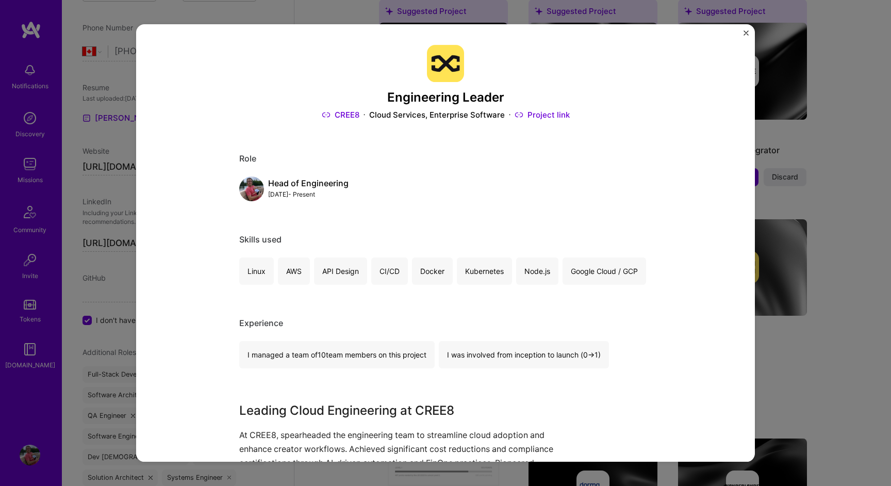
click at [744, 36] on button "Close" at bounding box center [745, 35] width 5 height 11
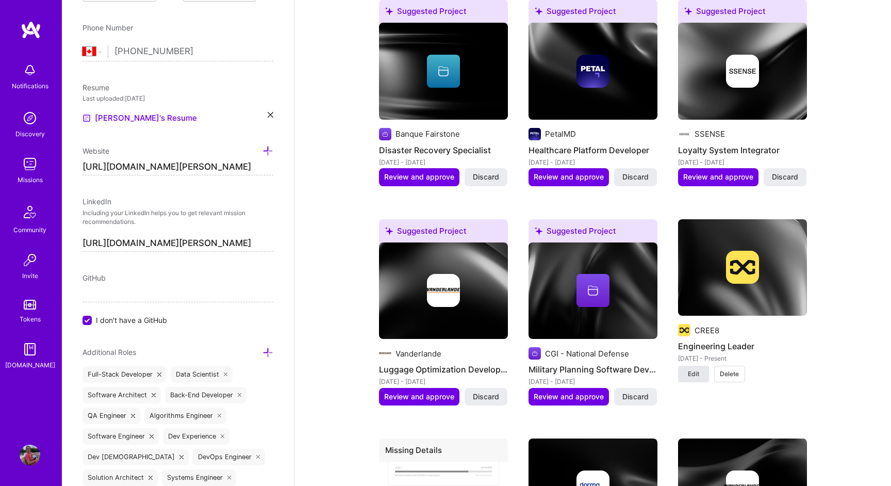
click at [683, 366] on button "Edit" at bounding box center [693, 374] width 31 height 16
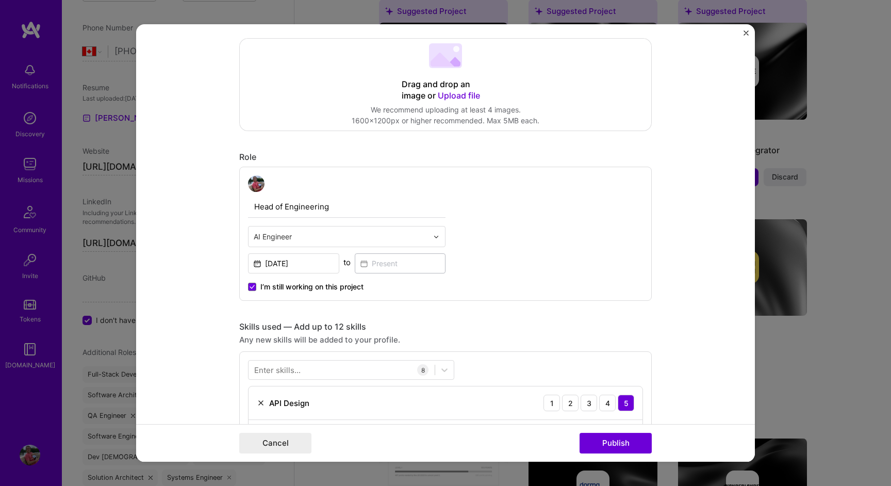
scroll to position [195, 0]
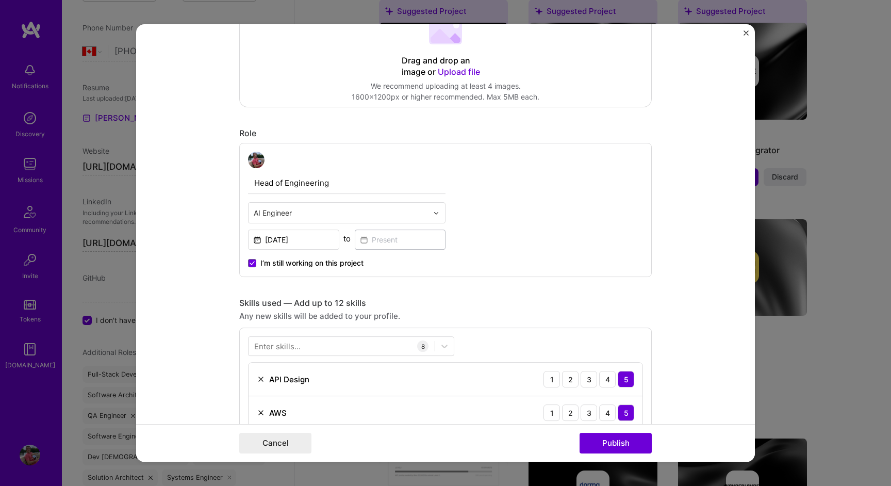
click at [411, 210] on input "text" at bounding box center [341, 212] width 174 height 11
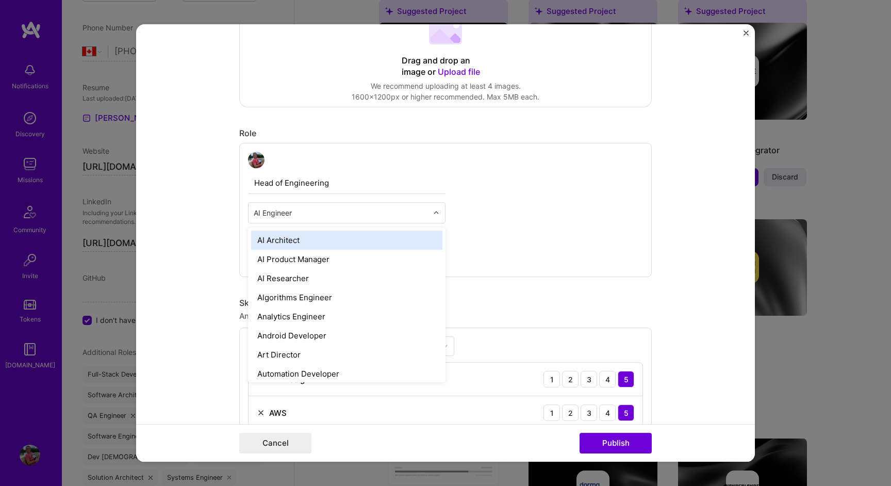
click at [411, 210] on input "text" at bounding box center [341, 212] width 174 height 11
click at [581, 207] on div "Head of Engineering option AI Architect focused, 1 of 70. 69 results available.…" at bounding box center [445, 210] width 412 height 134
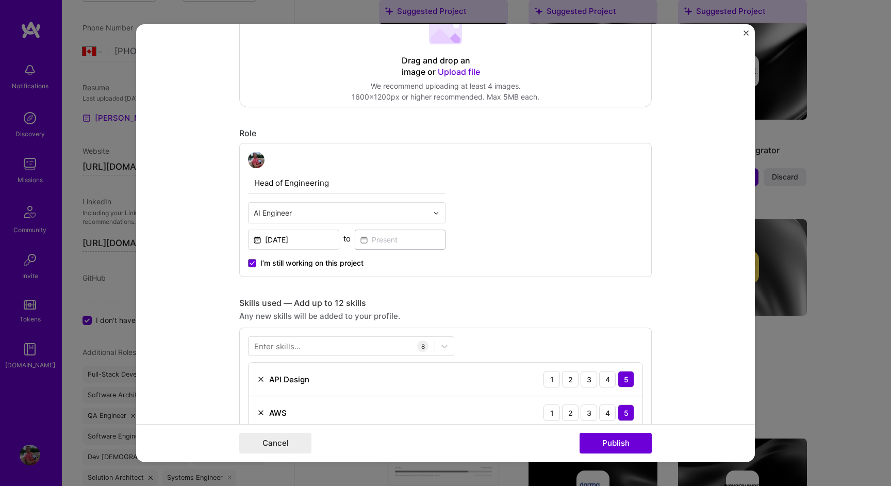
click at [581, 207] on div "Head of Engineering AI Engineer [DATE] to I’m still working on this project" at bounding box center [445, 210] width 412 height 134
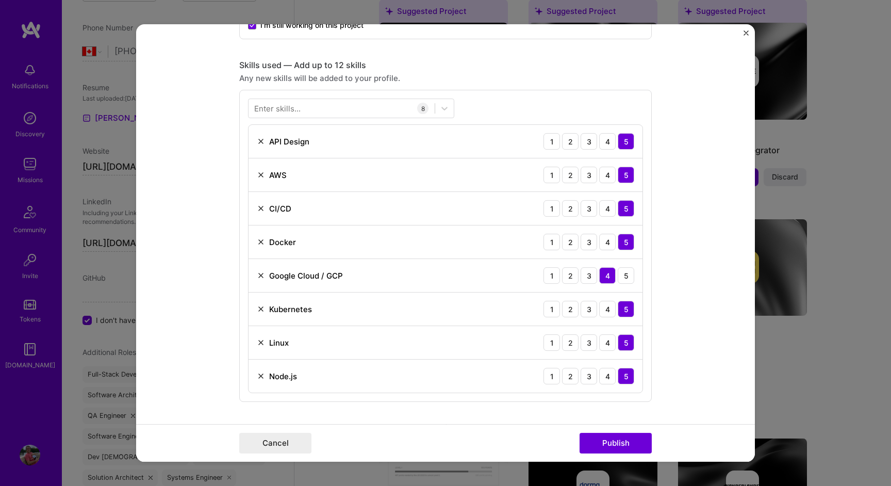
scroll to position [435, 0]
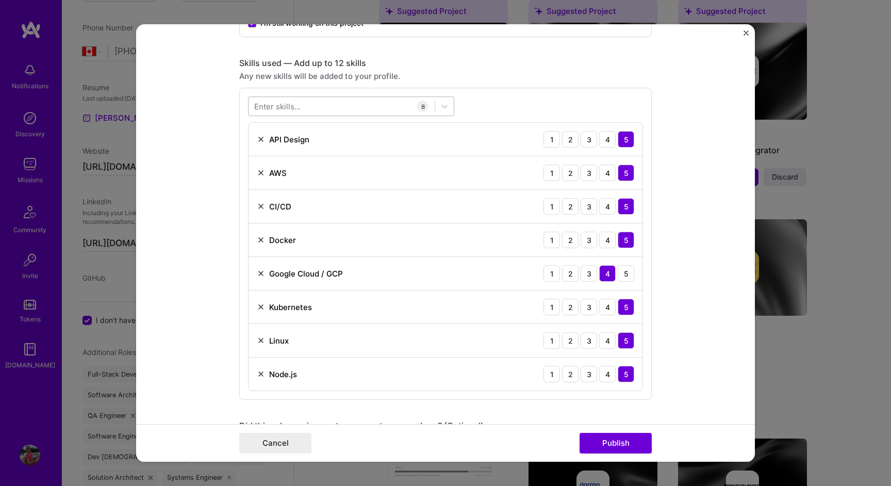
click at [353, 98] on div at bounding box center [342, 106] width 186 height 17
click at [281, 148] on div "MongoDB" at bounding box center [351, 148] width 194 height 11
click at [230, 253] on form "Project title Engineering Leader Company CREE8 Project industry Industry 2 Proj…" at bounding box center [445, 242] width 619 height 437
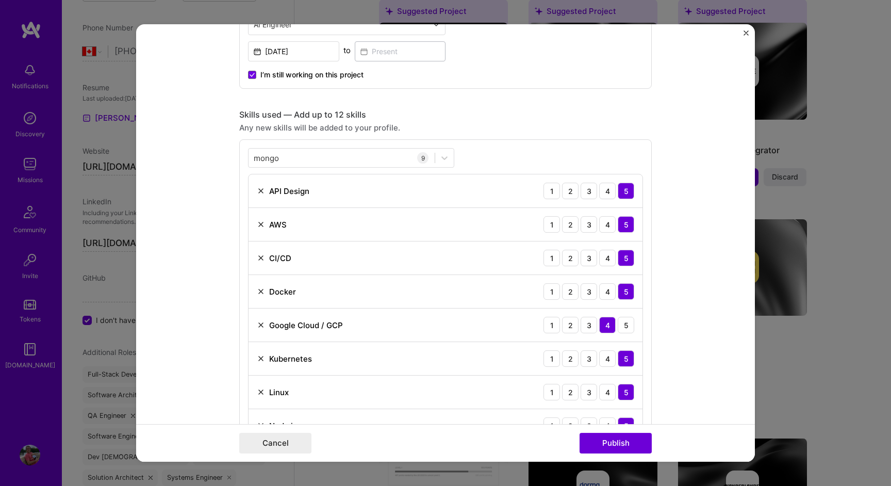
scroll to position [382, 0]
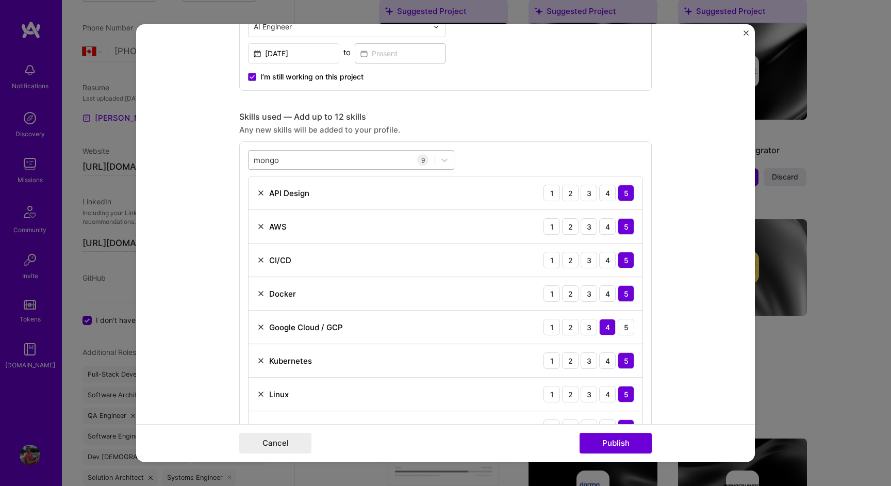
click at [385, 163] on div "[PERSON_NAME]" at bounding box center [342, 160] width 186 height 17
click at [348, 181] on div "Your Skills" at bounding box center [351, 185] width 206 height 11
click at [639, 118] on div "Skills used — Add up to 12 skills" at bounding box center [445, 116] width 412 height 11
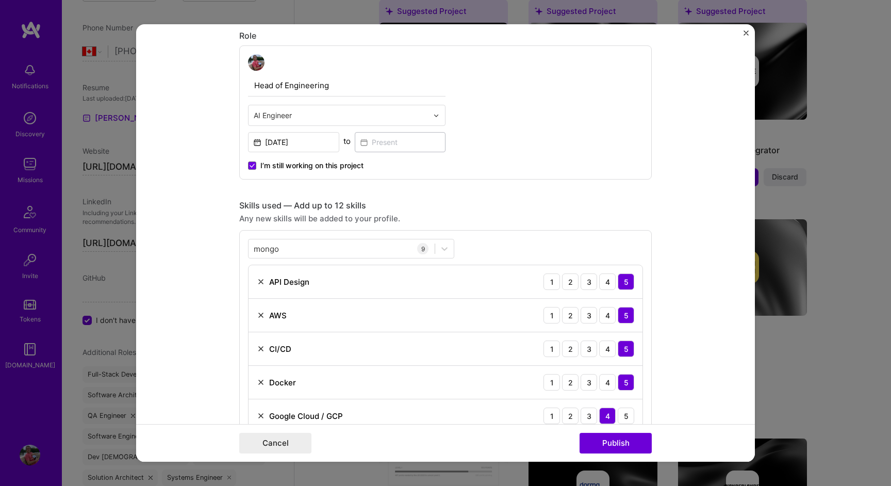
scroll to position [268, 0]
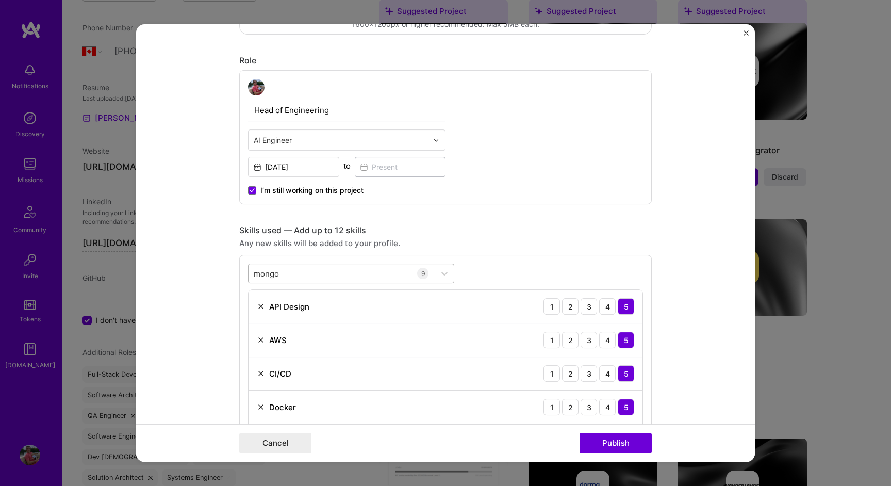
click at [352, 282] on div "[PERSON_NAME]" at bounding box center [342, 273] width 186 height 17
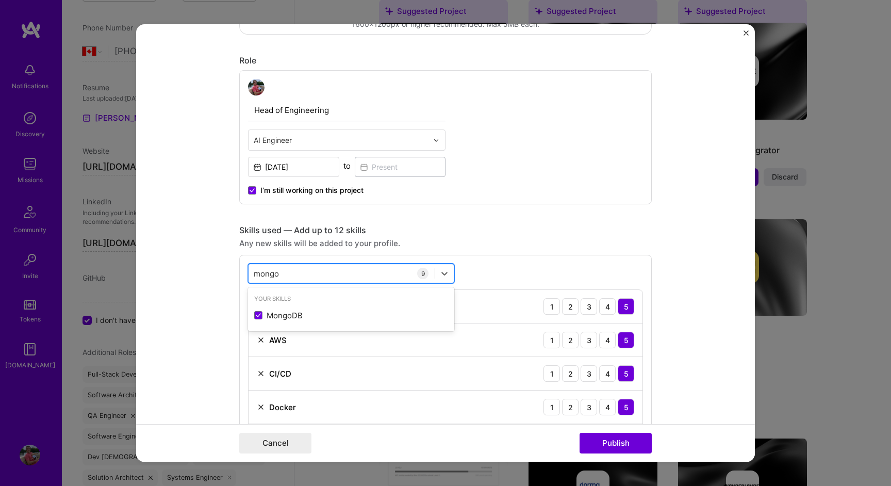
click at [357, 277] on div "[PERSON_NAME]" at bounding box center [342, 273] width 186 height 17
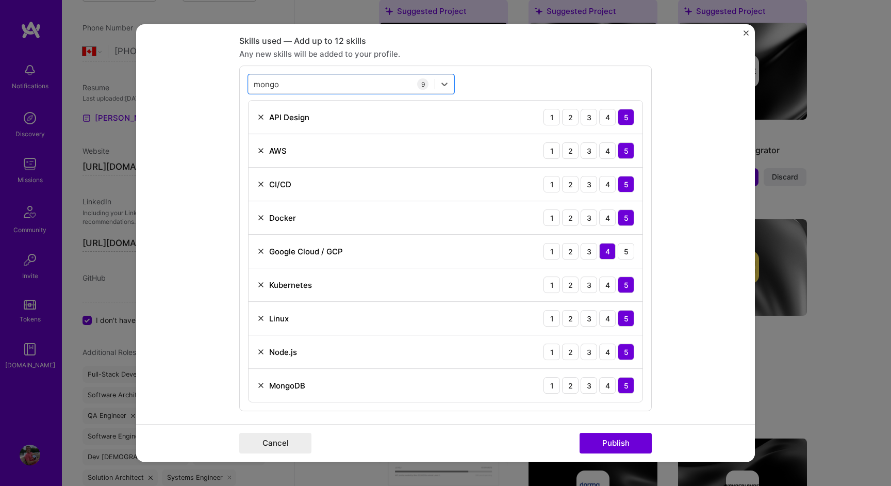
scroll to position [467, 0]
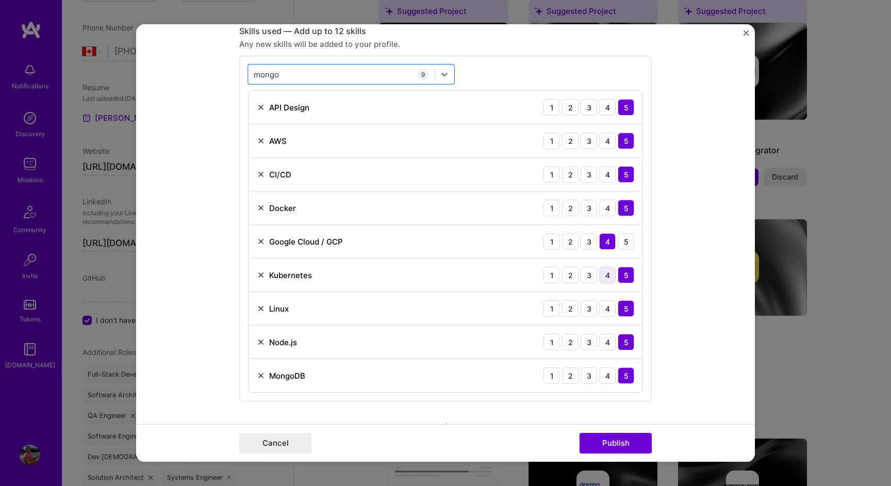
click at [607, 277] on div "4" at bounding box center [607, 275] width 16 height 16
click at [262, 111] on img at bounding box center [261, 107] width 8 height 8
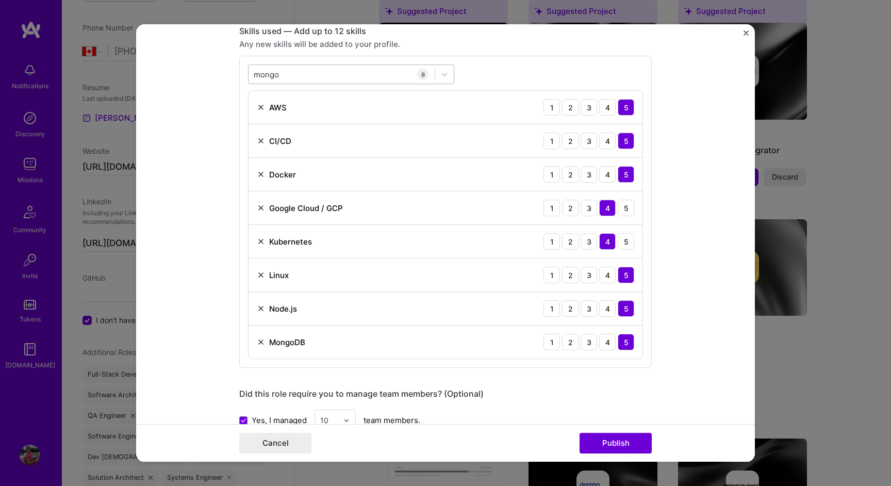
click at [318, 76] on div "[PERSON_NAME]" at bounding box center [342, 74] width 186 height 17
type input "m"
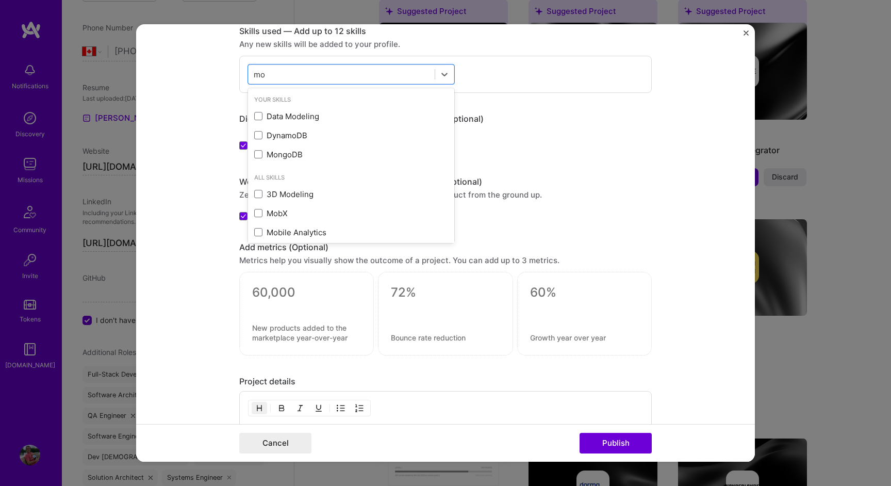
type input "m"
type input "z"
click at [288, 451] on button "Cancel" at bounding box center [275, 443] width 72 height 21
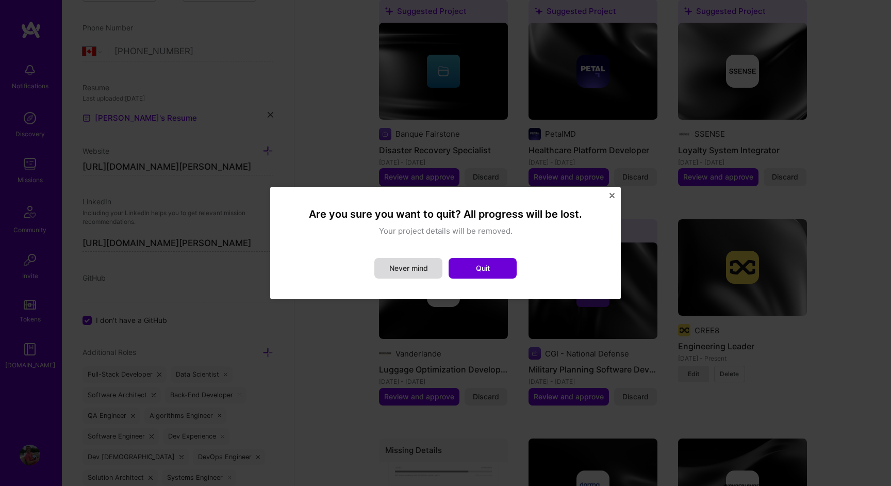
click at [387, 262] on button "Never mind" at bounding box center [408, 268] width 68 height 21
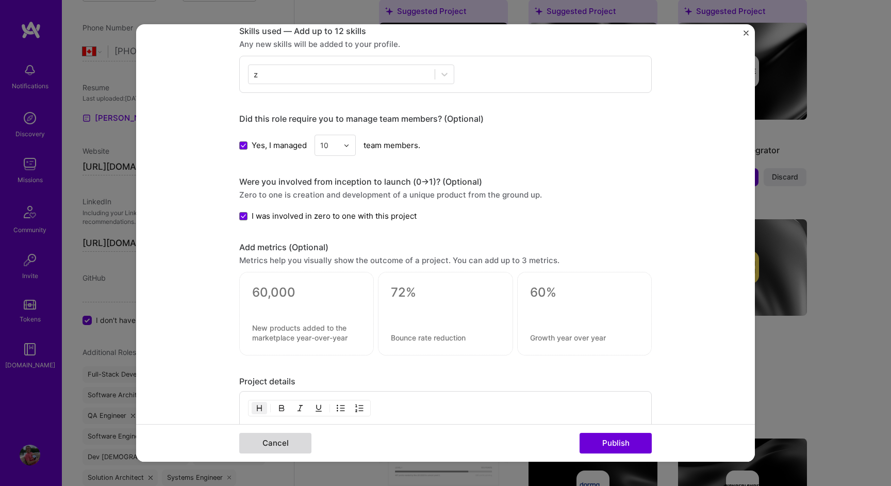
click at [249, 439] on button "Cancel" at bounding box center [275, 443] width 72 height 21
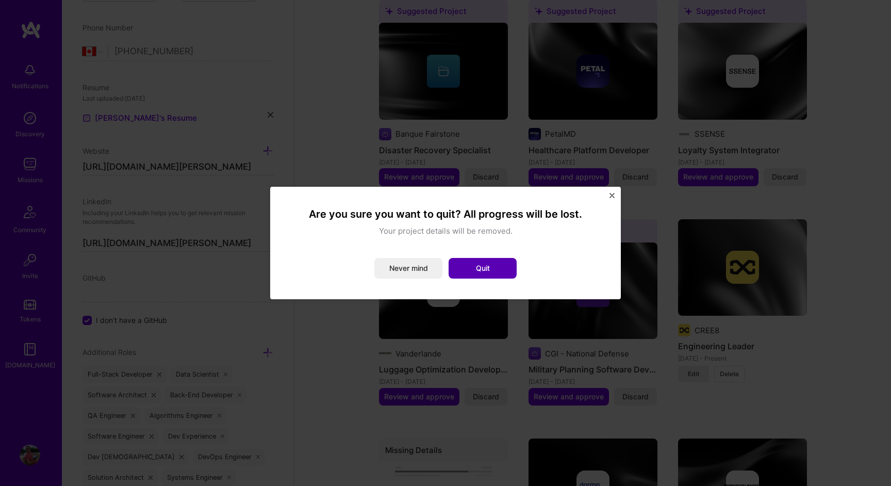
click at [487, 268] on button "Quit" at bounding box center [483, 268] width 68 height 21
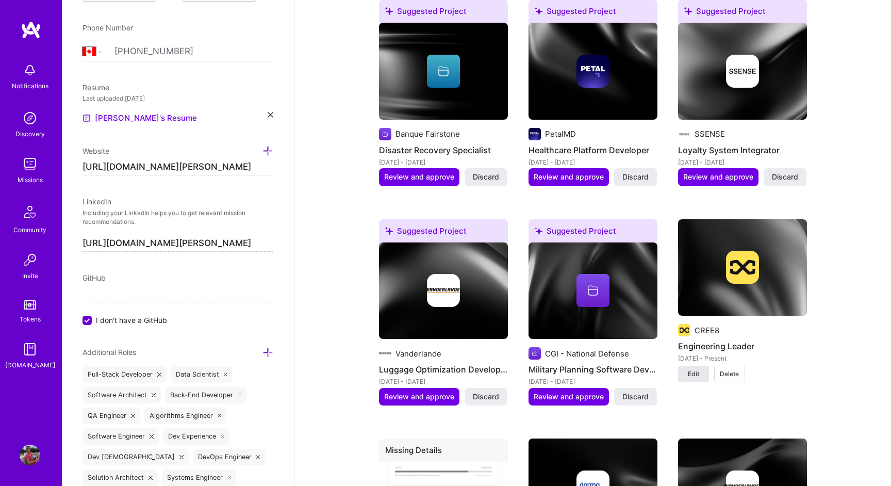
click at [692, 369] on span "Edit" at bounding box center [693, 373] width 11 height 9
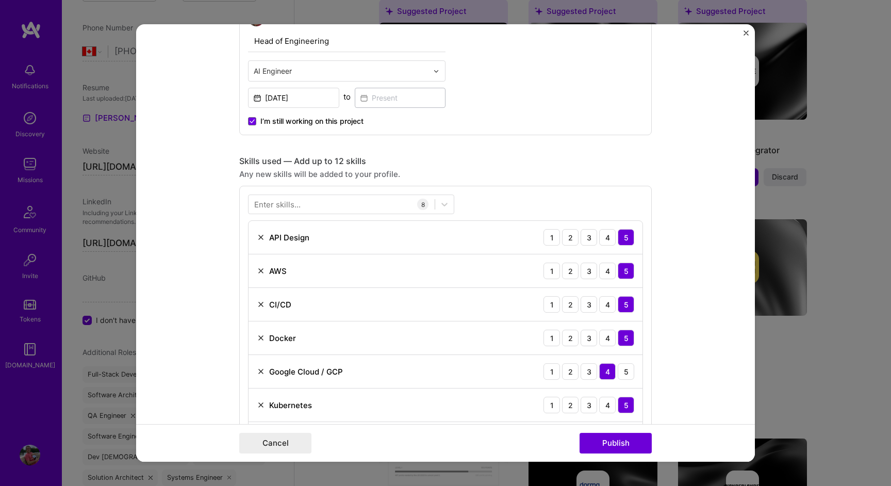
scroll to position [344, 0]
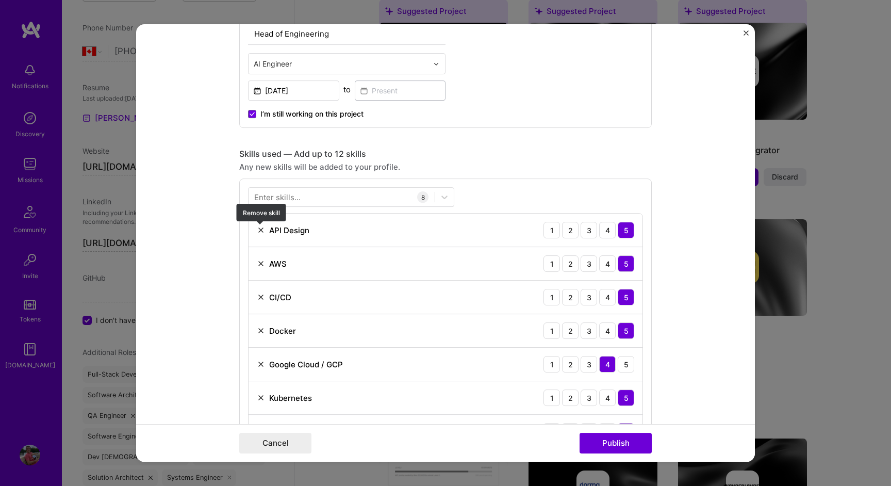
click at [263, 230] on img at bounding box center [261, 230] width 8 height 8
click at [304, 197] on div at bounding box center [342, 197] width 186 height 17
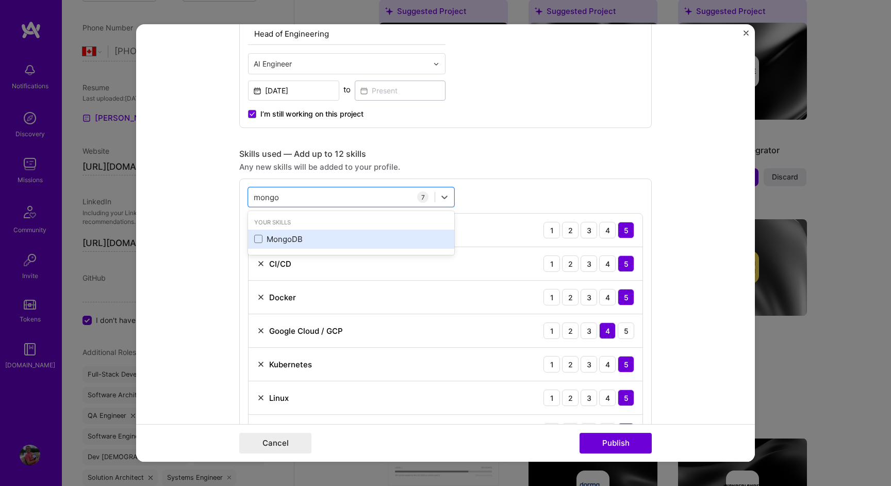
click at [275, 235] on div "MongoDB" at bounding box center [351, 239] width 194 height 11
click at [167, 305] on form "Project title Engineering Leader Company CREE8 Project industry Industry 2 Proj…" at bounding box center [445, 242] width 619 height 437
click at [405, 198] on div "[PERSON_NAME]" at bounding box center [342, 197] width 186 height 17
click at [485, 159] on div "Skills used — Add up to 12 skills" at bounding box center [445, 153] width 412 height 11
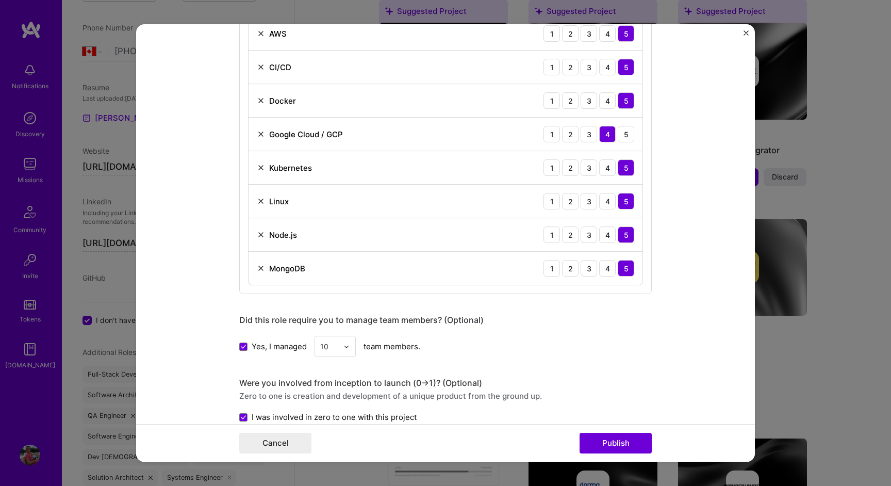
scroll to position [545, 0]
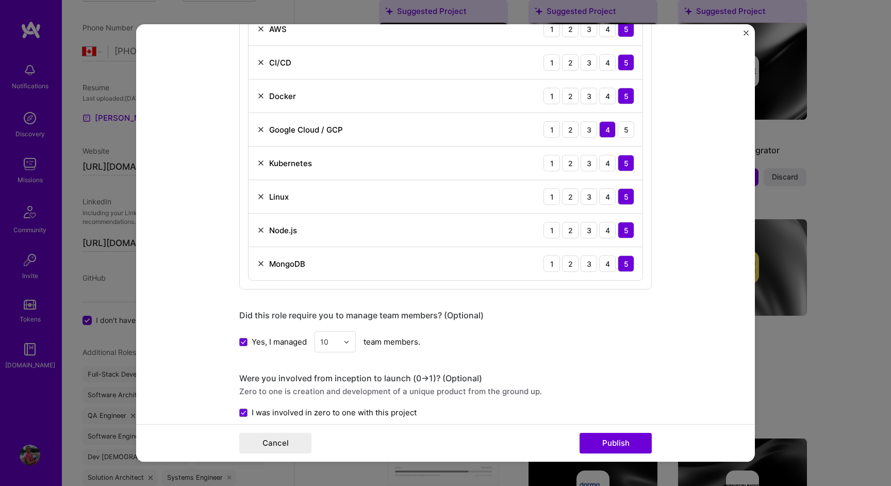
click at [485, 159] on div "Kubernetes 1 2 3 4 5" at bounding box center [446, 163] width 394 height 34
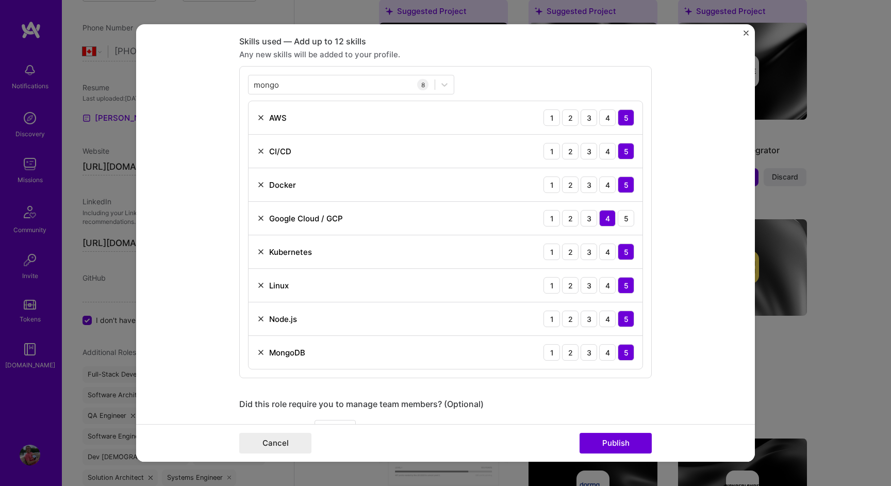
scroll to position [453, 0]
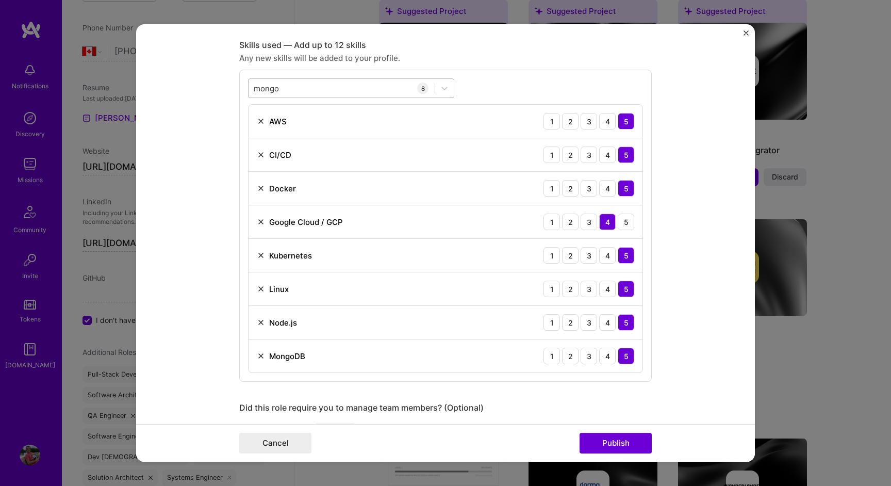
click at [382, 81] on div "[PERSON_NAME]" at bounding box center [342, 88] width 186 height 17
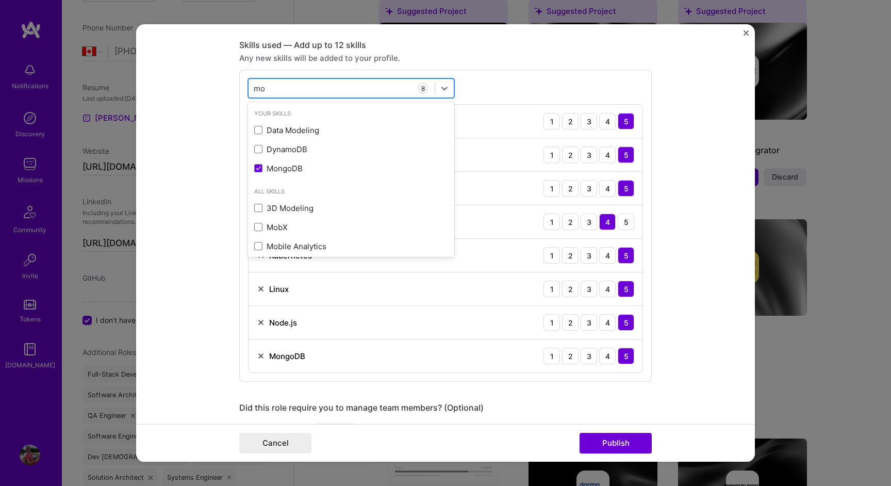
type input "m"
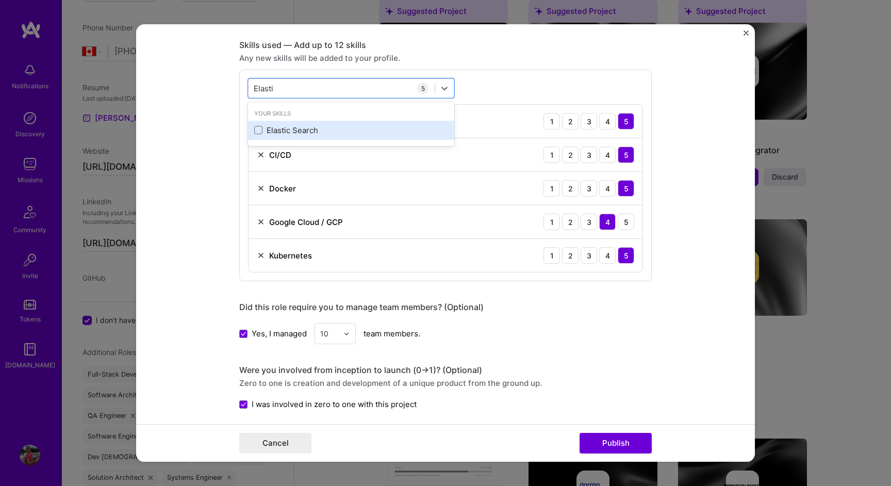
click at [312, 125] on div "Elastic Search" at bounding box center [351, 130] width 194 height 11
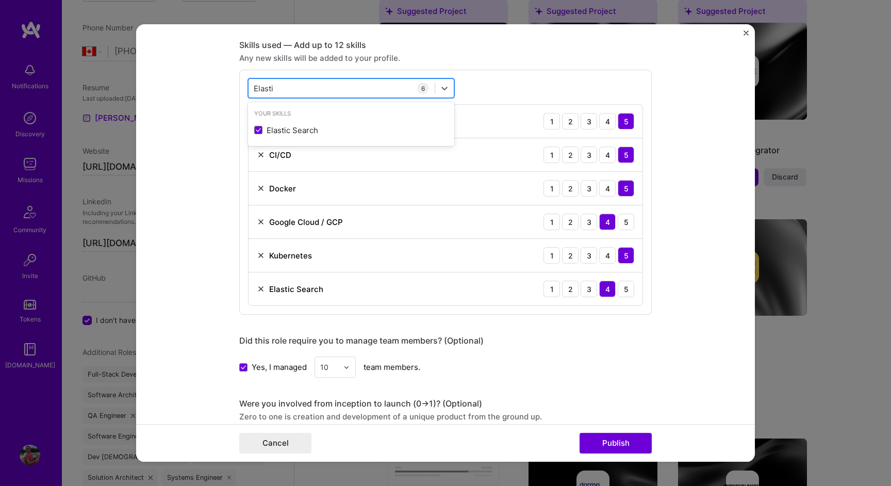
click at [333, 87] on div "[PERSON_NAME]" at bounding box center [342, 88] width 186 height 17
type input "E"
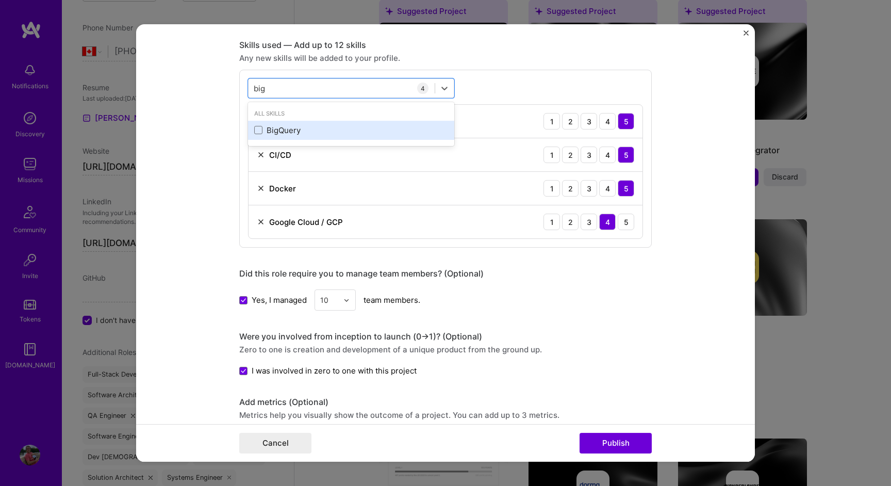
click at [297, 135] on div "BigQuery" at bounding box center [351, 130] width 194 height 11
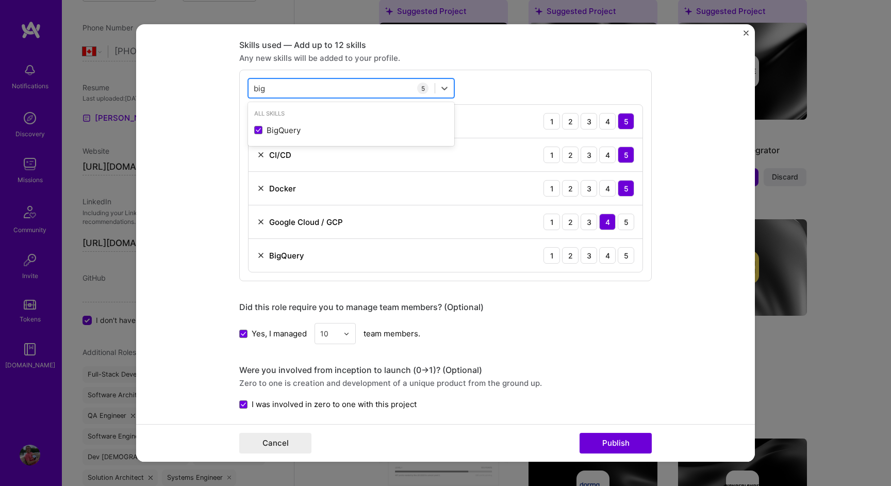
click at [309, 86] on div "big big" at bounding box center [342, 88] width 186 height 17
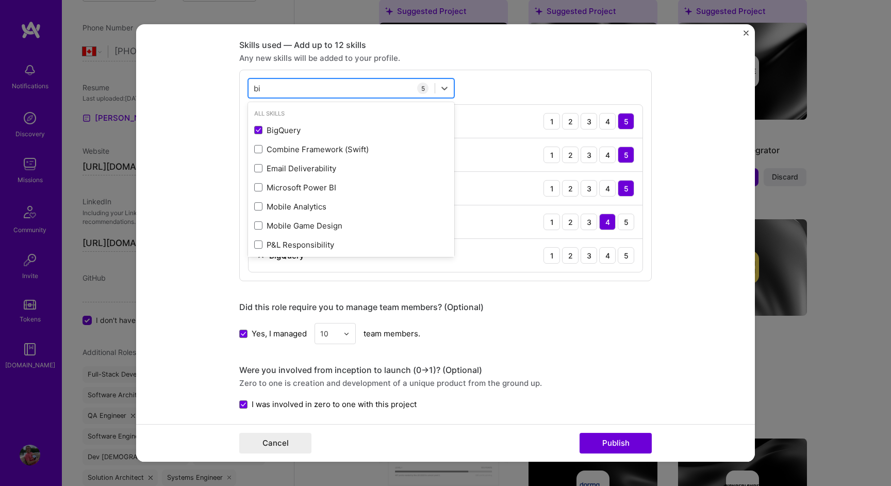
type input "b"
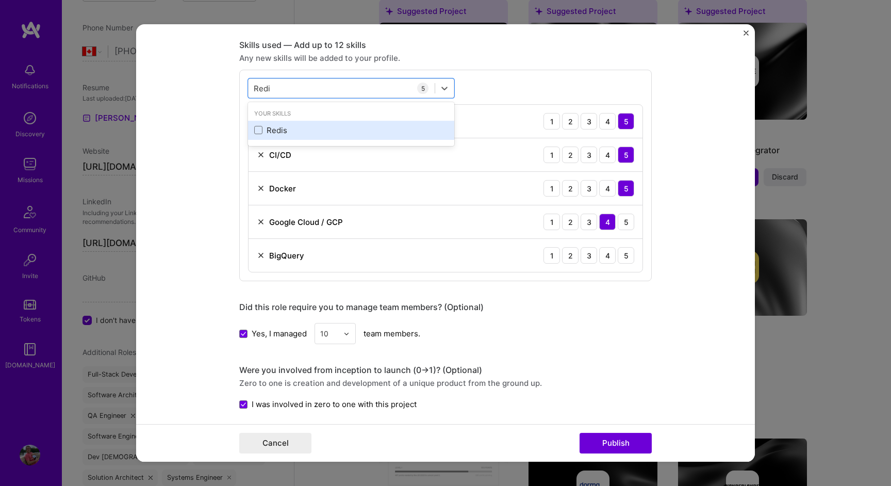
click at [262, 123] on div "Redis" at bounding box center [351, 130] width 206 height 19
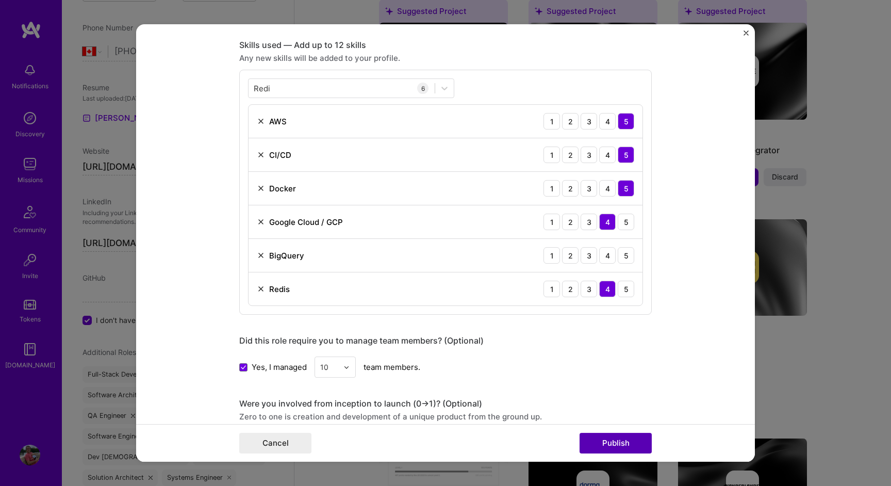
click at [607, 445] on button "Publish" at bounding box center [616, 443] width 72 height 21
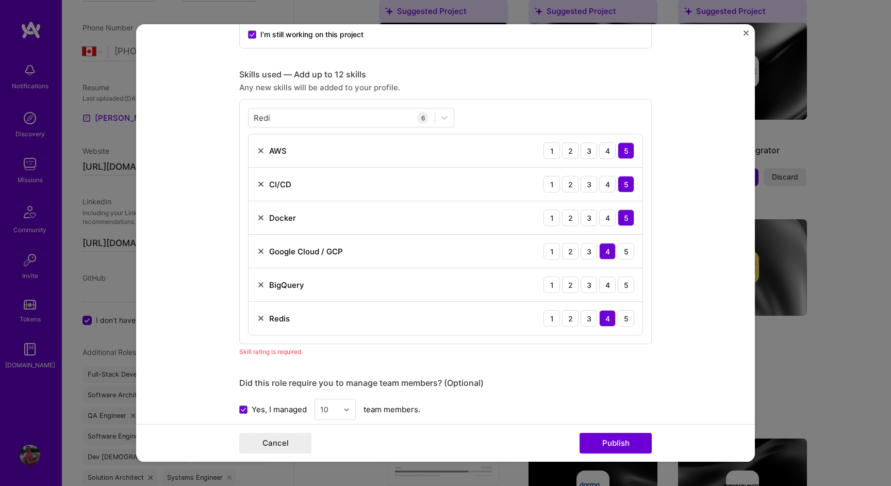
scroll to position [419, 0]
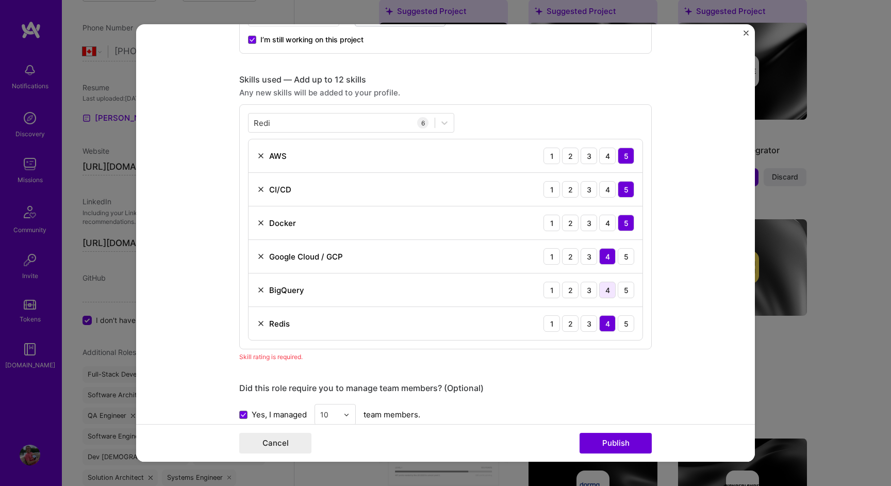
click at [613, 293] on div "4" at bounding box center [607, 290] width 16 height 16
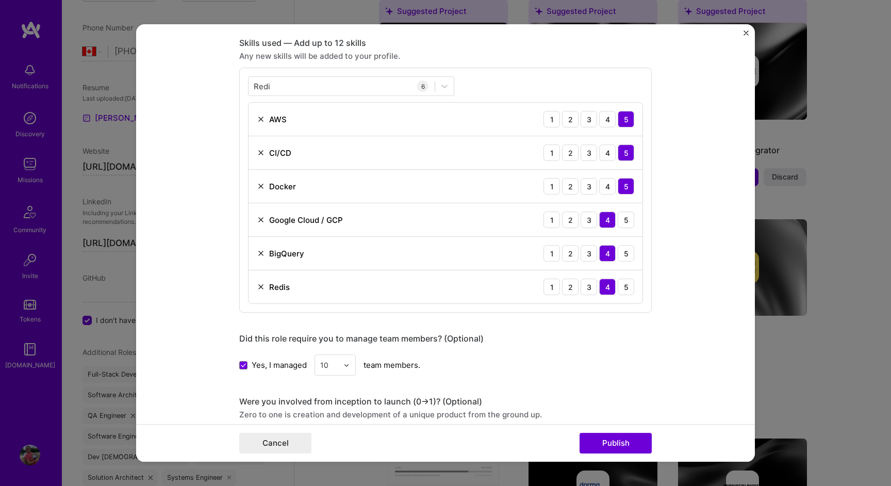
scroll to position [457, 0]
click at [396, 88] on div "Redi Redi" at bounding box center [342, 84] width 186 height 17
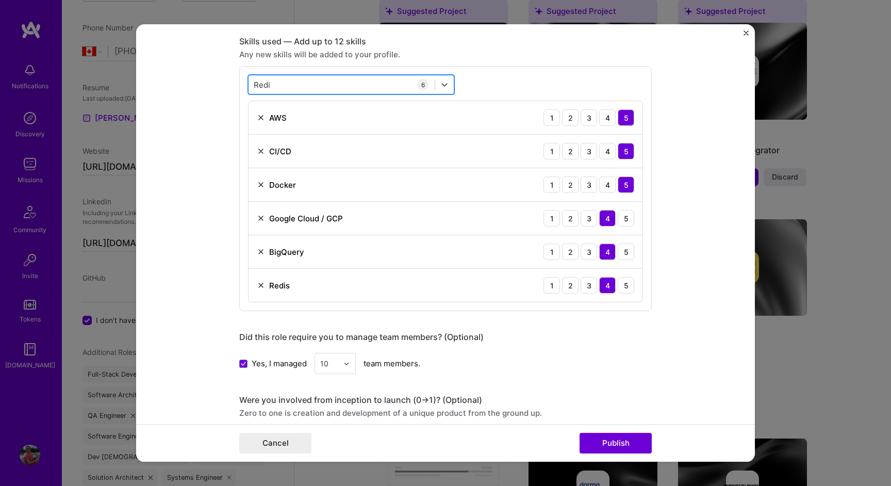
click at [354, 87] on div "Redi Redi" at bounding box center [342, 84] width 186 height 17
type input "R"
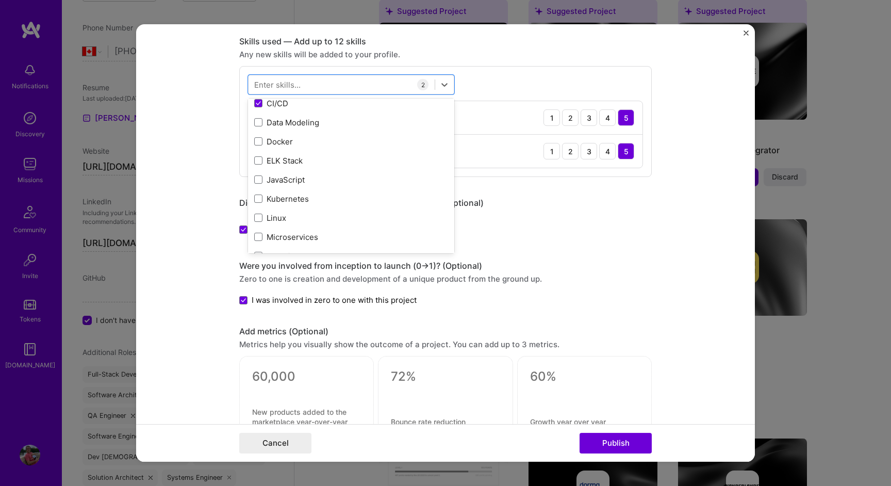
scroll to position [109, 0]
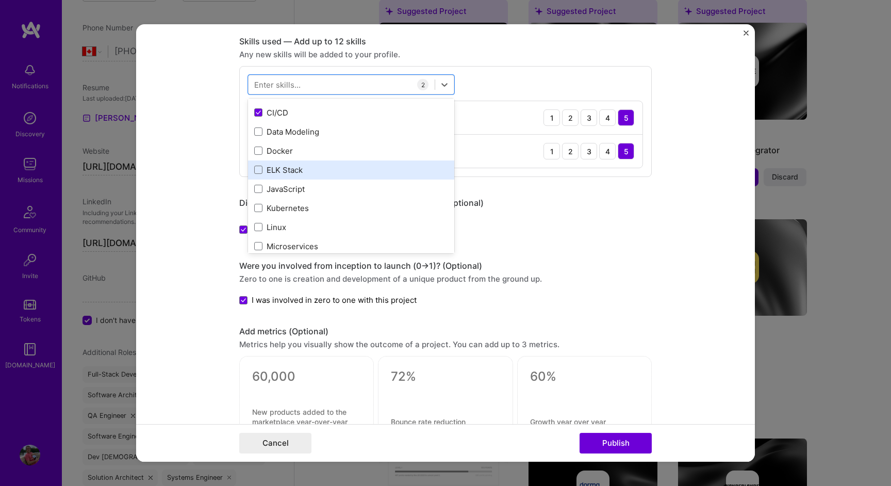
click at [302, 171] on div "ELK Stack" at bounding box center [351, 169] width 194 height 11
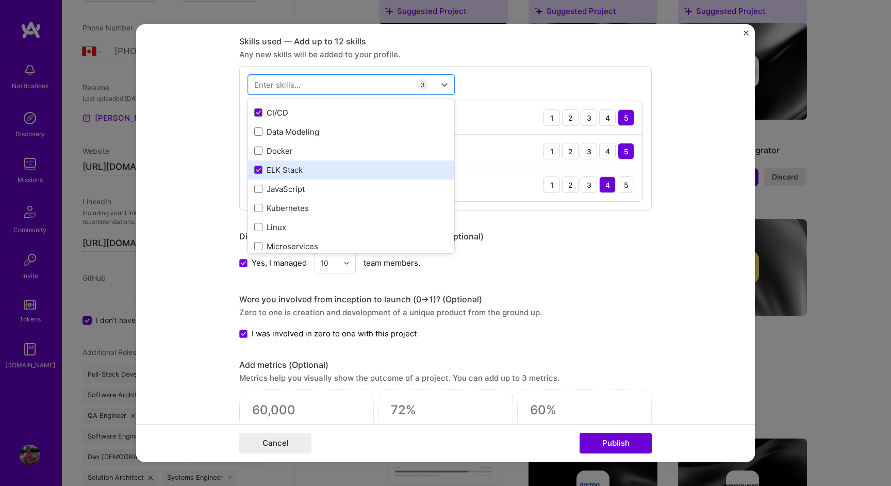
scroll to position [130, 0]
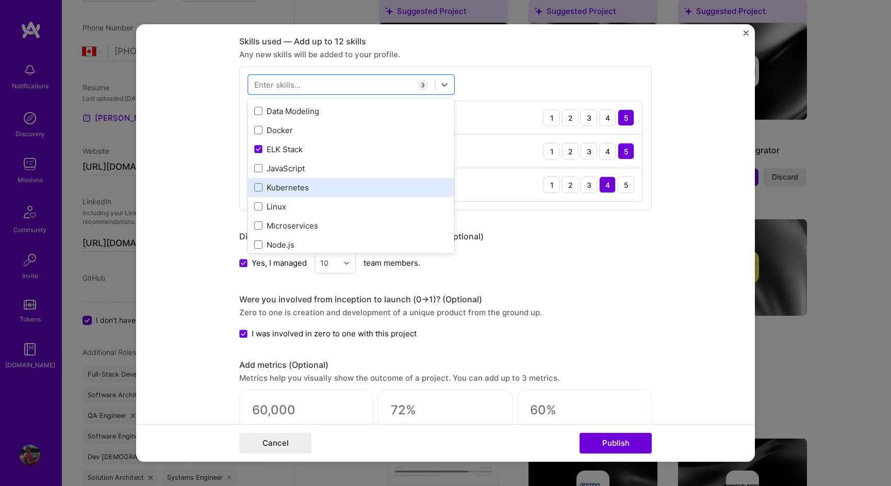
click at [304, 193] on div "Kubernetes" at bounding box center [351, 187] width 206 height 19
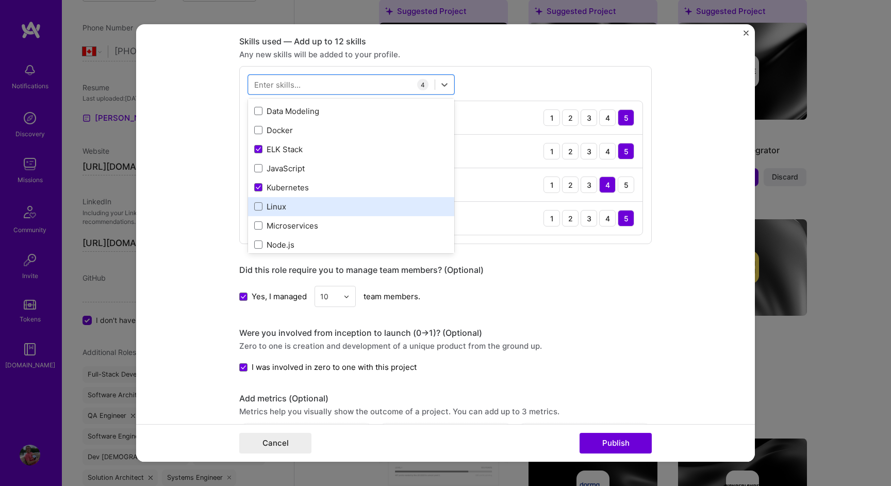
click at [293, 215] on div "Linux" at bounding box center [351, 206] width 206 height 19
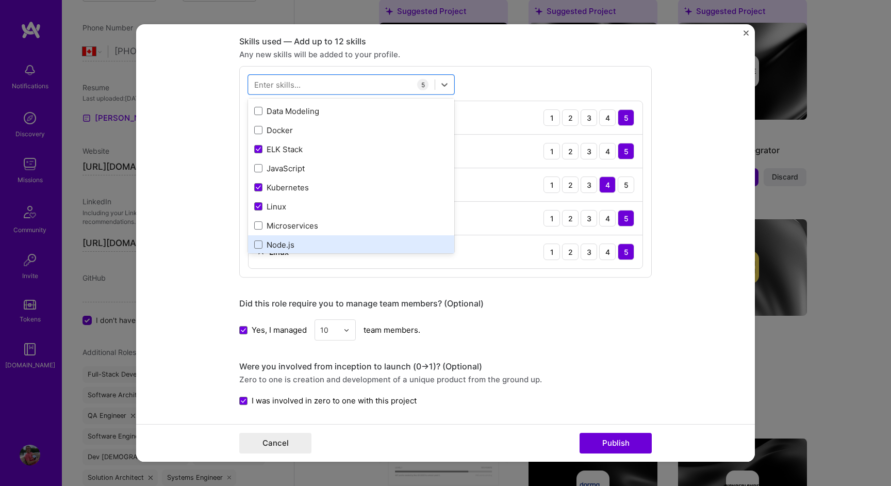
click at [289, 249] on div "Node.js" at bounding box center [351, 244] width 194 height 11
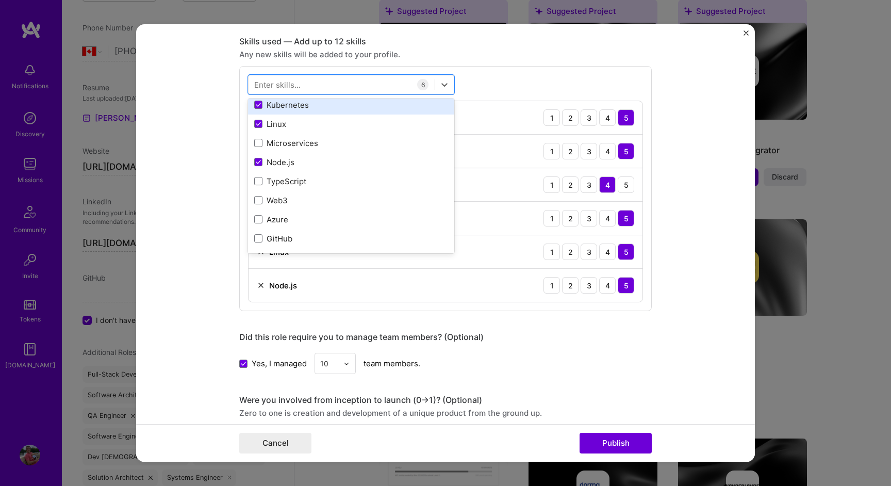
scroll to position [222, 0]
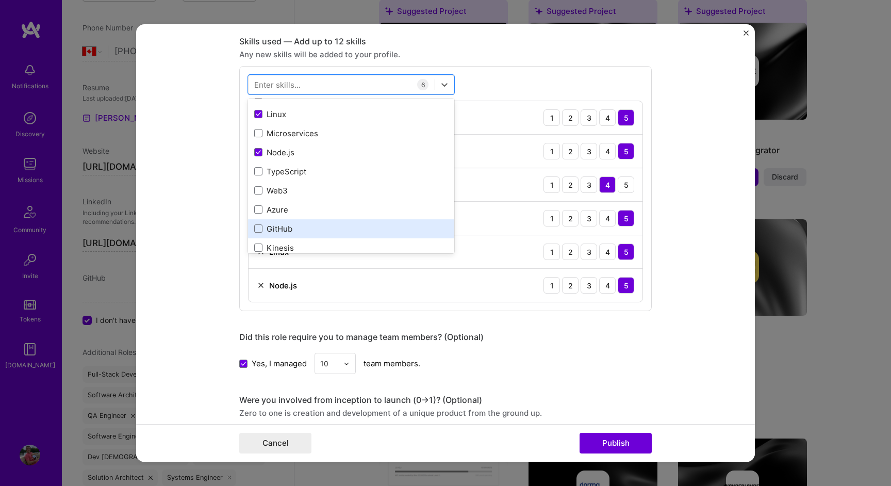
click at [308, 225] on div "GitHub" at bounding box center [351, 228] width 194 height 11
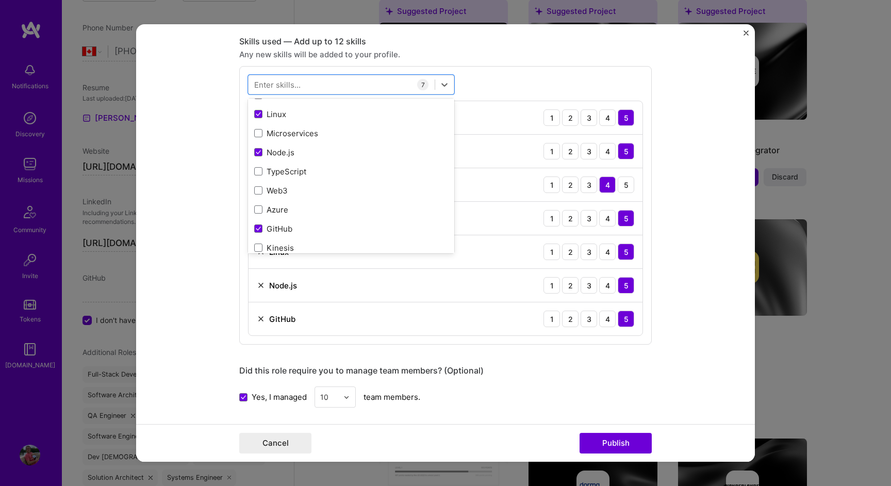
click at [191, 319] on form "Project title Engineering Leader Company CREE8 Project industry Industry 2 Proj…" at bounding box center [445, 242] width 619 height 437
click at [353, 76] on div at bounding box center [342, 84] width 186 height 17
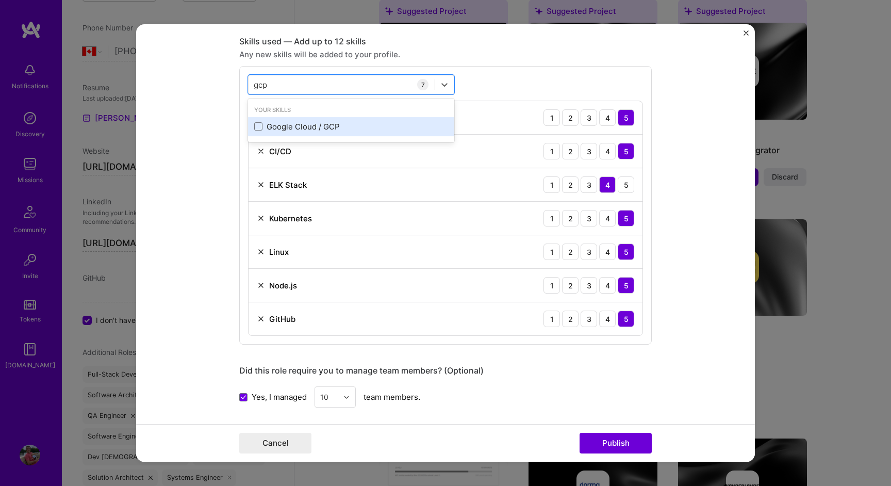
click at [333, 121] on div "Google Cloud / GCP" at bounding box center [351, 126] width 206 height 19
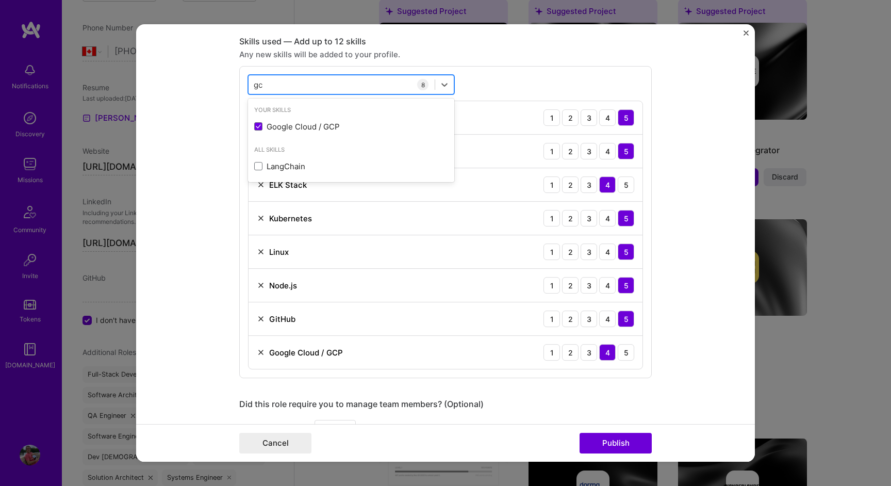
type input "g"
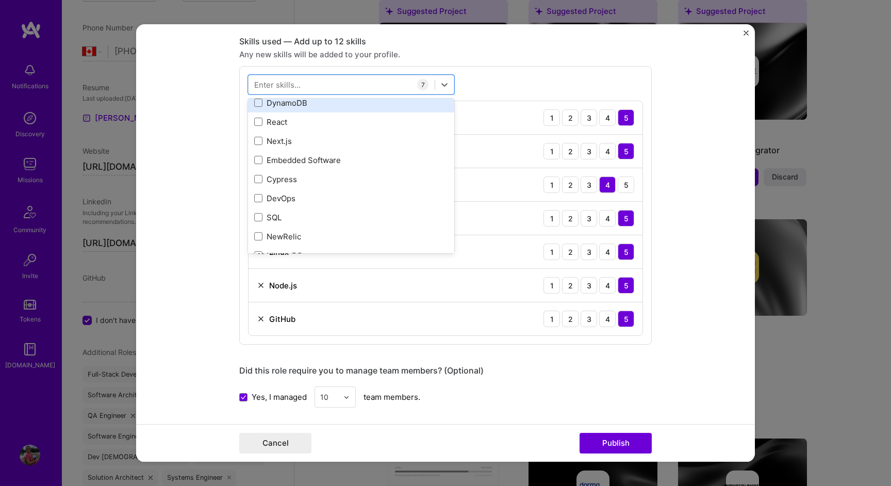
scroll to position [423, 0]
click at [361, 108] on div "React" at bounding box center [351, 104] width 194 height 11
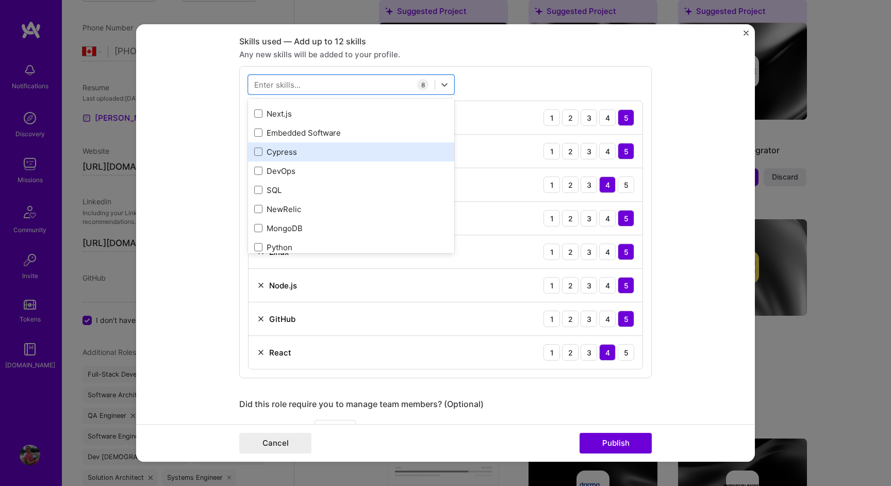
scroll to position [439, 0]
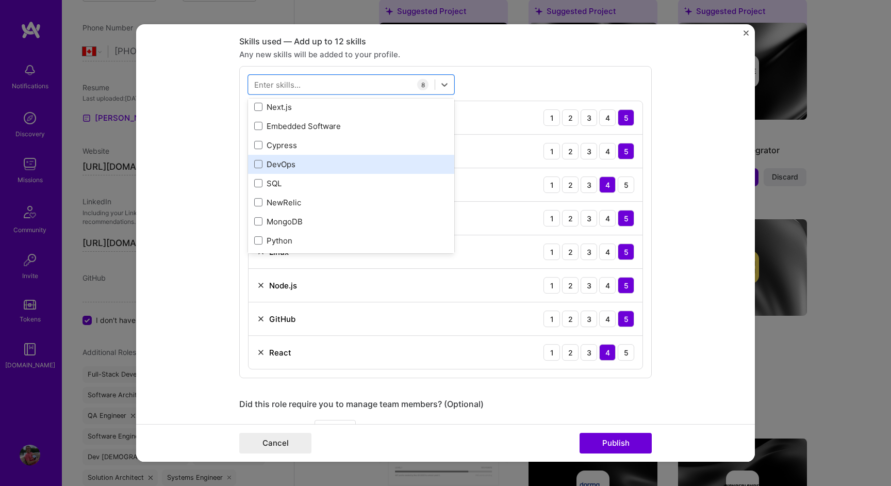
click at [330, 164] on div "DevOps" at bounding box center [351, 164] width 194 height 11
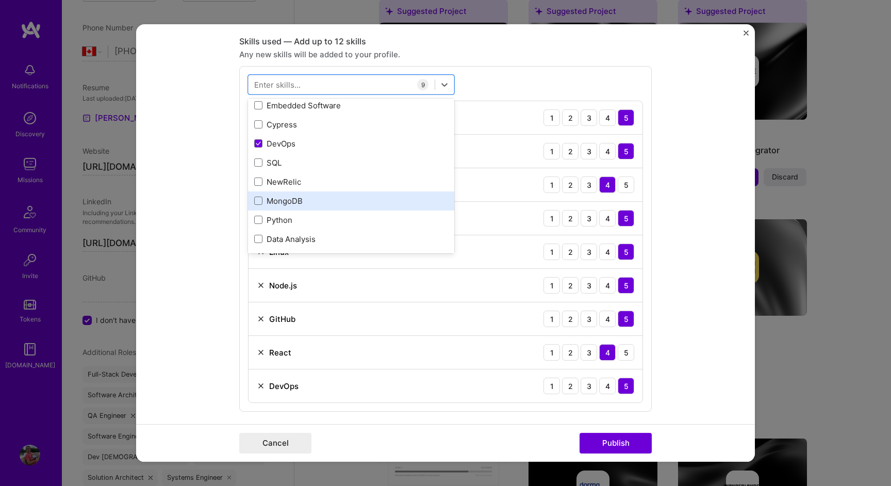
click at [317, 205] on div "MongoDB" at bounding box center [351, 200] width 194 height 11
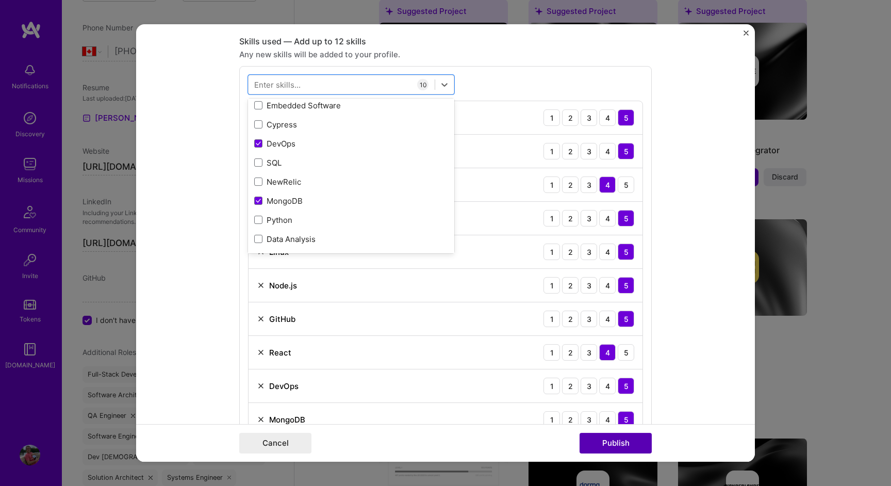
click at [597, 440] on button "Publish" at bounding box center [616, 443] width 72 height 21
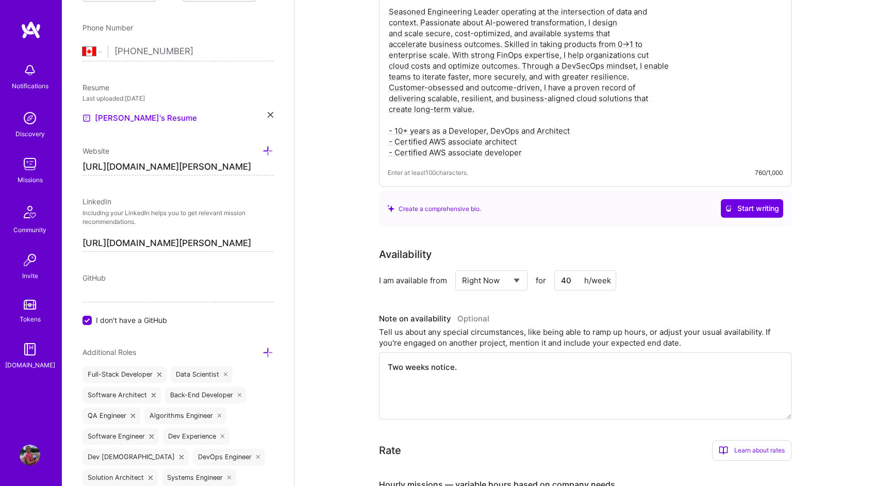
scroll to position [0, 0]
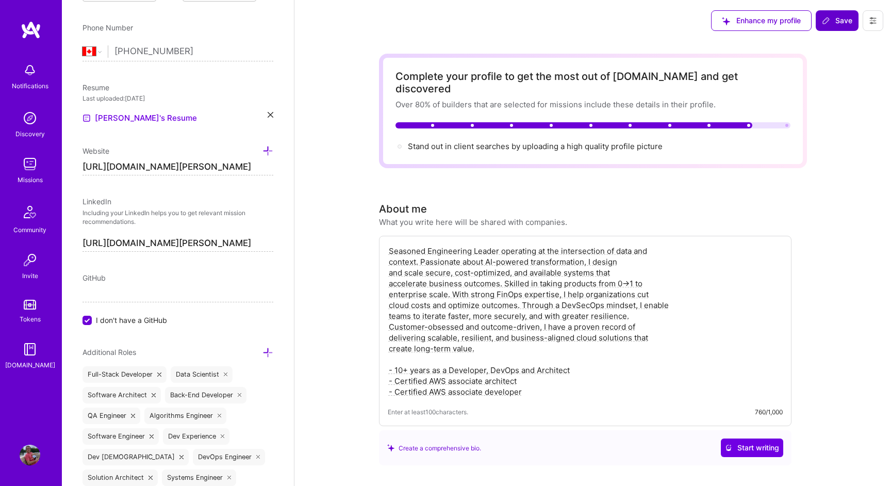
click at [829, 22] on icon at bounding box center [826, 20] width 8 height 8
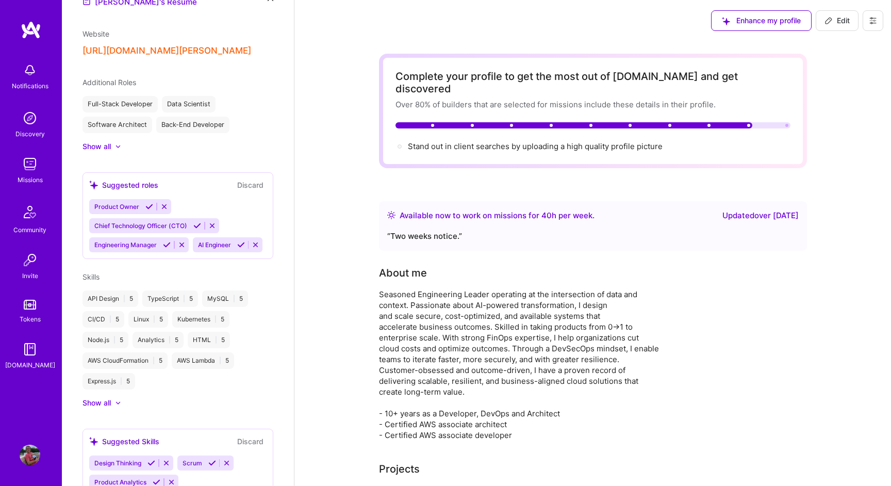
scroll to position [272, 0]
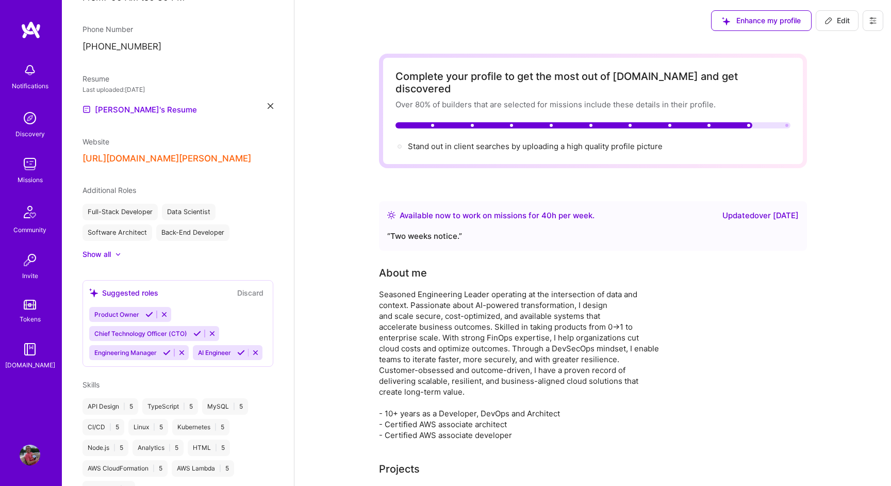
click at [31, 164] on img at bounding box center [30, 164] width 21 height 21
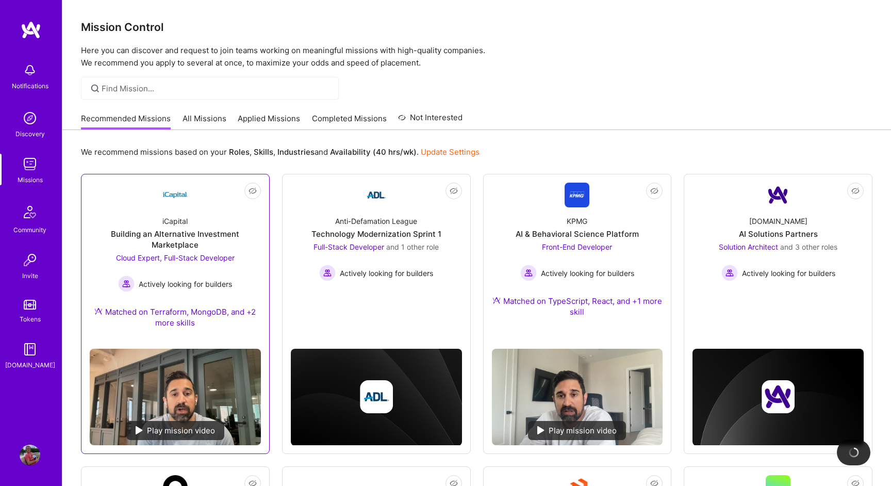
click at [220, 285] on span "Actively looking for builders" at bounding box center [185, 283] width 93 height 11
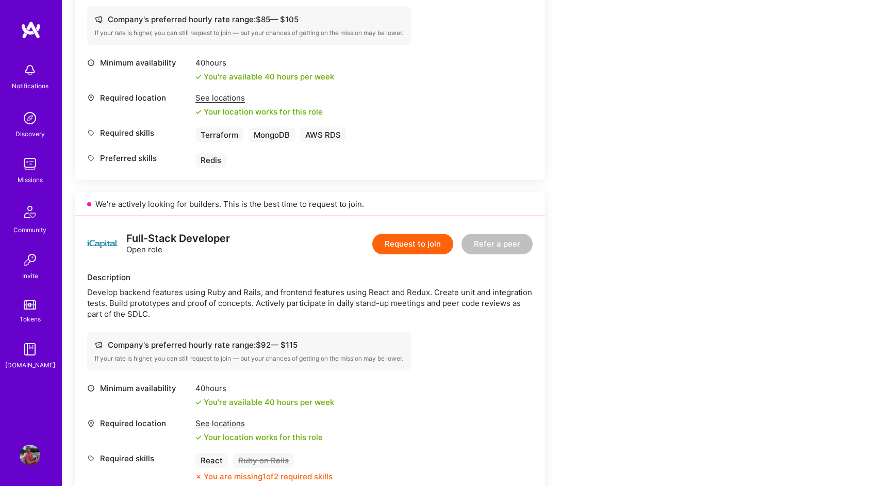
scroll to position [492, 0]
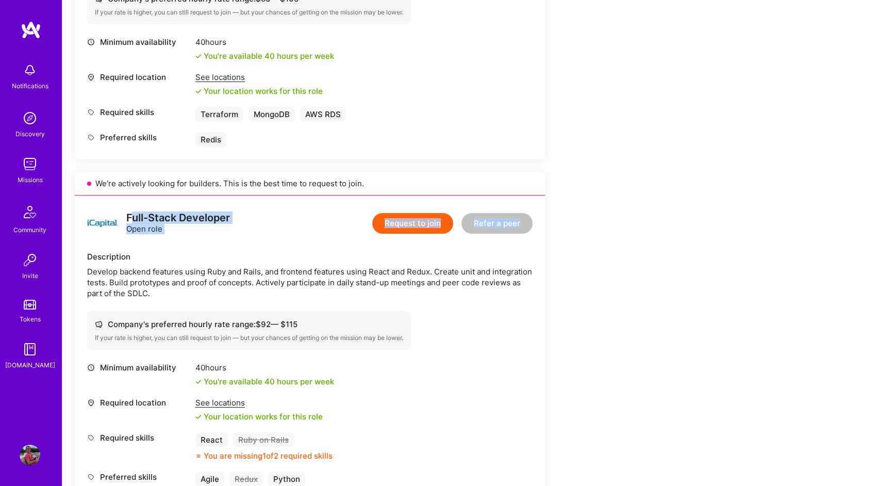
drag, startPoint x: 264, startPoint y: 239, endPoint x: 131, endPoint y: 220, distance: 134.5
click at [131, 220] on div "Full-Stack Developer Open role Request to join Refer a peer Description Develop…" at bounding box center [310, 353] width 470 height 317
click at [131, 220] on div "Full-Stack Developer" at bounding box center [178, 217] width 104 height 11
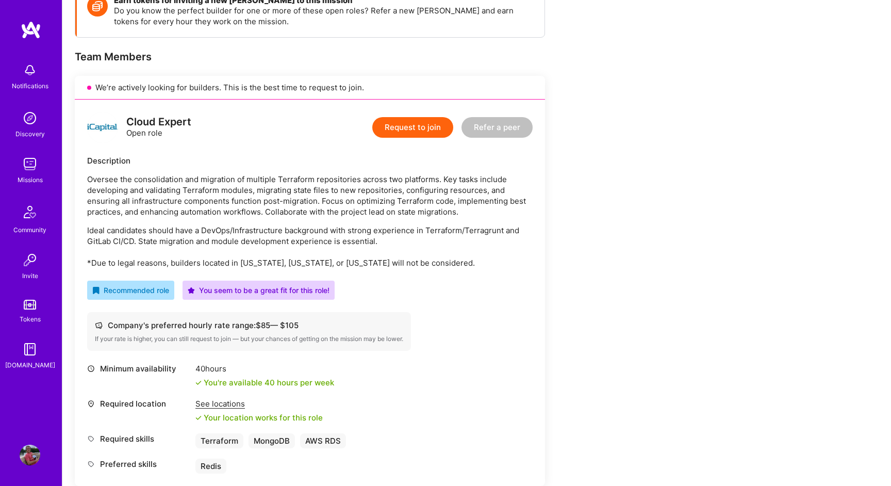
scroll to position [0, 0]
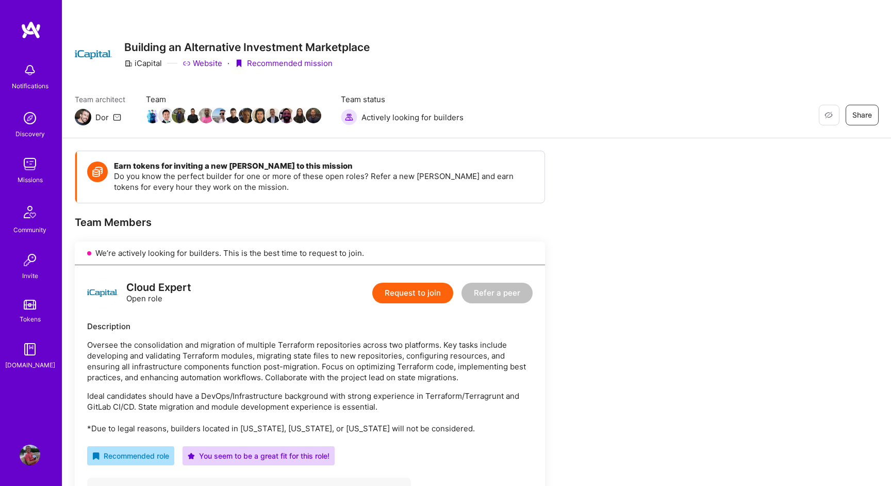
click at [27, 181] on div "Missions" at bounding box center [30, 179] width 25 height 11
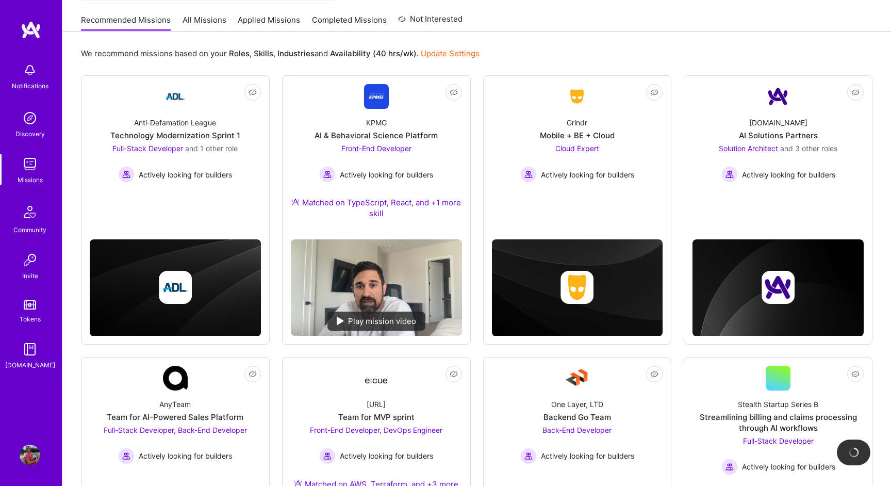
scroll to position [100, 0]
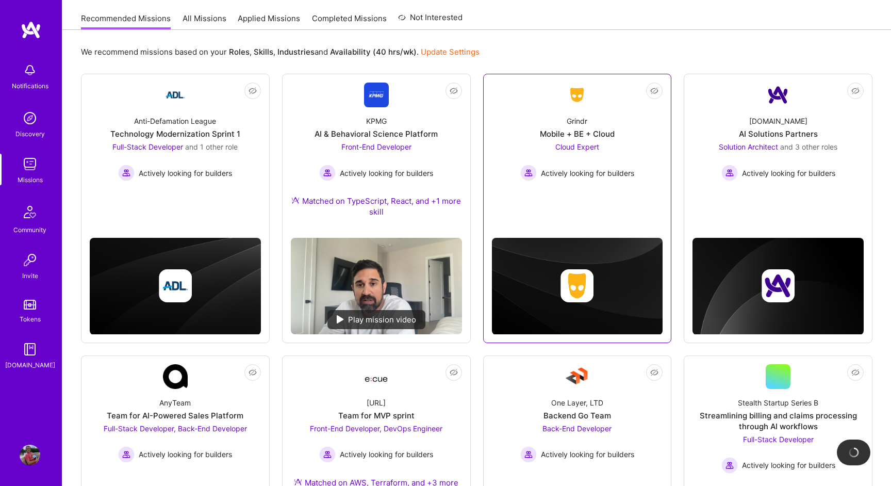
click at [608, 136] on div "Mobile + BE + Cloud" at bounding box center [577, 133] width 75 height 11
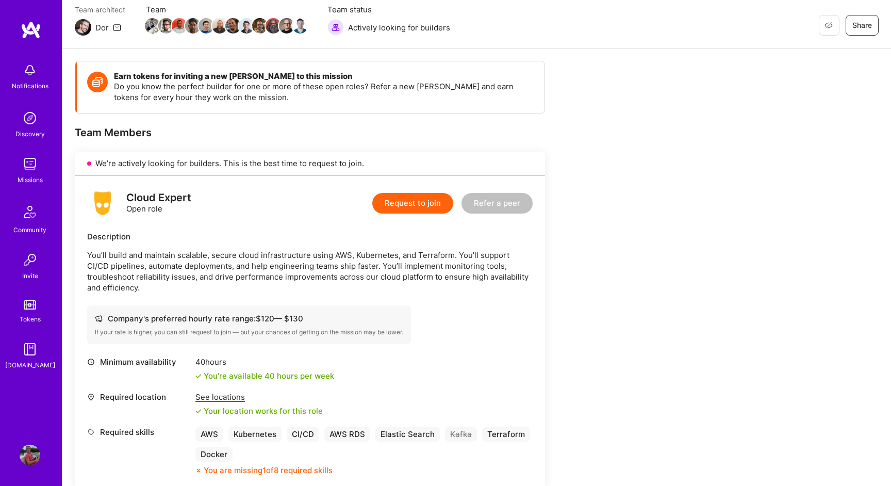
scroll to position [100, 0]
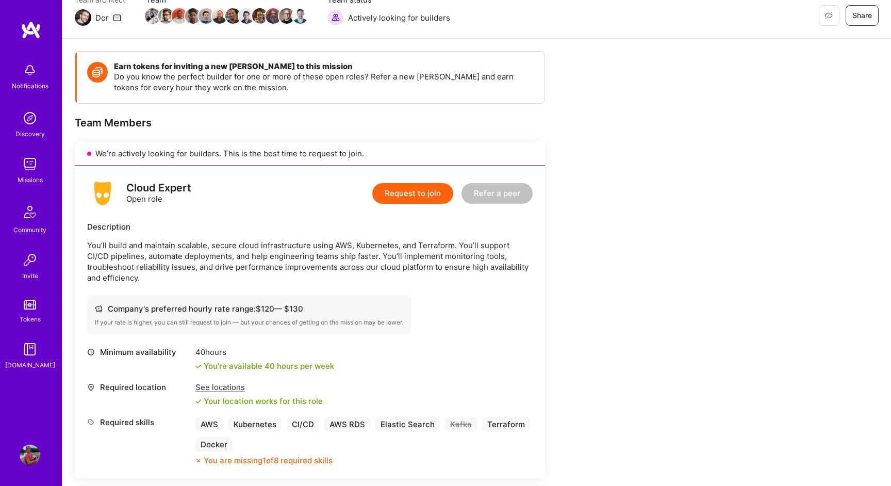
click at [439, 190] on button "Request to join" at bounding box center [412, 193] width 81 height 21
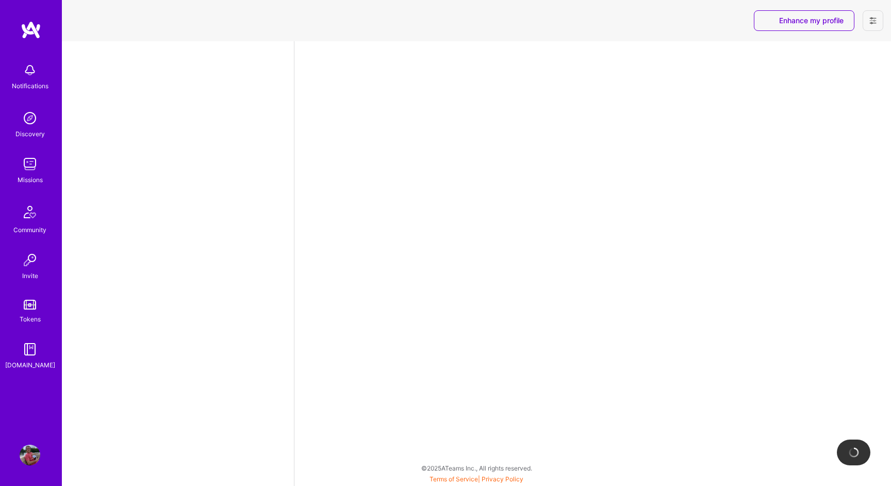
select select "CA"
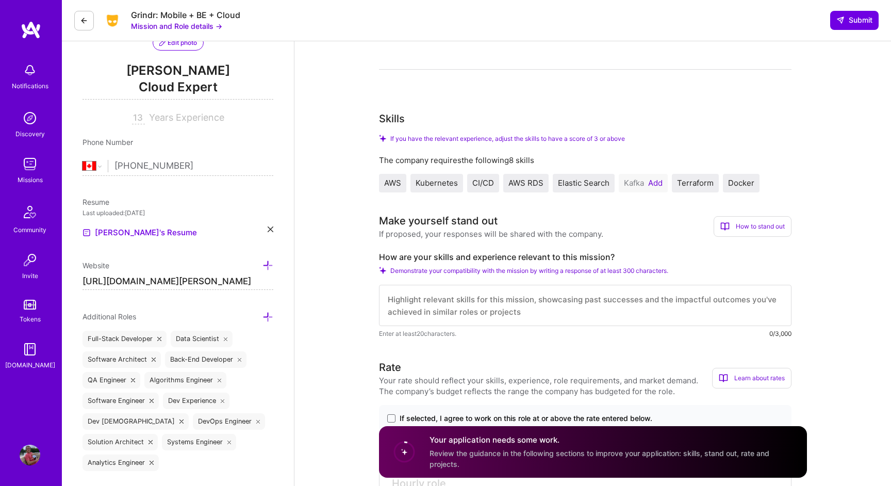
scroll to position [129, 0]
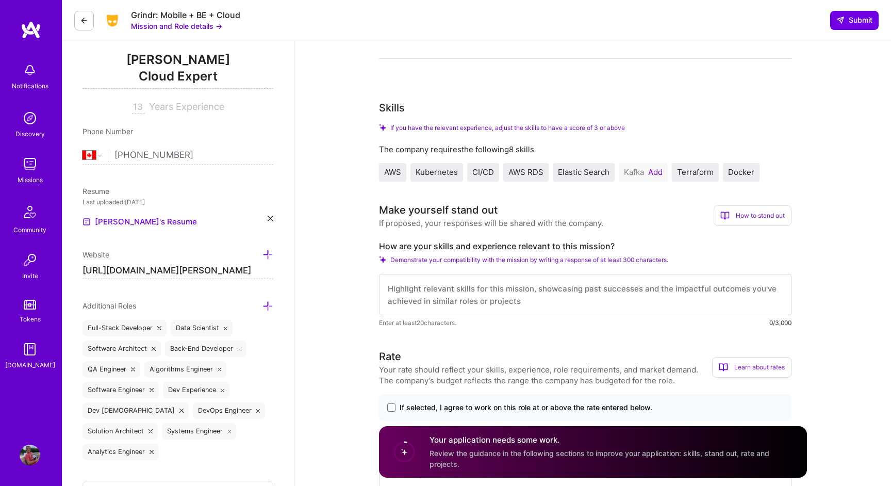
click at [650, 173] on button "Add" at bounding box center [655, 172] width 14 height 8
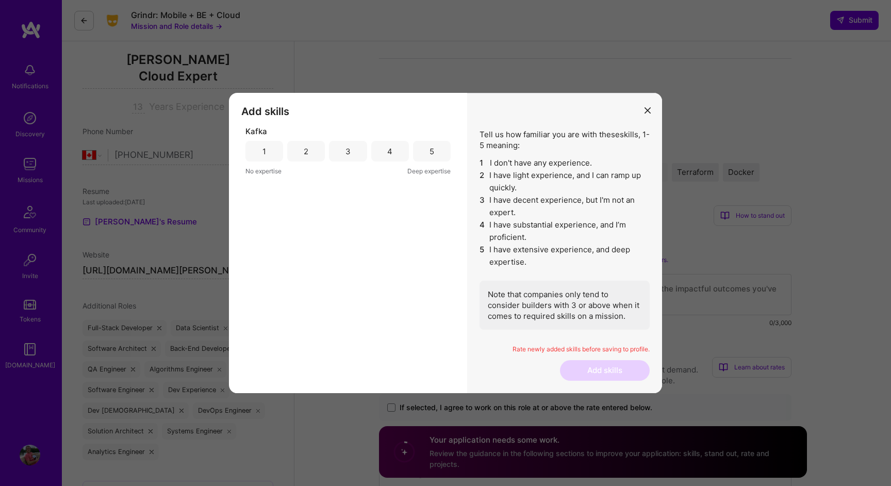
click at [398, 150] on div "4" at bounding box center [390, 151] width 38 height 21
click at [604, 374] on button "Add skills" at bounding box center [605, 370] width 90 height 21
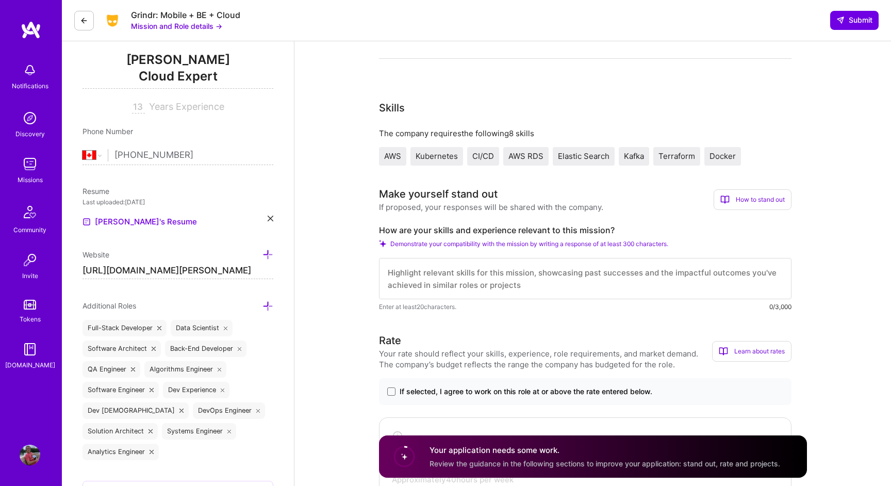
click at [474, 285] on textarea at bounding box center [585, 278] width 412 height 41
paste textarea "Hey Team, This project really aligns with the skill set of my friend [PERSON_NA…"
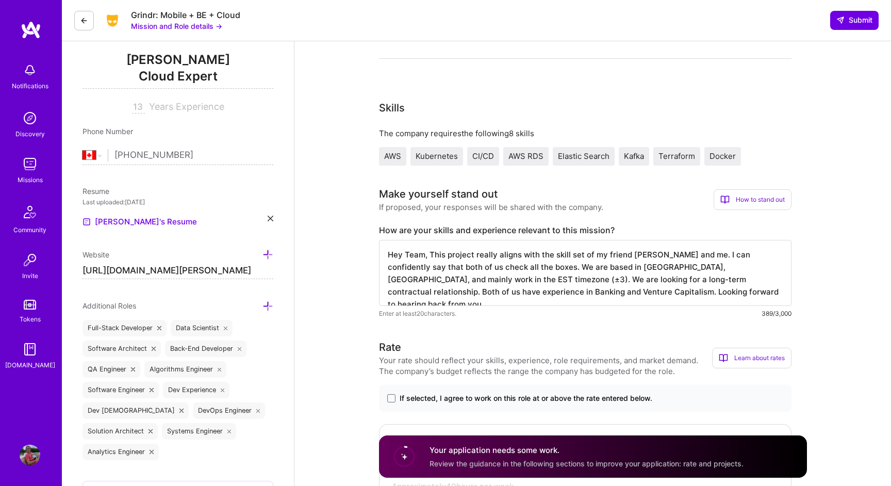
click at [428, 255] on textarea "Hey Team, This project really aligns with the skill set of my friend [PERSON_NA…" at bounding box center [585, 273] width 412 height 66
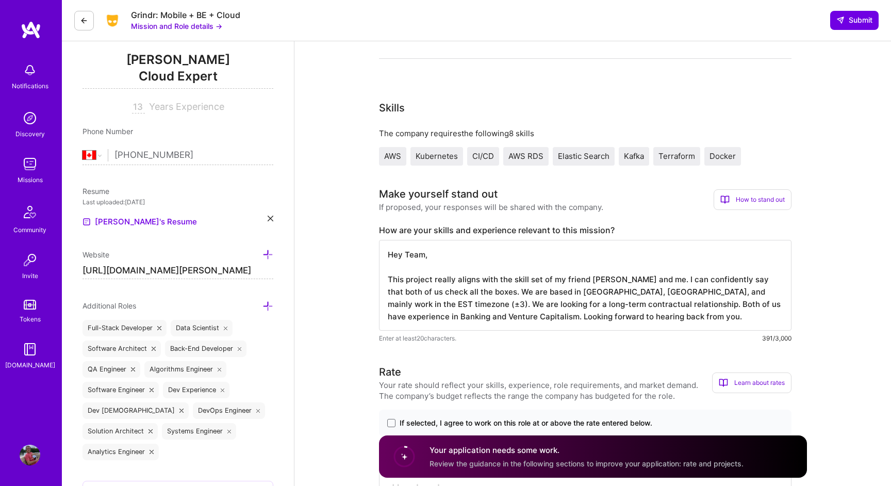
scroll to position [1, 0]
click at [606, 311] on textarea "Hey Team, This project really aligns with the skill set of my friend [PERSON_NA…" at bounding box center [585, 285] width 412 height 91
drag, startPoint x: 541, startPoint y: 278, endPoint x: 671, endPoint y: 278, distance: 129.9
click at [671, 278] on textarea "Hey Team, This project really aligns with the skill set of my friend [PERSON_NA…" at bounding box center [585, 285] width 412 height 91
drag, startPoint x: 498, startPoint y: 279, endPoint x: 512, endPoint y: 279, distance: 14.4
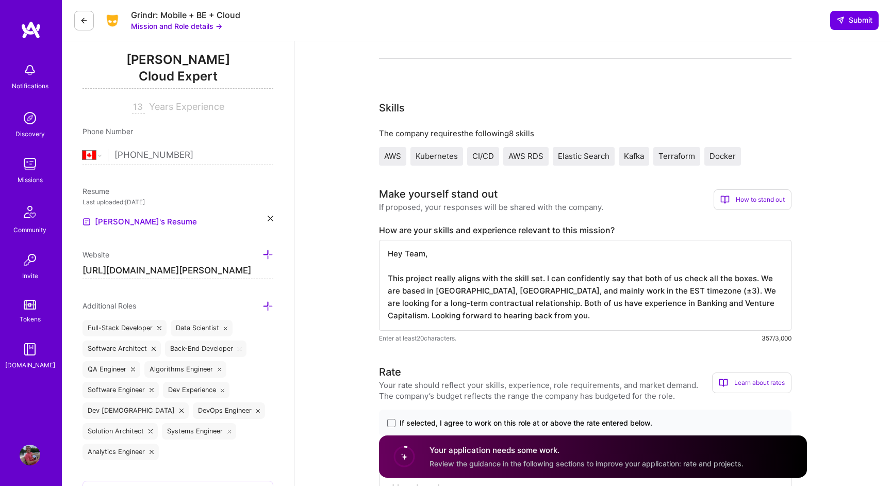
click at [512, 279] on textarea "Hey Team, This project really aligns with the skill set. I can confidently say …" at bounding box center [585, 285] width 412 height 91
click at [683, 282] on textarea "Hey Team, This project really aligns with my skill set. I can confidently say t…" at bounding box center [585, 285] width 412 height 91
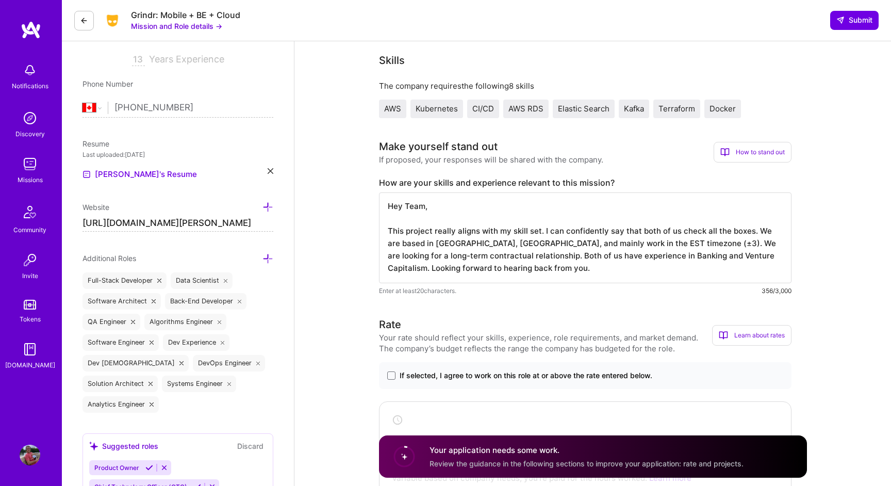
scroll to position [180, 0]
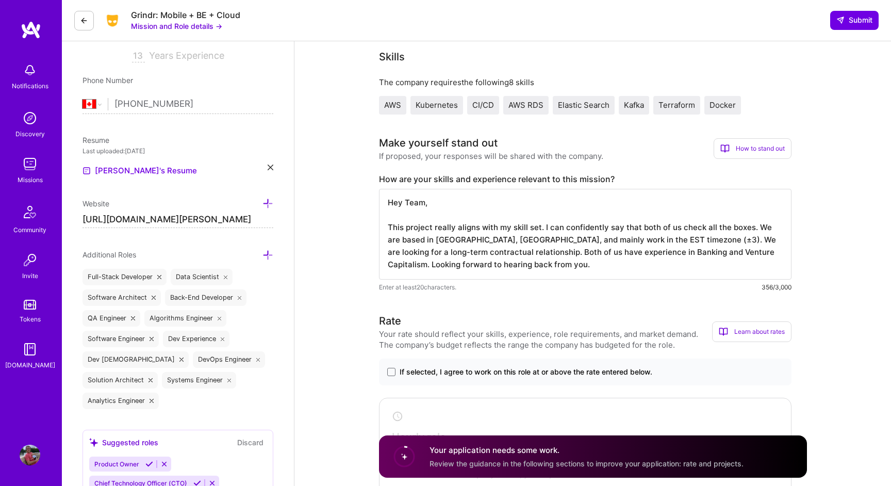
click at [464, 236] on textarea "Hey Team, This project really aligns with my skill set. I can confidently say t…" at bounding box center [585, 234] width 412 height 91
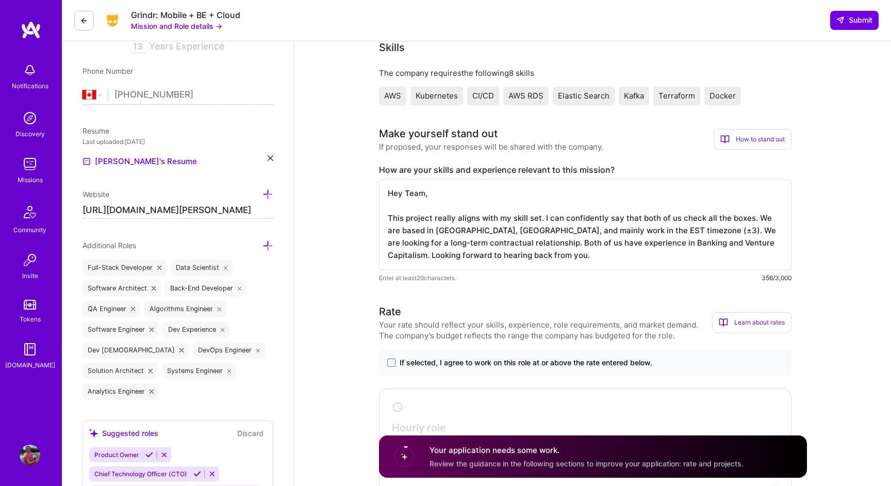
scroll to position [193, 0]
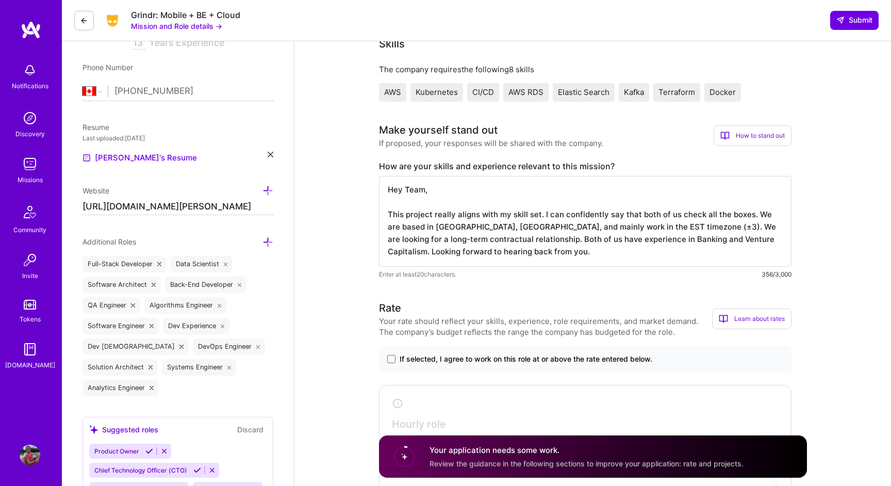
drag, startPoint x: 750, startPoint y: 217, endPoint x: 408, endPoint y: 231, distance: 341.6
click at [408, 231] on textarea "Hey Team, This project really aligns with my skill set. I can confidently say t…" at bounding box center [585, 221] width 412 height 91
paste textarea "This project really aligns with my skill set, and I can confidently say that I …"
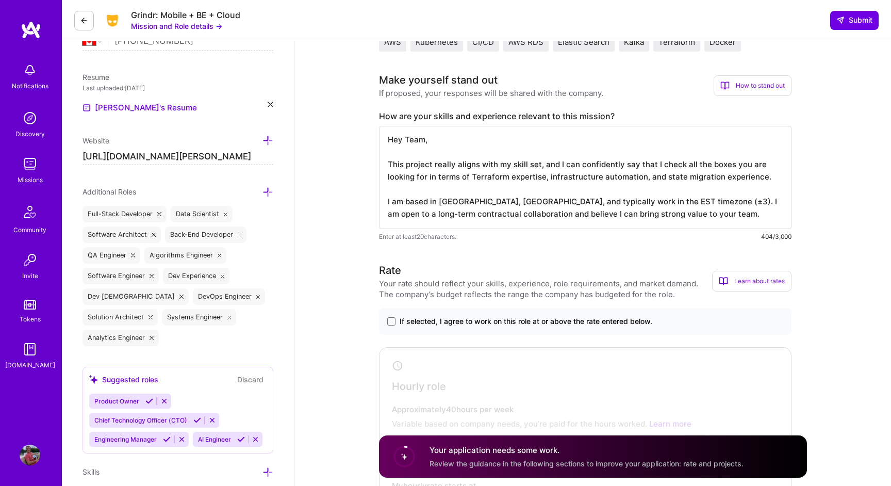
scroll to position [244, 0]
click at [663, 213] on textarea "Hey Team, This project really aligns with my skill set, and I can confidently s…" at bounding box center [585, 175] width 412 height 103
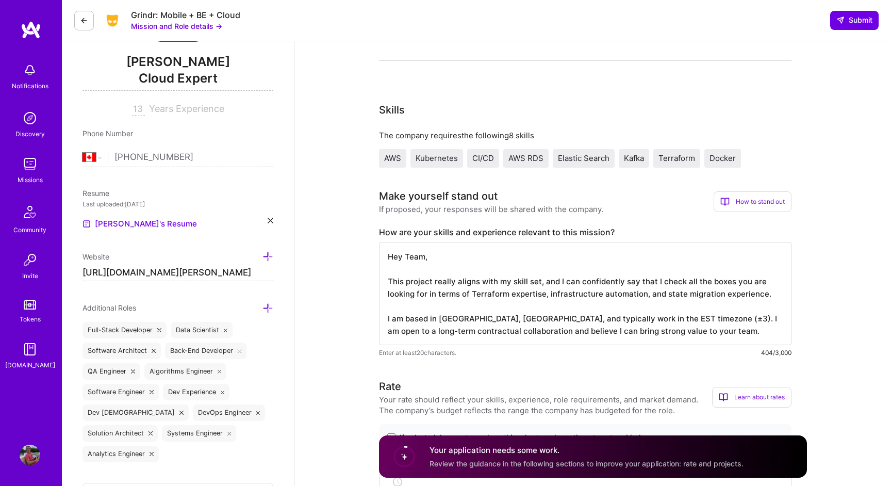
scroll to position [127, 0]
click at [486, 295] on textarea "Hey Team, This project really aligns with my skill set, and I can confidently s…" at bounding box center [585, 292] width 412 height 103
drag, startPoint x: 735, startPoint y: 294, endPoint x: 503, endPoint y: 295, distance: 232.5
click at [503, 295] on textarea "Hey Team, This project really aligns with my skill set, and I can confidently s…" at bounding box center [585, 292] width 412 height 103
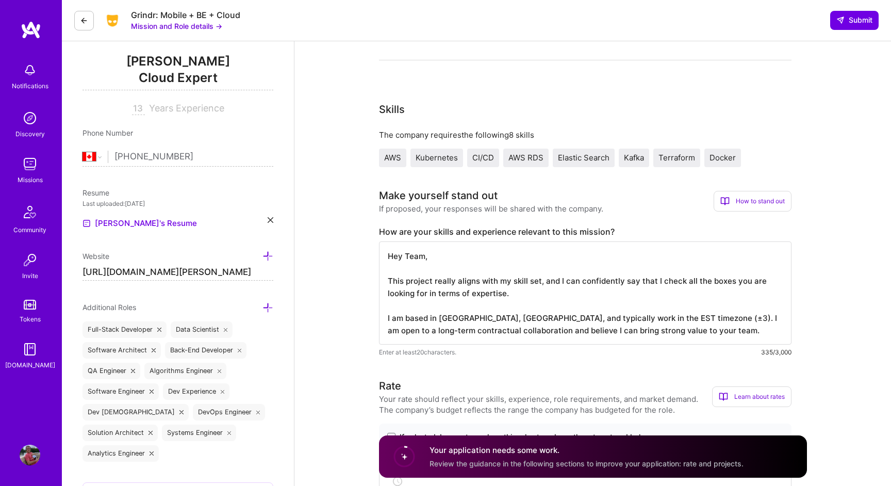
scroll to position [1, 0]
click at [677, 337] on textarea "Hey Team, This project really aligns with my skill set, and I can confidently s…" at bounding box center [585, 292] width 412 height 103
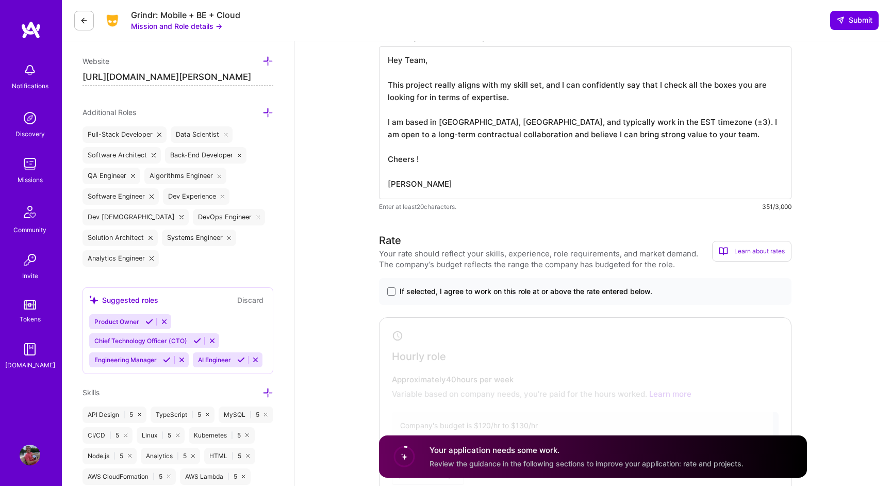
scroll to position [337, 0]
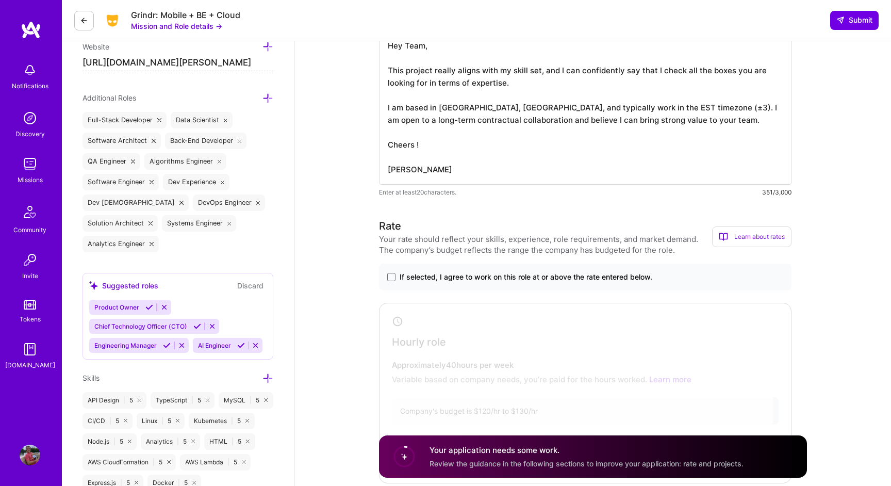
type textarea "Hey Team, This project really aligns with my skill set, and I can confidently s…"
click at [547, 275] on span "If selected, I agree to work on this role at or above the rate entered below." at bounding box center [526, 277] width 253 height 10
click at [0, 0] on input "If selected, I agree to work on this role at or above the rate entered below." at bounding box center [0, 0] width 0 height 0
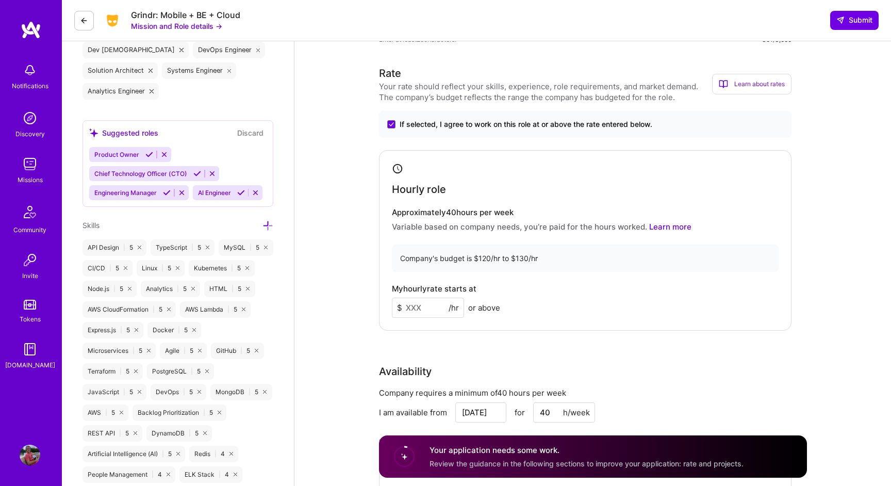
scroll to position [490, 0]
click at [409, 310] on input at bounding box center [428, 307] width 72 height 20
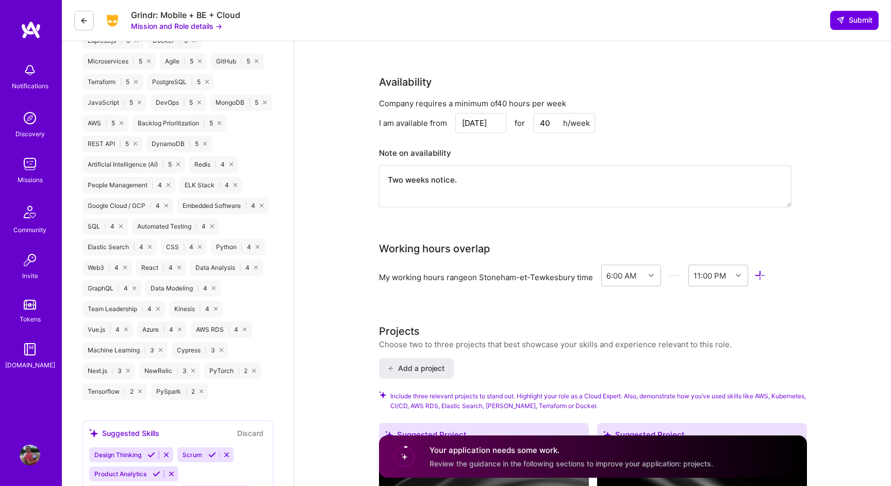
scroll to position [804, 0]
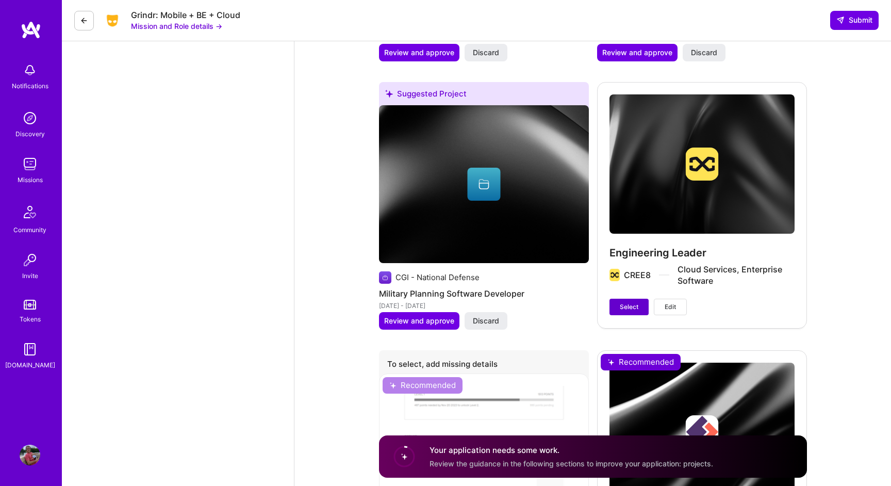
type input "125"
click at [621, 304] on span "Select" at bounding box center [629, 306] width 19 height 9
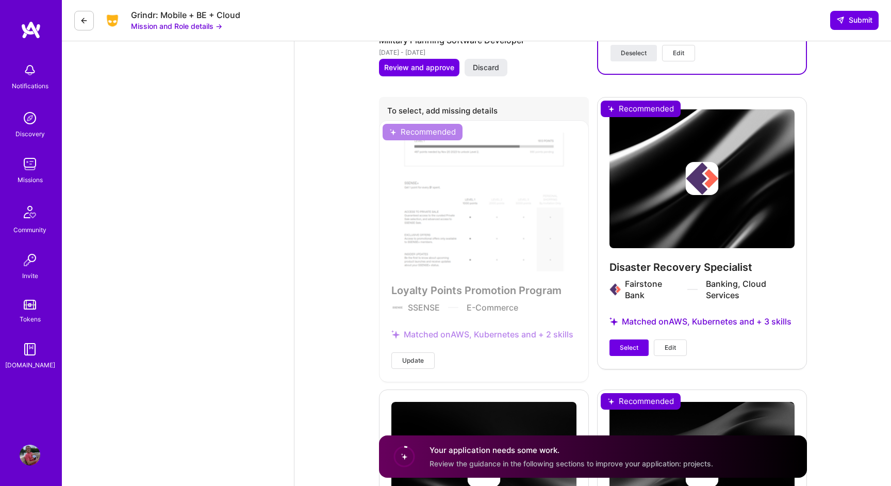
scroll to position [2186, 0]
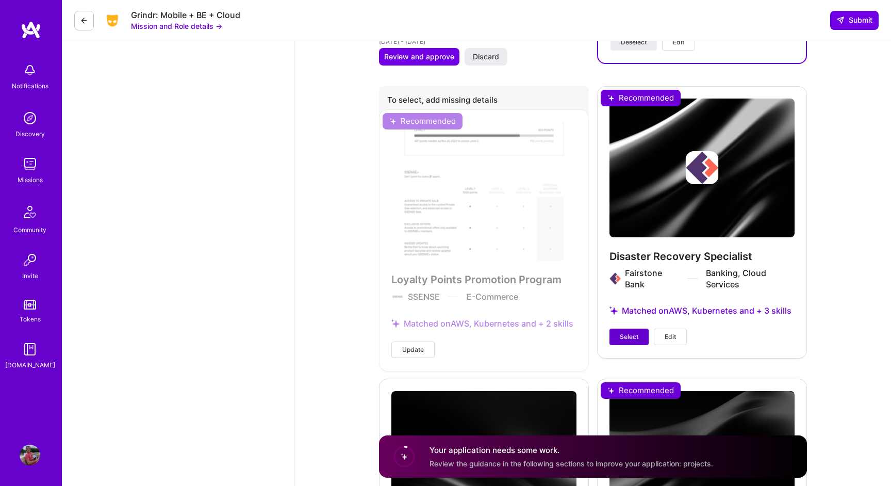
click at [623, 339] on span "Select" at bounding box center [629, 336] width 19 height 9
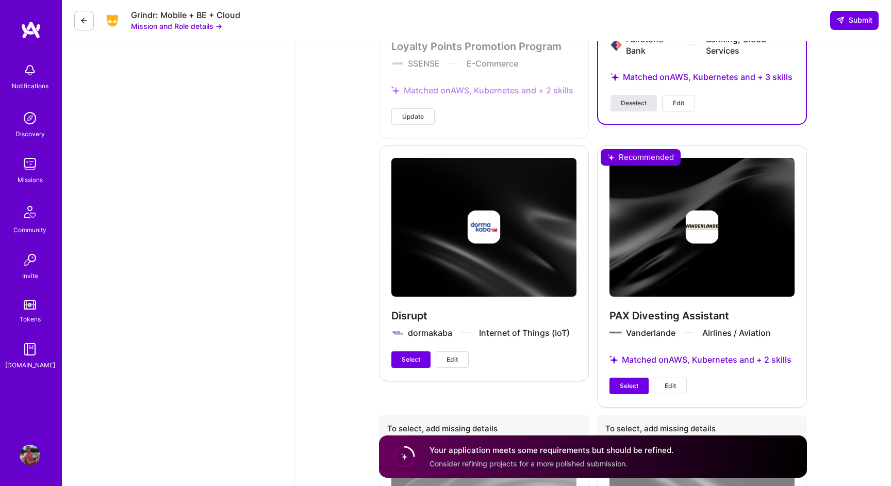
scroll to position [2410, 0]
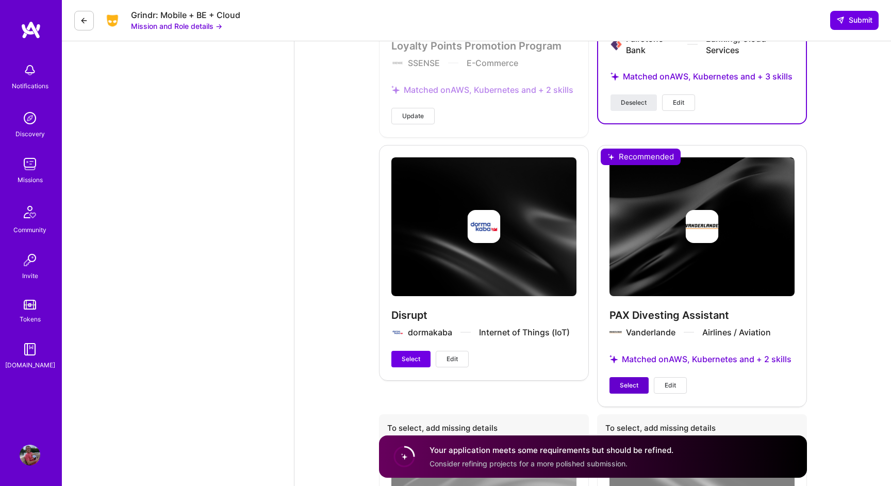
click at [625, 383] on span "Select" at bounding box center [629, 384] width 19 height 9
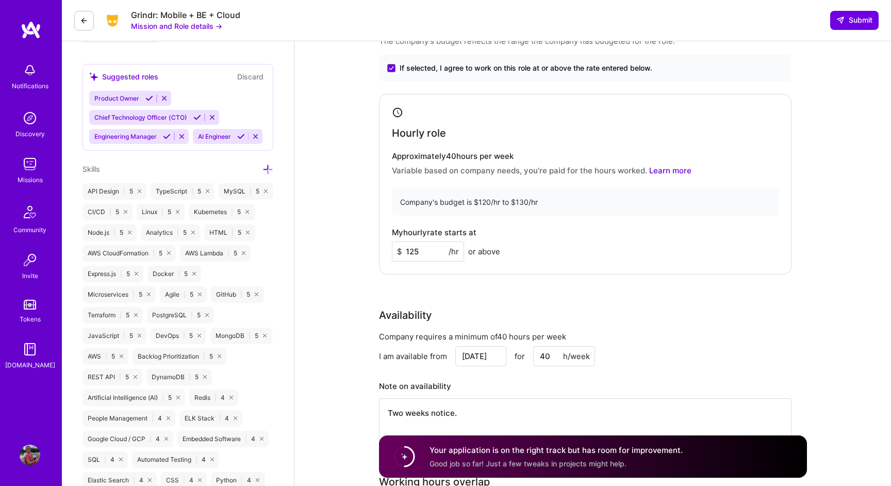
scroll to position [0, 0]
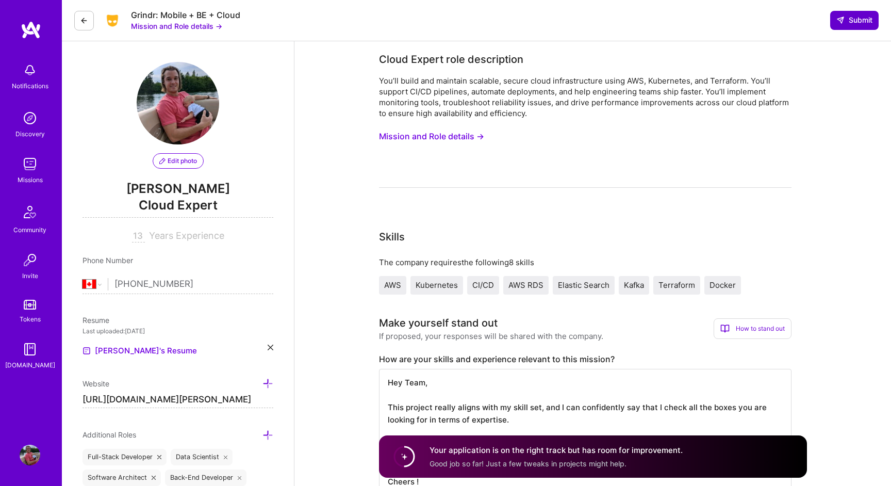
click at [846, 23] on span "Submit" at bounding box center [854, 20] width 36 height 10
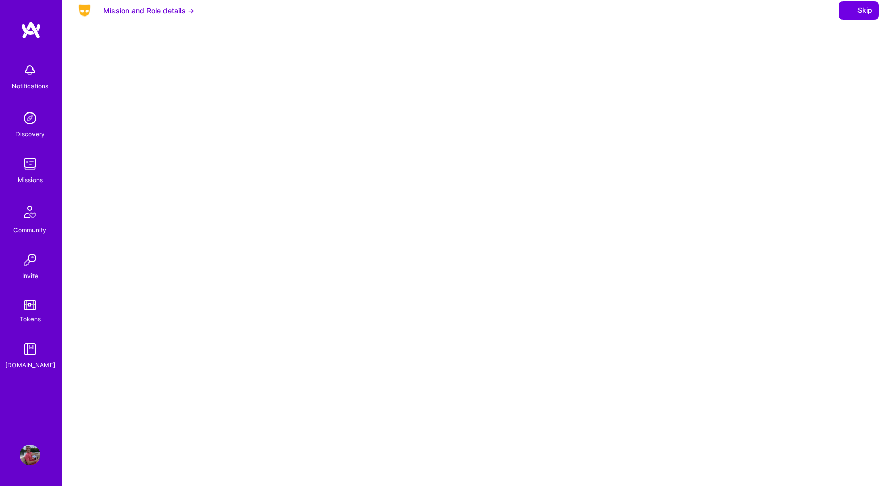
select select "CA"
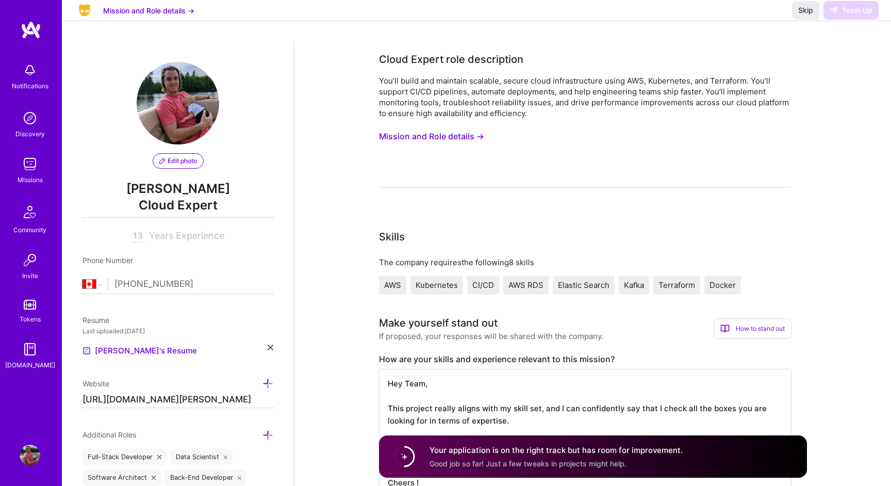
click at [471, 463] on span "Good job so far! Just a few tweaks in projects might help." at bounding box center [527, 462] width 197 height 9
click at [26, 176] on div "Missions" at bounding box center [30, 179] width 25 height 11
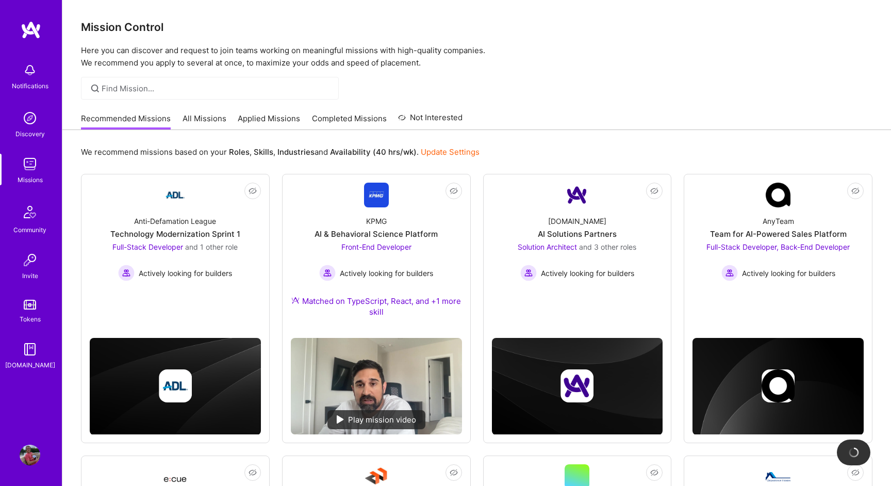
click at [252, 122] on link "Applied Missions" at bounding box center [269, 121] width 62 height 17
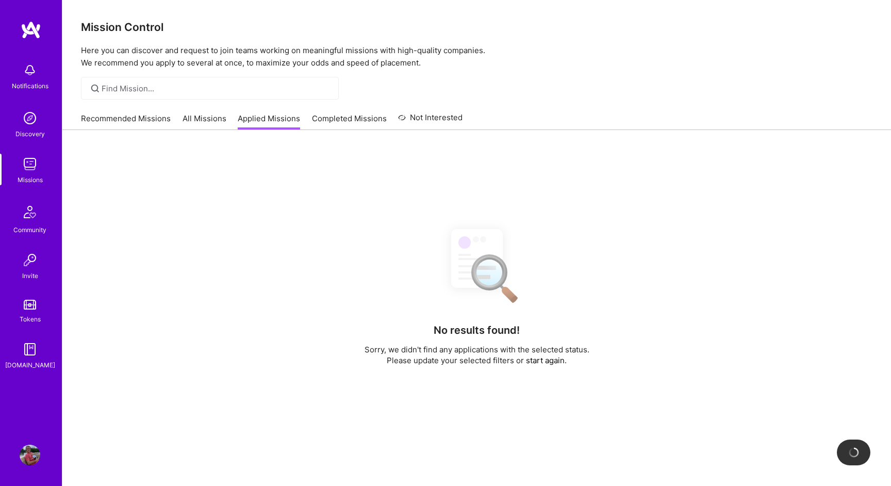
click at [252, 122] on link "Applied Missions" at bounding box center [269, 121] width 62 height 17
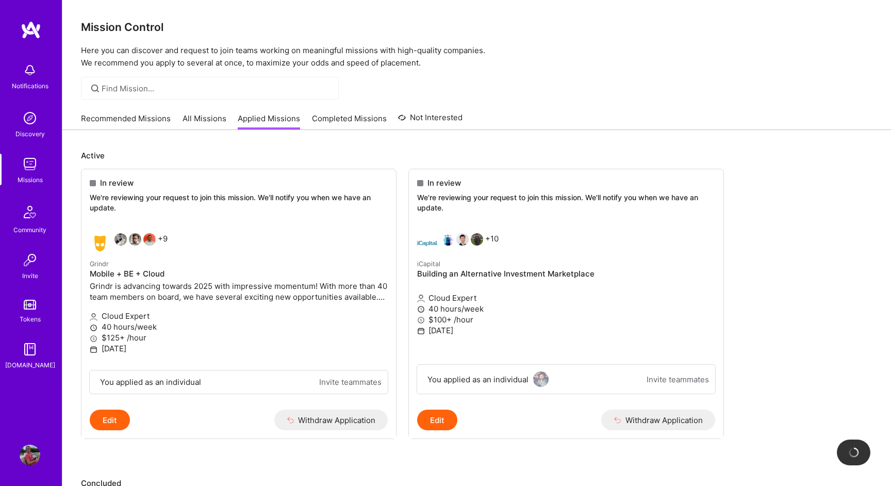
click at [252, 122] on link "Applied Missions" at bounding box center [269, 121] width 62 height 17
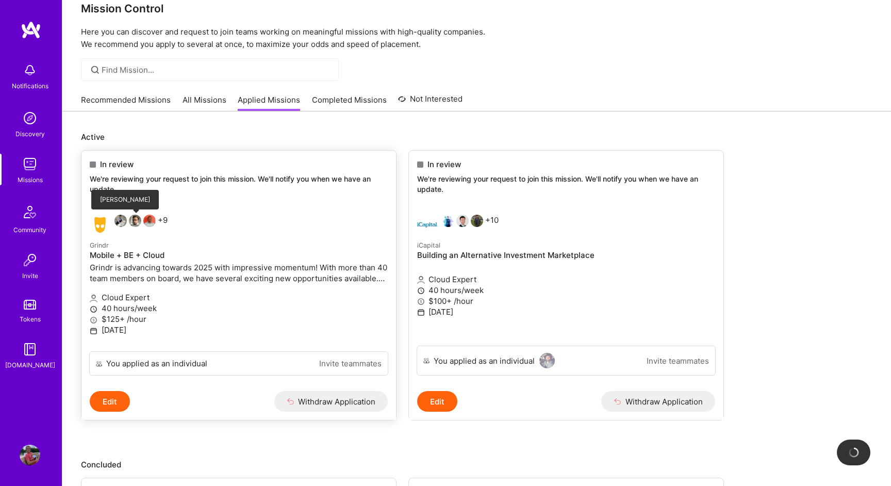
click at [142, 221] on div at bounding box center [136, 221] width 14 height 15
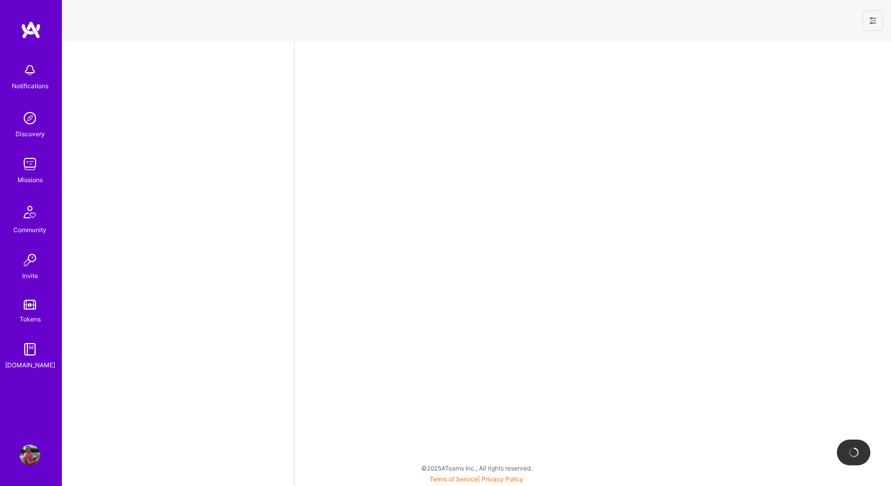
select select "CA"
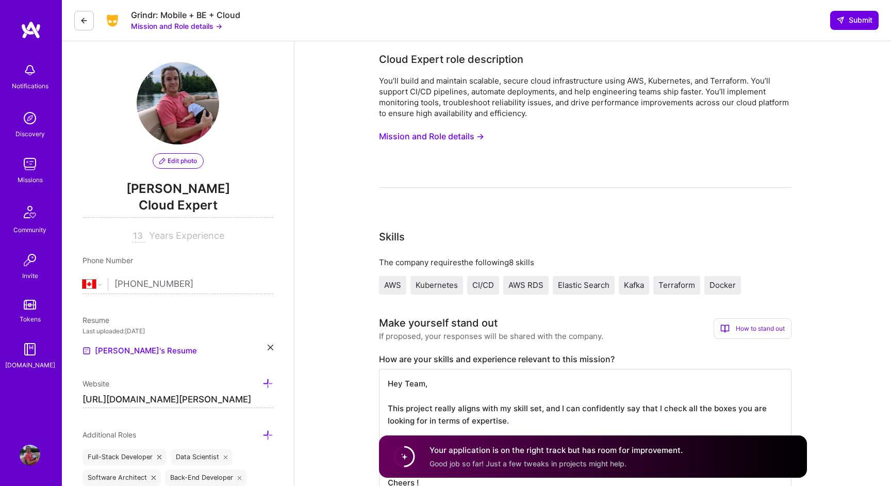
click at [184, 27] on button "Mission and Role details →" at bounding box center [176, 26] width 91 height 11
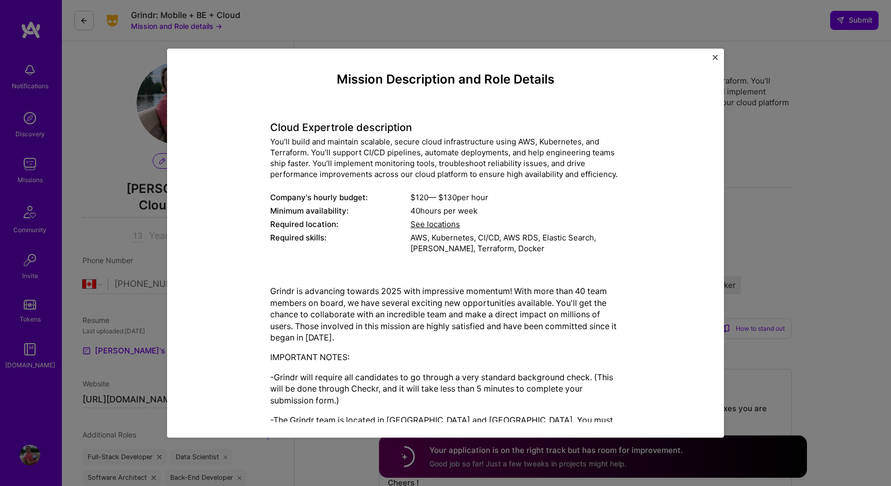
click at [344, 145] on div "You’ll build and maintain scalable, secure cloud infrastructure using AWS, Kube…" at bounding box center [445, 158] width 351 height 43
click at [446, 196] on div "$ 120 — $ 130 per hour" at bounding box center [515, 197] width 210 height 11
copy div "130"
click at [715, 54] on div "Mission Description and Role Details Cloud Expert role description You’ll build…" at bounding box center [445, 242] width 557 height 389
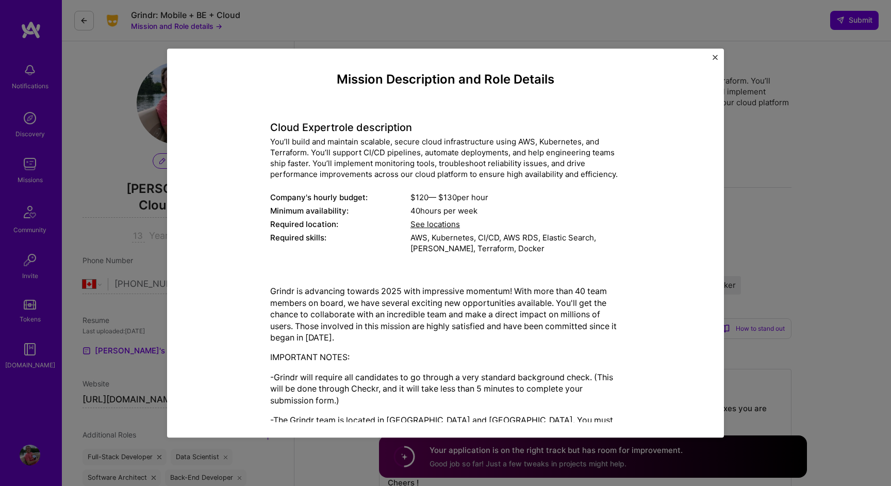
click at [717, 55] on img "Close" at bounding box center [715, 57] width 5 height 5
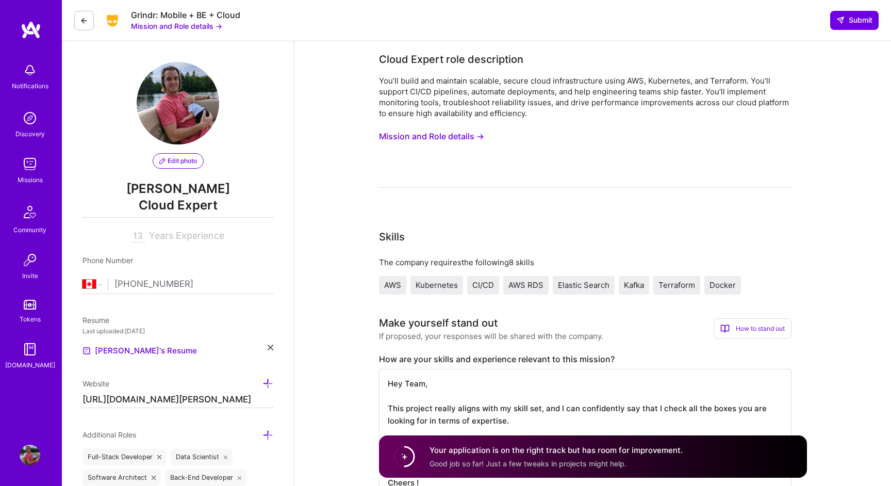
click at [31, 120] on img at bounding box center [30, 118] width 21 height 21
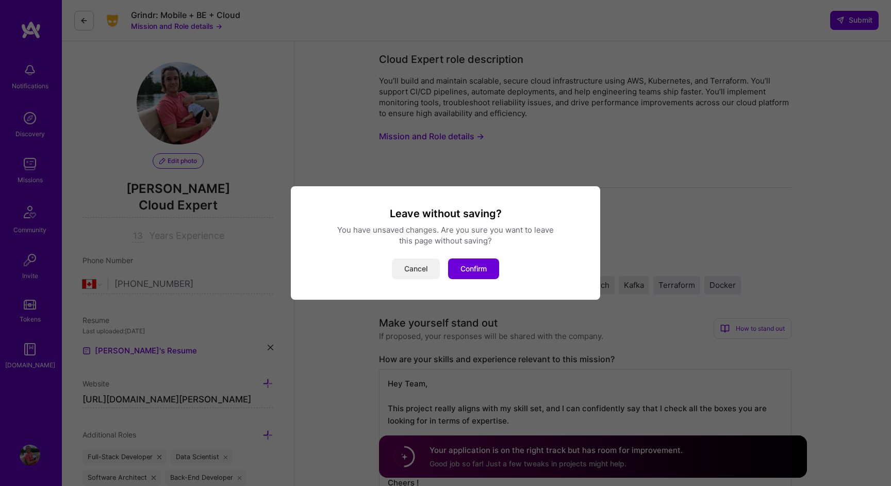
click at [402, 262] on button "Cancel" at bounding box center [416, 268] width 48 height 21
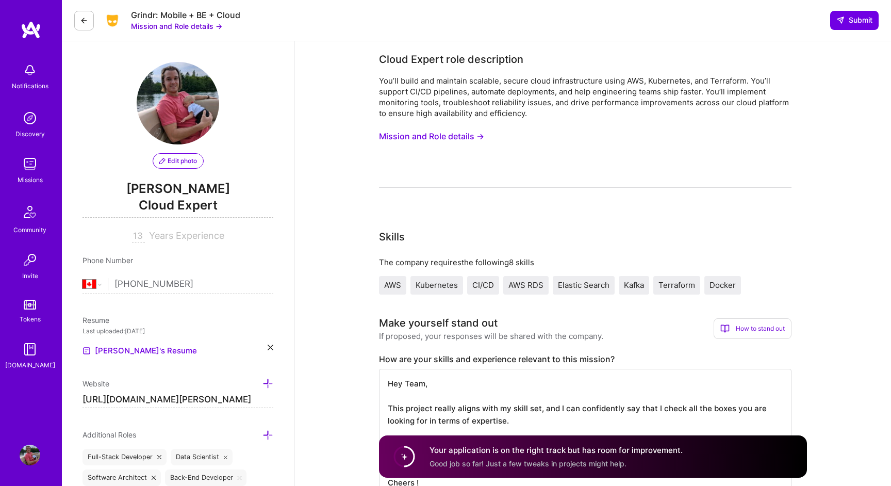
click at [39, 174] on div "Missions" at bounding box center [30, 179] width 25 height 11
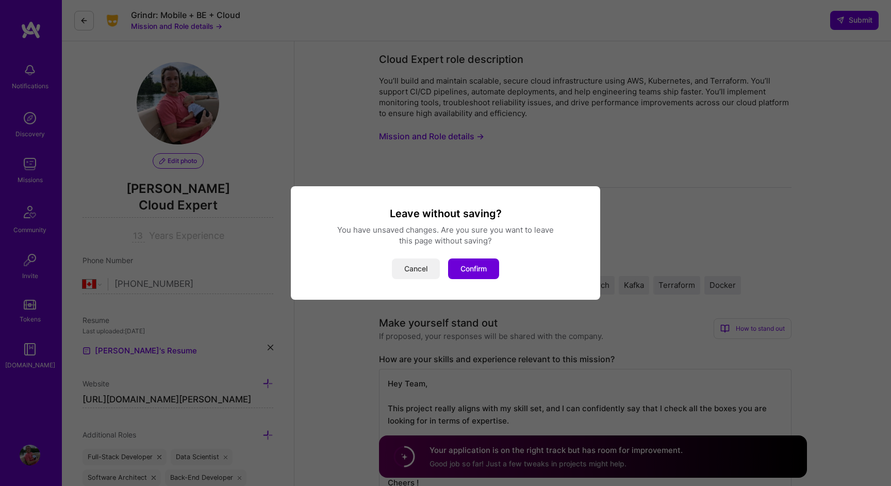
click at [404, 272] on button "Cancel" at bounding box center [416, 268] width 48 height 21
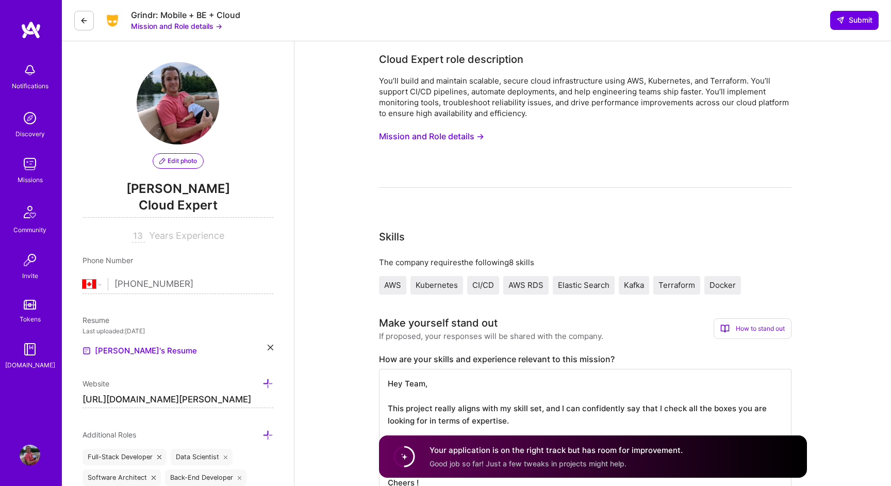
click at [83, 23] on icon at bounding box center [84, 20] width 8 height 8
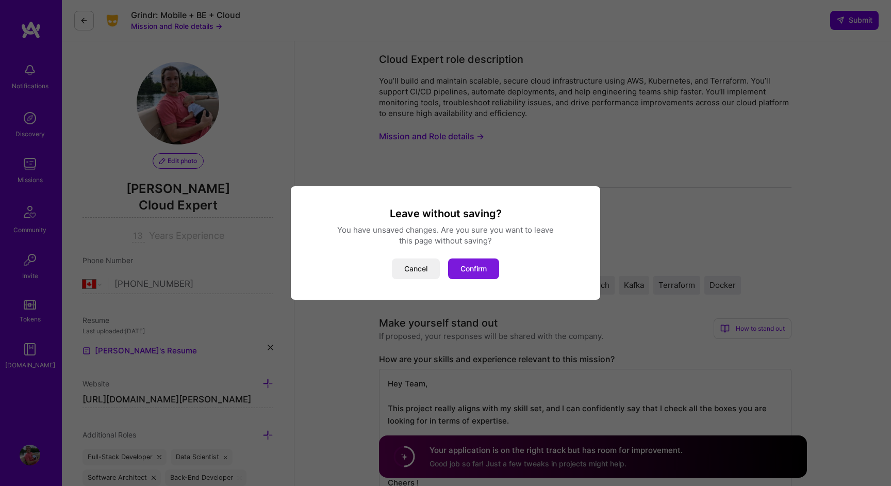
click at [472, 268] on button "Confirm" at bounding box center [473, 268] width 51 height 21
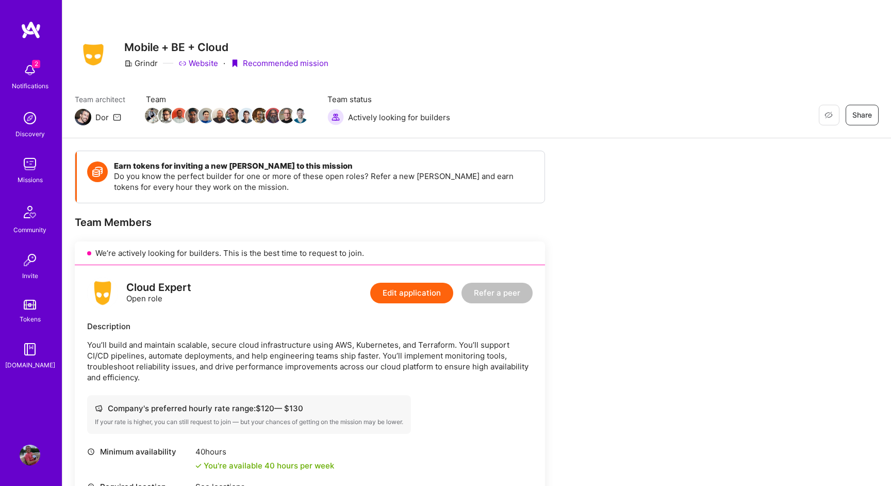
click at [32, 69] on img at bounding box center [30, 70] width 21 height 21
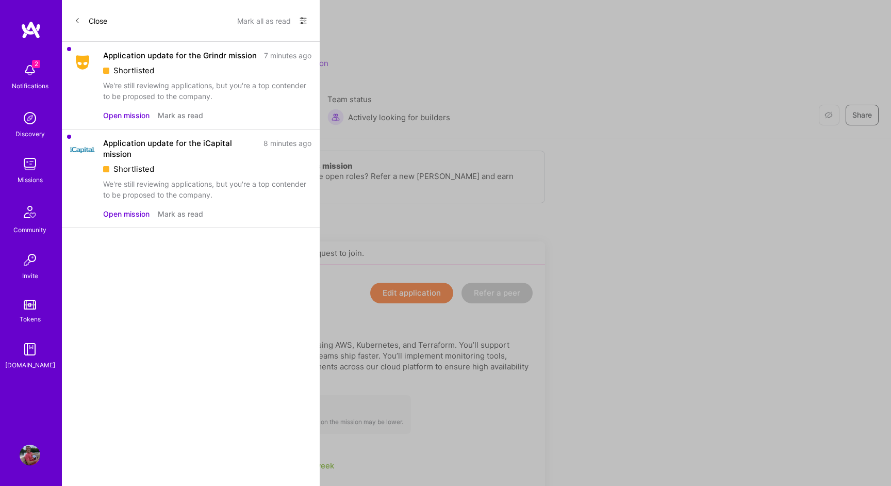
click at [192, 84] on div "We're still reviewing applications, but you're a top contender to be proposed t…" at bounding box center [207, 91] width 208 height 22
click at [172, 214] on button "Mark as read" at bounding box center [180, 213] width 45 height 11
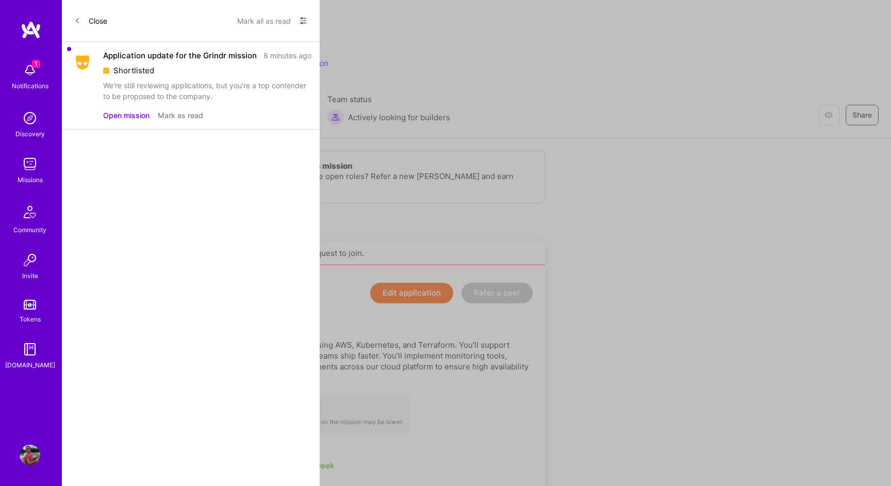
click at [189, 121] on div "Application update for the Grindr mission 8 minutes ago Shortlisted We're still…" at bounding box center [191, 86] width 258 height 88
click at [208, 117] on div "Open mission Mark as read" at bounding box center [207, 115] width 208 height 11
click at [166, 57] on div "Application update for the Grindr mission" at bounding box center [180, 55] width 154 height 11
click at [119, 114] on button "Open mission" at bounding box center [126, 115] width 46 height 11
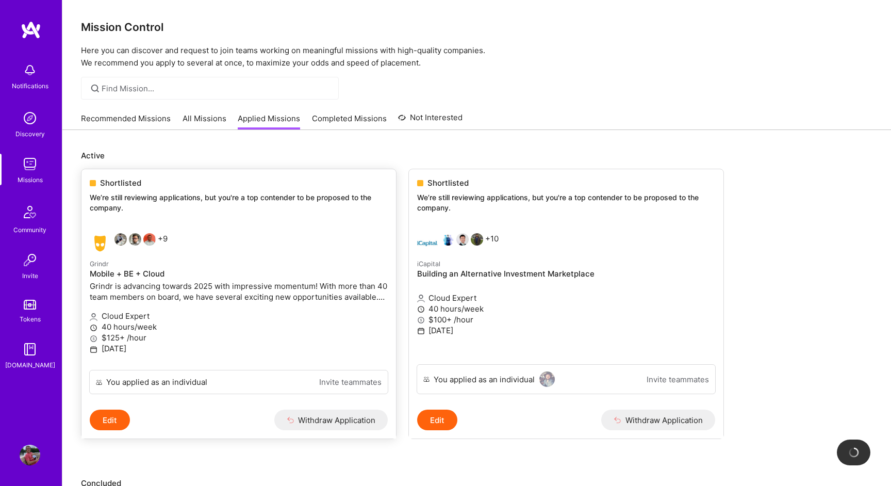
click at [299, 321] on p "40 hours/week" at bounding box center [239, 326] width 298 height 11
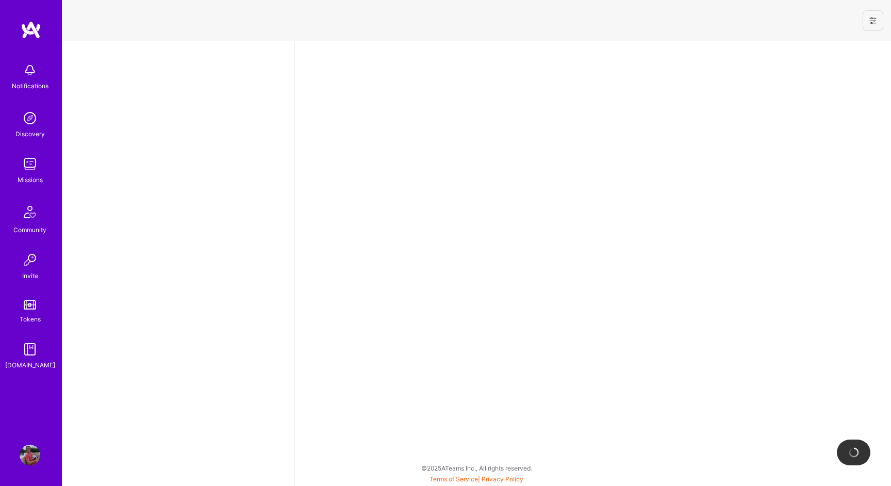
select select "CA"
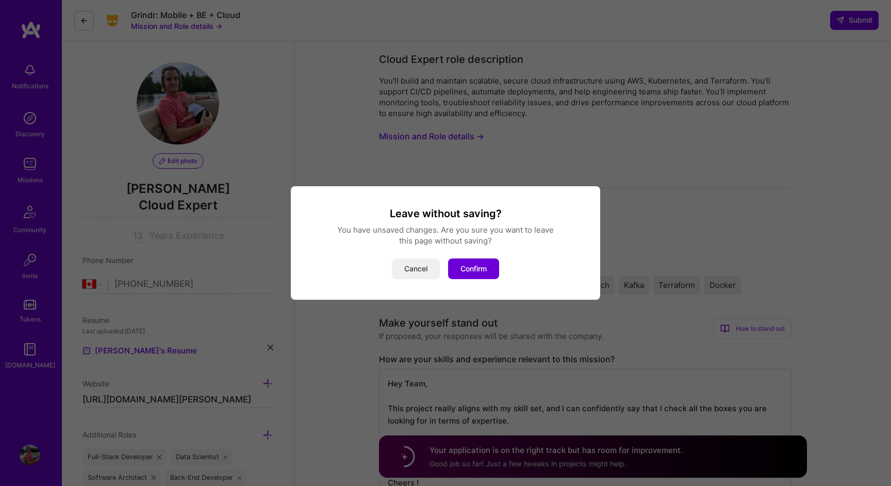
click at [403, 261] on button "Cancel" at bounding box center [416, 268] width 48 height 21
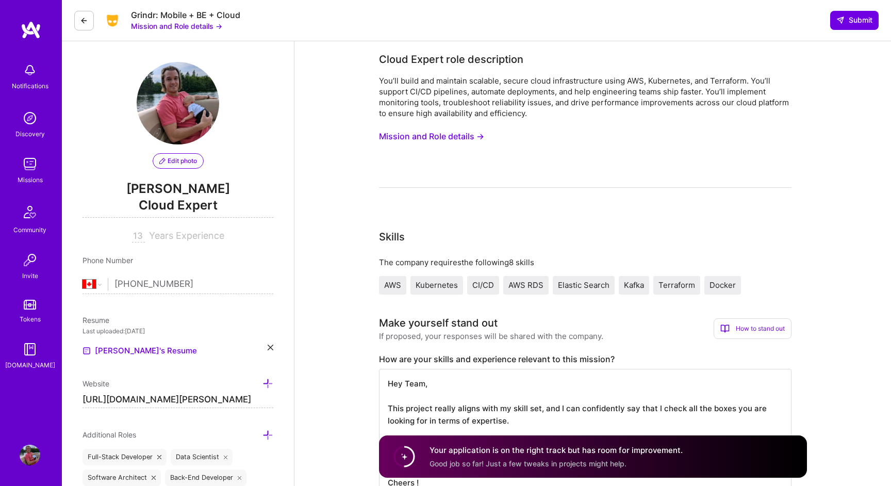
click at [88, 20] on button at bounding box center [84, 21] width 20 height 20
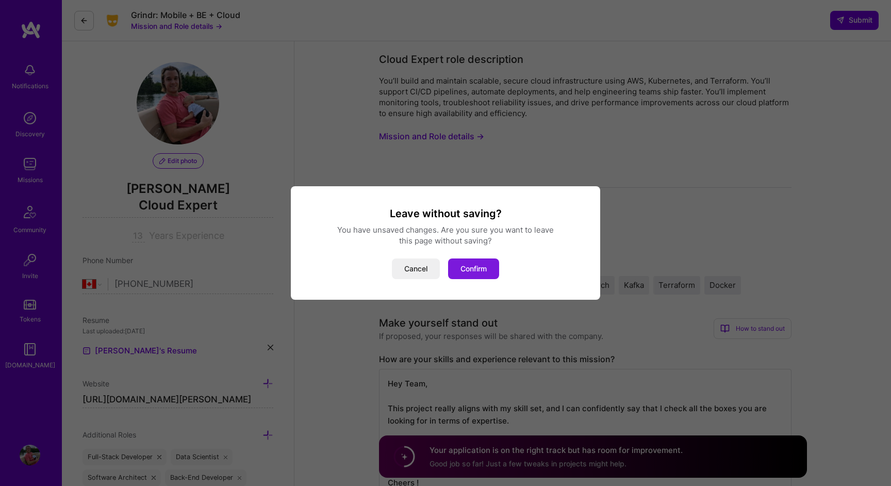
click at [463, 270] on button "Confirm" at bounding box center [473, 268] width 51 height 21
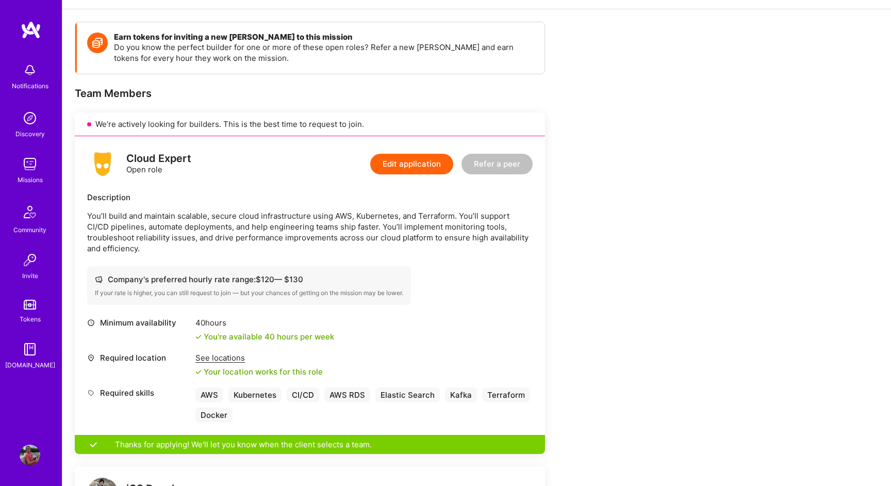
scroll to position [138, 0]
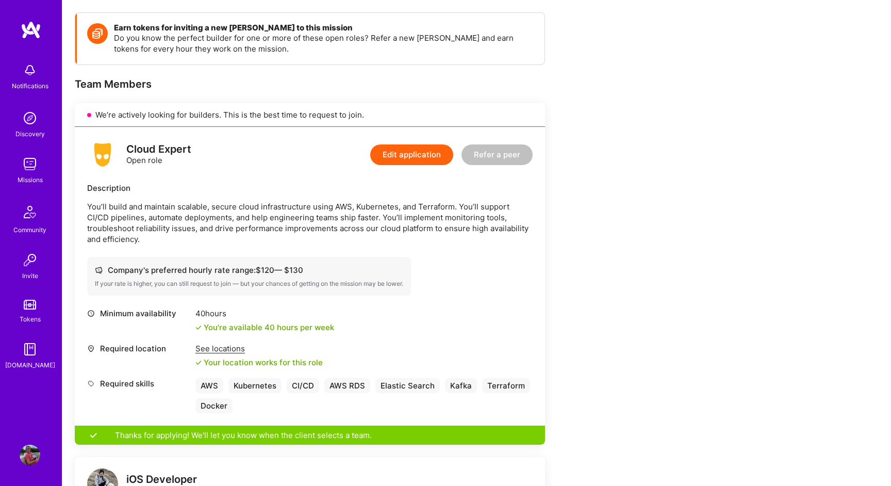
click at [475, 285] on div "Cloud Expert Open role Edit application Refer a peer Description You’ll build a…" at bounding box center [310, 276] width 470 height 299
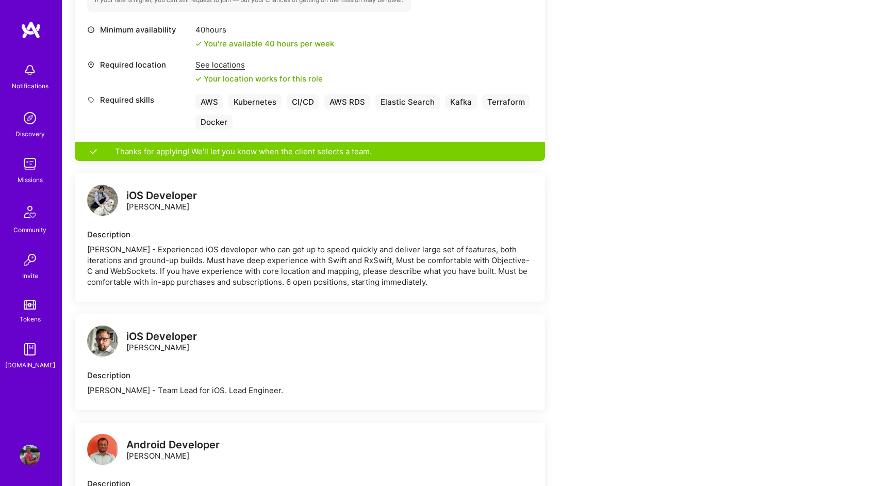
scroll to position [538, 0]
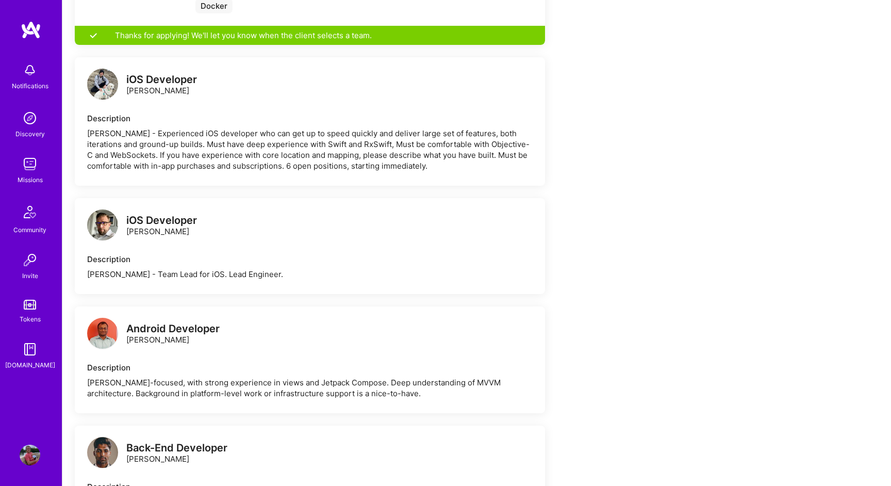
click at [103, 217] on img at bounding box center [102, 224] width 31 height 31
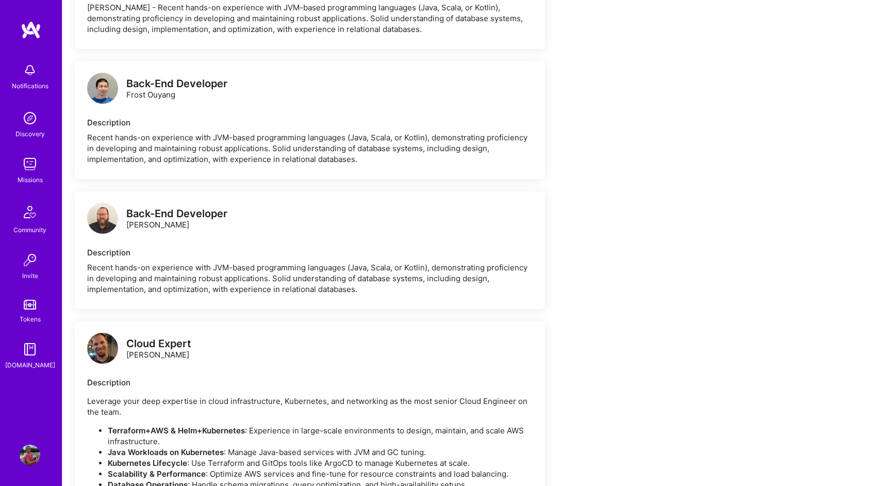
scroll to position [1035, 0]
click at [112, 346] on img at bounding box center [102, 347] width 31 height 31
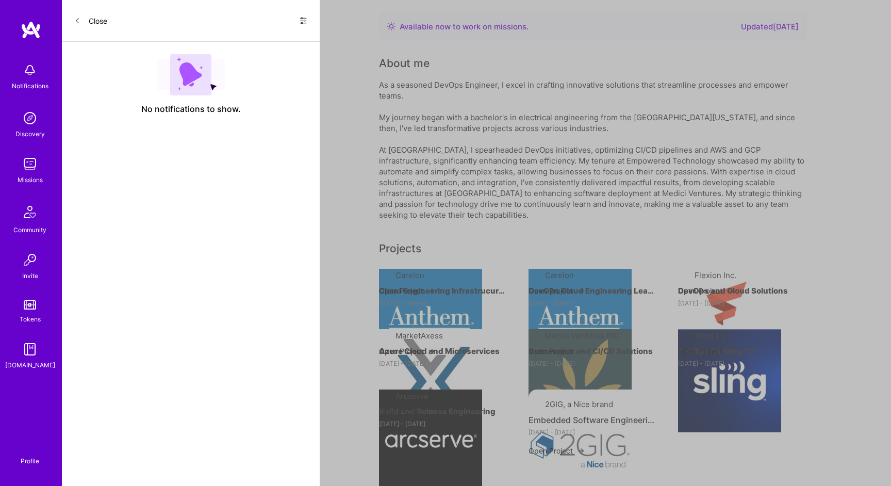
scroll to position [1035, 0]
